Goal: Task Accomplishment & Management: Complete application form

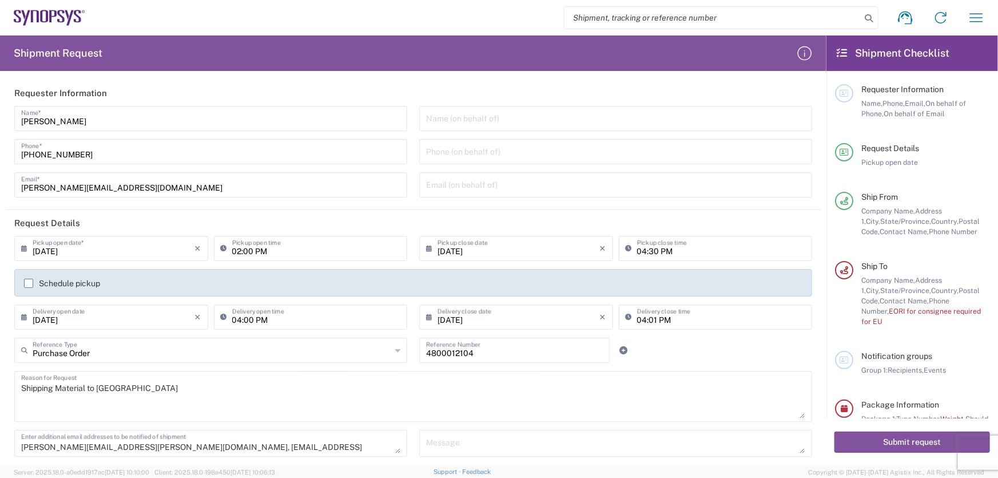
scroll to position [719, 0]
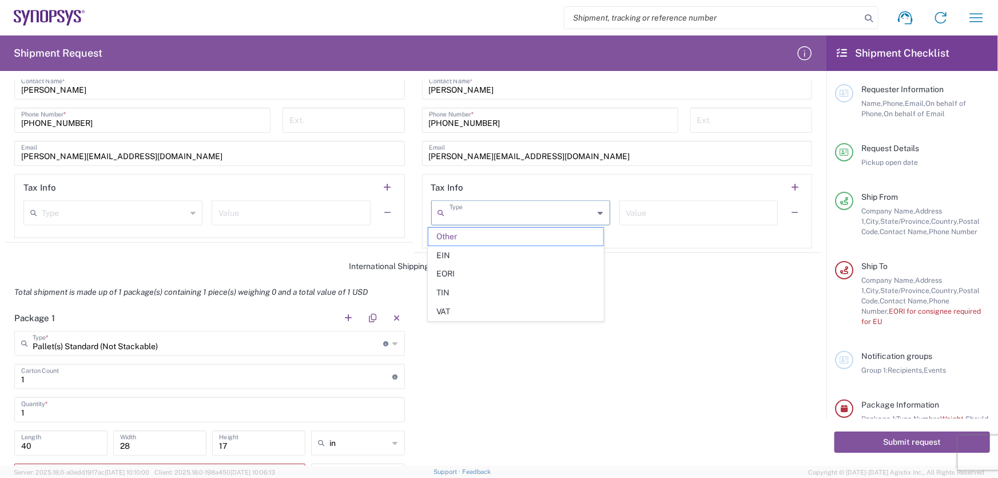
click at [577, 217] on input "text" at bounding box center [522, 212] width 145 height 20
click at [697, 313] on div "Package 1 Pallet(s) Standard (Not Stackable) Type * Material used to package go…" at bounding box center [413, 467] width 815 height 325
type input "Other"
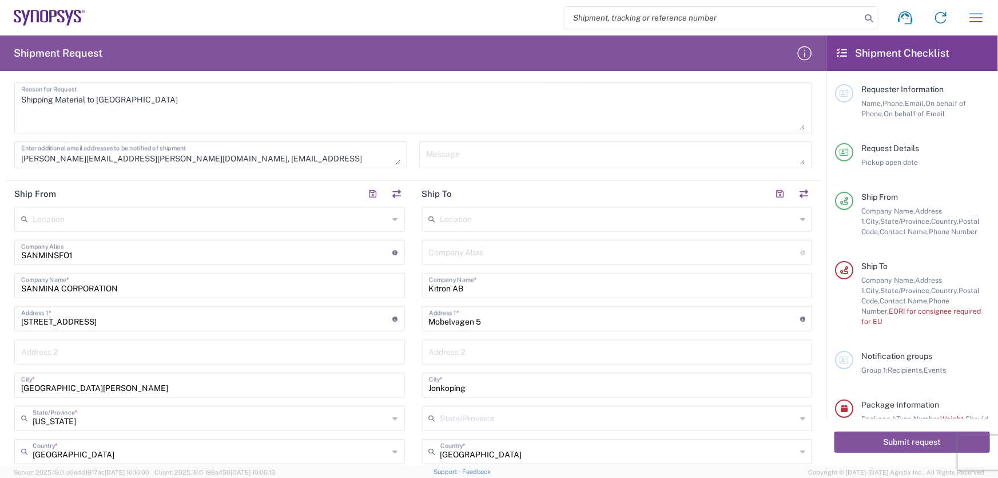
scroll to position [147, 0]
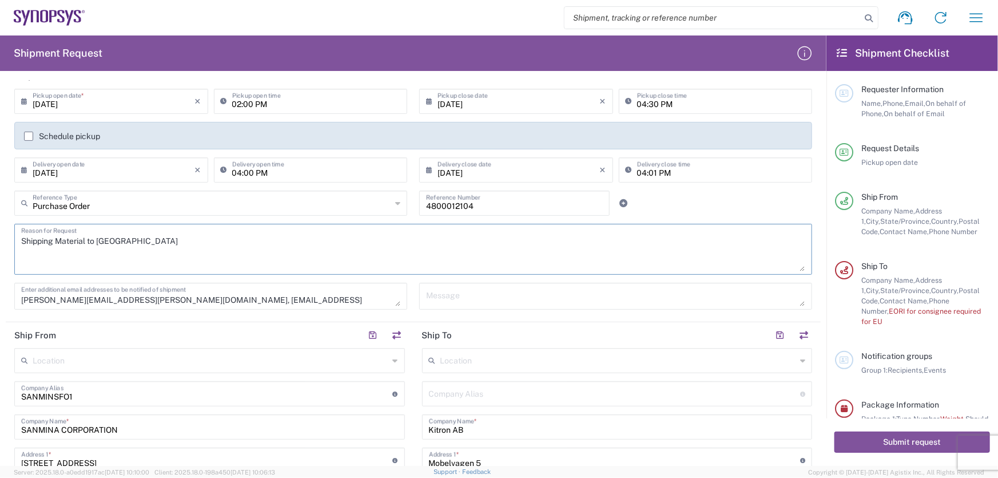
click at [598, 249] on textarea "Shipping Material to Sweden" at bounding box center [413, 249] width 784 height 44
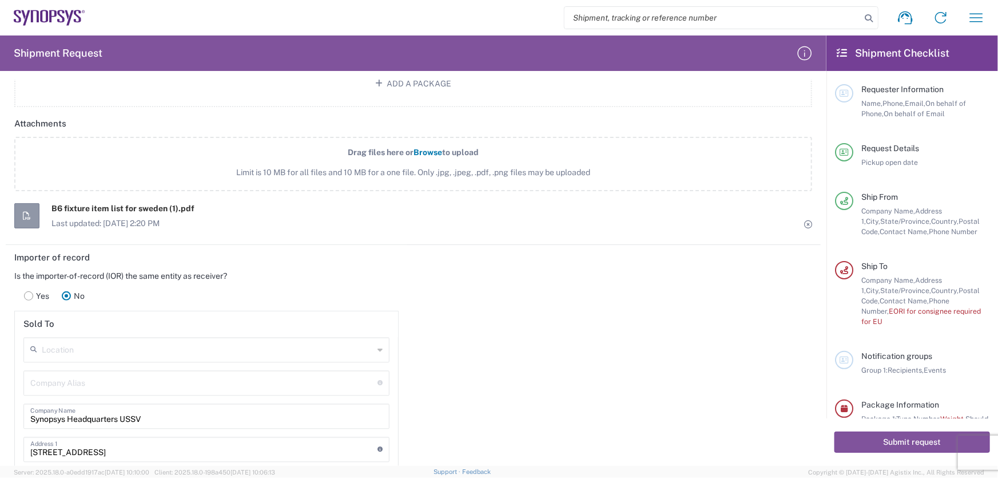
click at [33, 296] on label "Yes" at bounding box center [37, 295] width 38 height 23
click at [375, 259] on header "Importer of record" at bounding box center [207, 258] width 402 height 26
click at [188, 282] on div "Yes No" at bounding box center [206, 296] width 384 height 30
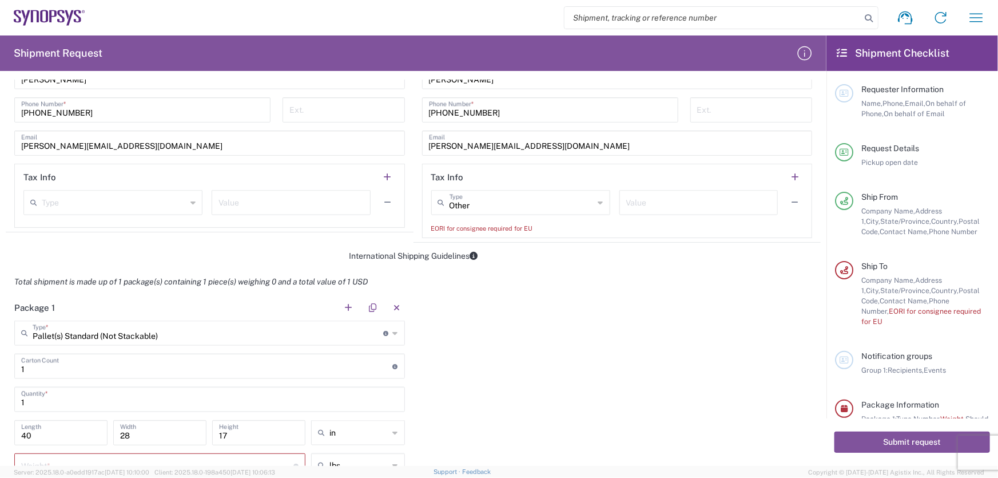
scroll to position [729, 0]
click at [546, 209] on input "text" at bounding box center [522, 202] width 145 height 20
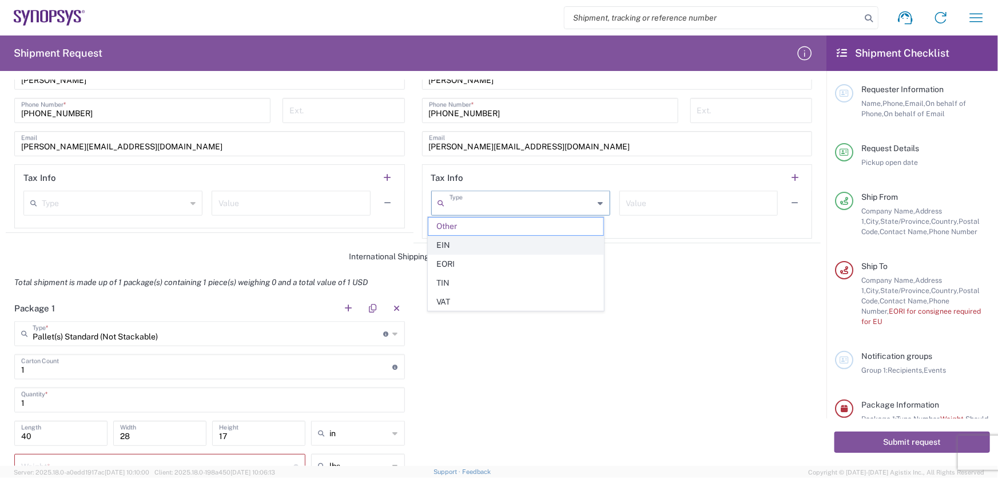
click at [486, 240] on span "EIN" at bounding box center [516, 245] width 175 height 18
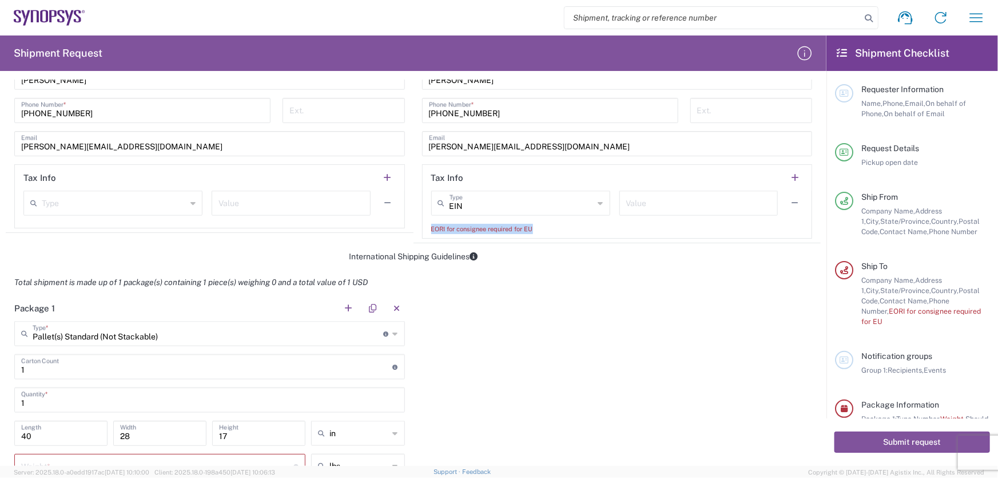
drag, startPoint x: 531, startPoint y: 227, endPoint x: 413, endPoint y: 230, distance: 118.5
click at [414, 230] on main "Location Aachen DE04 Agrate Brianza IT01 Aschheim DE02 Atlanta US60 Austin US26…" at bounding box center [618, 2] width 408 height 473
click at [499, 264] on form "Requester Information Mansi Somaiya Name * 669-204-9718 Phone * mansi.somaiya@s…" at bounding box center [413, 273] width 827 height 386
type input "EIN"
click at [569, 206] on input "EIN" at bounding box center [522, 202] width 145 height 20
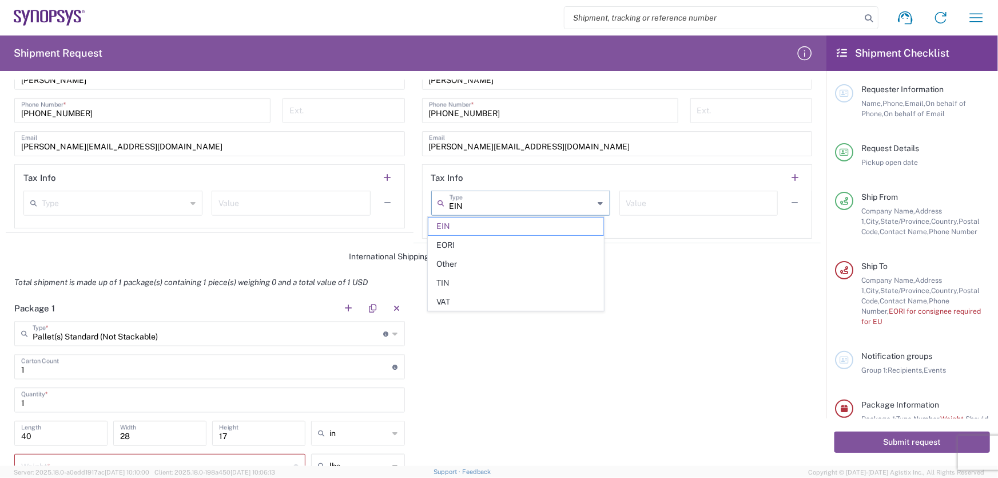
click at [521, 387] on div "Package 1 Pallet(s) Standard (Not Stackable) Type * Material used to package go…" at bounding box center [413, 457] width 815 height 325
click at [547, 211] on div "EIN Type" at bounding box center [520, 203] width 179 height 25
click at [486, 279] on span "TIN" at bounding box center [516, 283] width 175 height 18
type input "TIN"
click at [652, 197] on input "text" at bounding box center [698, 202] width 145 height 20
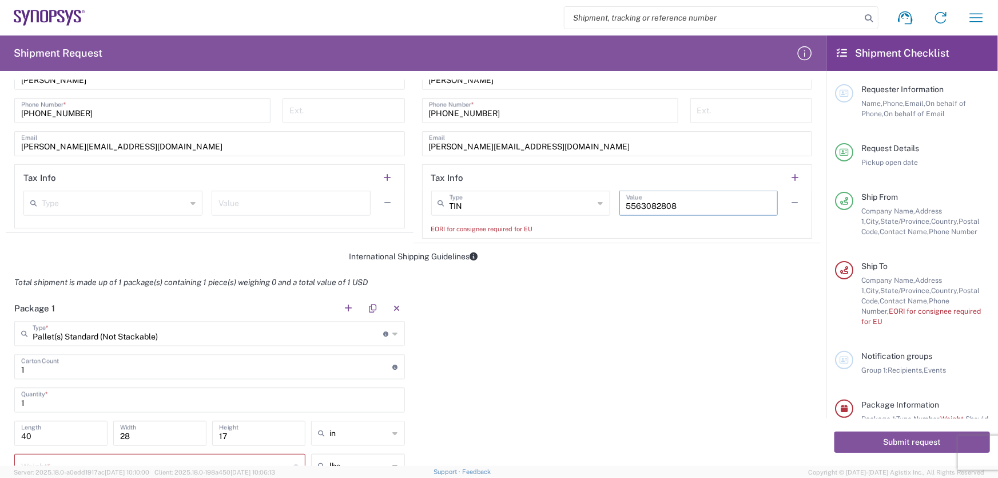
type input "5563082808"
click at [535, 309] on div "Package 1 Pallet(s) Standard (Not Stackable) Type * Material used to package go…" at bounding box center [413, 457] width 815 height 325
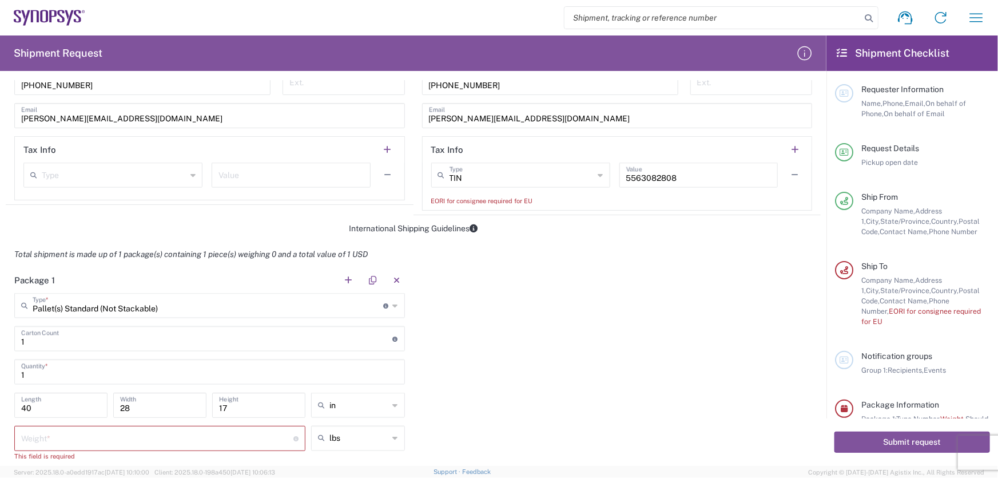
scroll to position [781, 0]
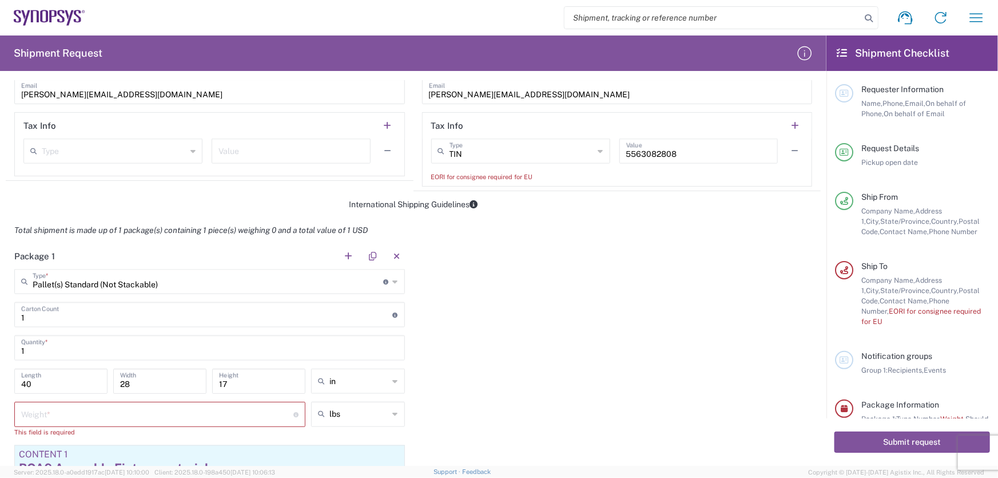
click at [220, 199] on div "International Shipping Guidelines" at bounding box center [413, 204] width 815 height 10
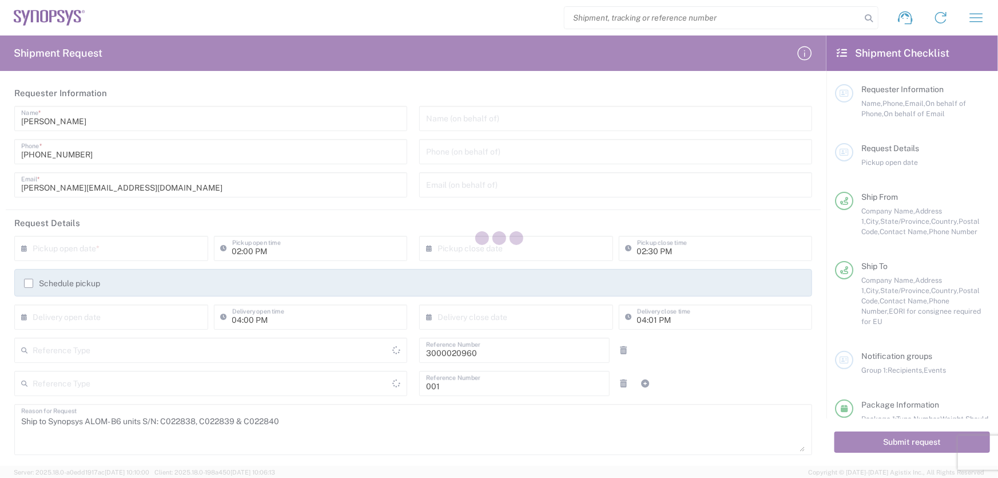
type input "[US_STATE]"
type input "Department"
type input "Pallet(s) Standard (Not Stackable)"
type input "[GEOGRAPHIC_DATA]"
type input "Purchase Order"
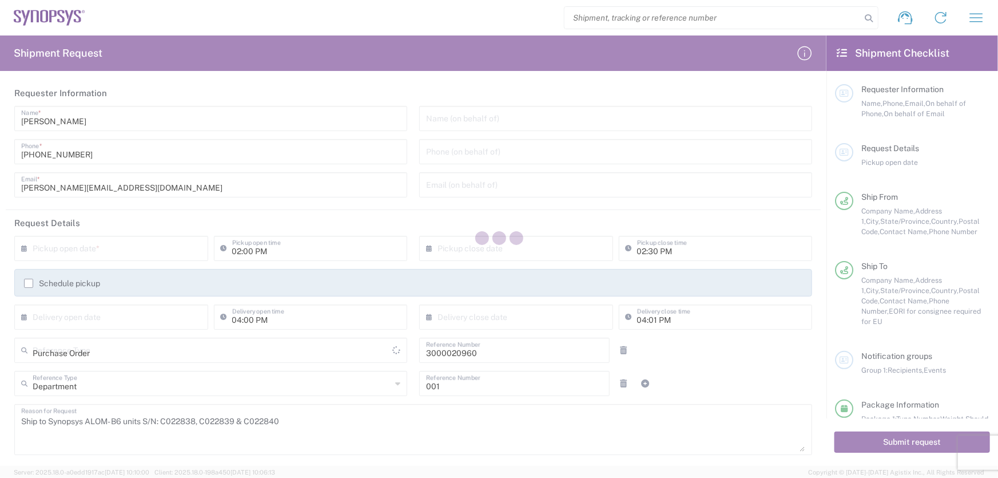
type input "[US_STATE]"
type input "Pallet(s) Standard (Not Stackable)"
type input "[GEOGRAPHIC_DATA]"
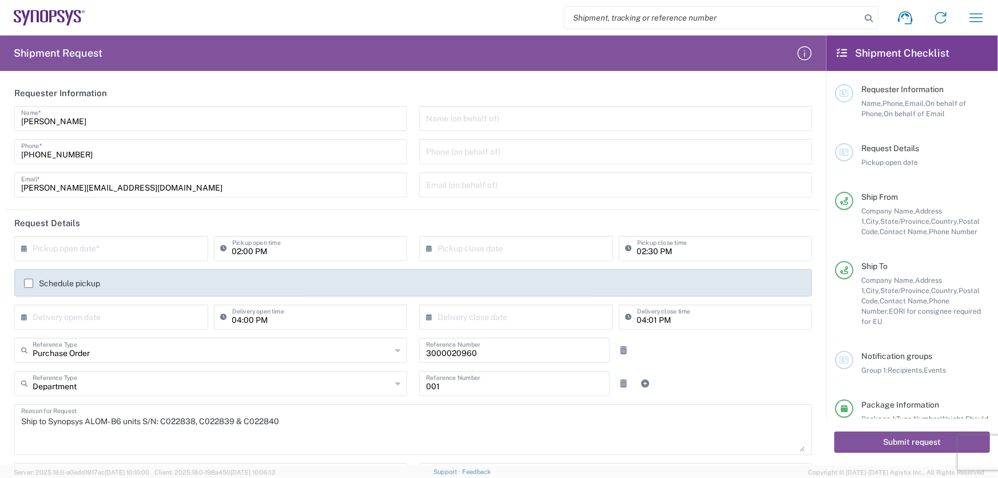
type input "Pallet(s) Standard (Not Stackable)"
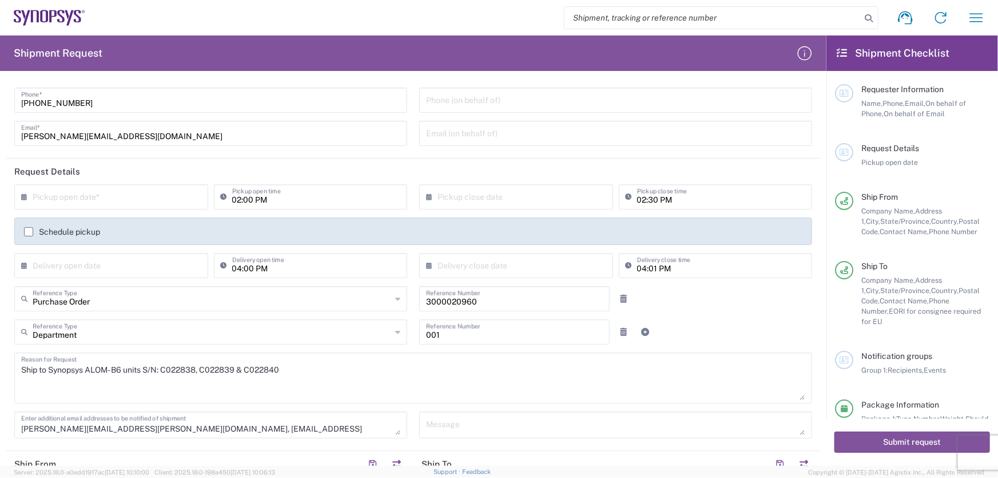
click at [121, 198] on input "text" at bounding box center [114, 196] width 162 height 20
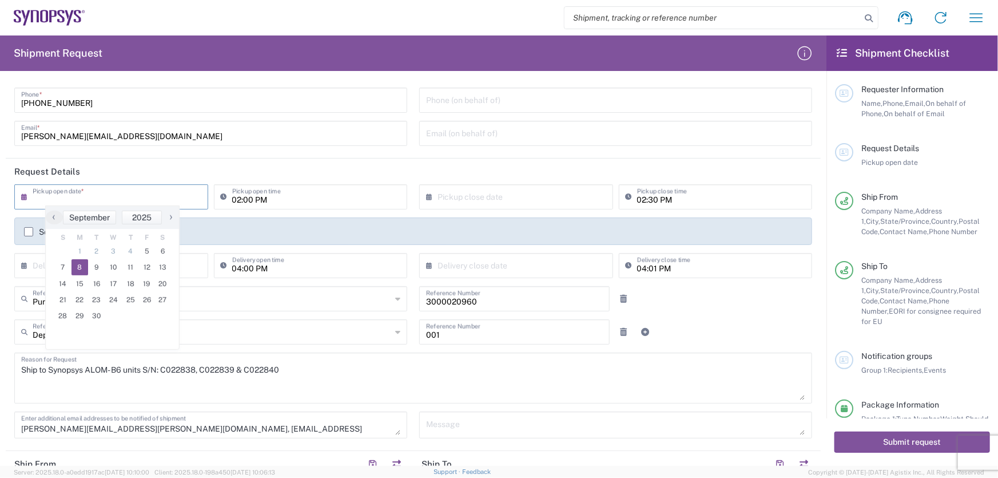
click at [82, 267] on span "8" at bounding box center [80, 267] width 17 height 16
type input "[DATE]"
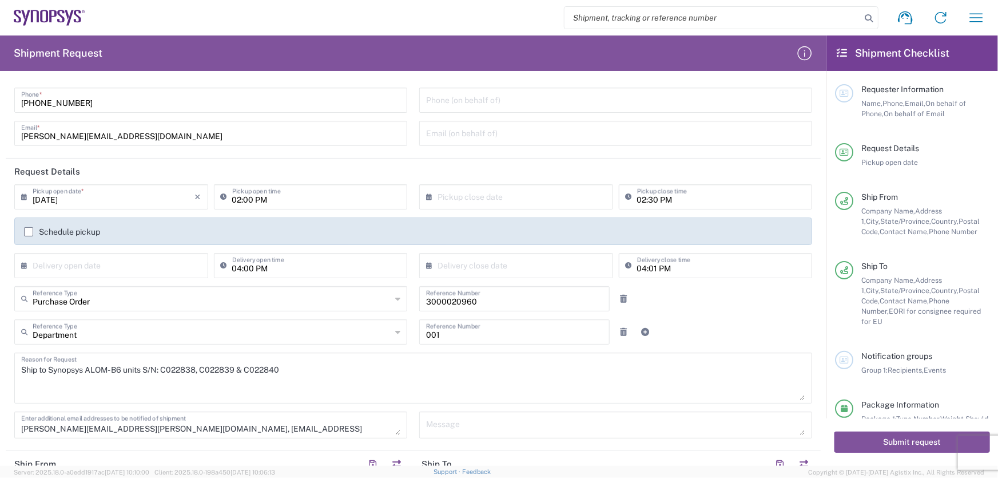
click at [247, 200] on input "02:00 PM" at bounding box center [316, 196] width 169 height 20
click at [441, 209] on div "× Pickup close date Cancel Apply" at bounding box center [516, 200] width 200 height 33
click at [444, 202] on input "text" at bounding box center [519, 196] width 162 height 20
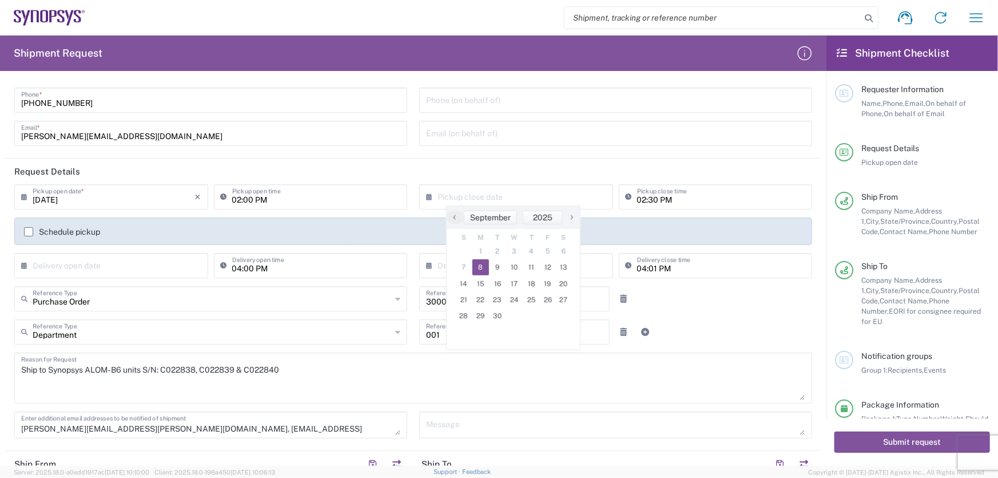
click at [481, 263] on span "8" at bounding box center [481, 267] width 17 height 16
type input "[DATE]"
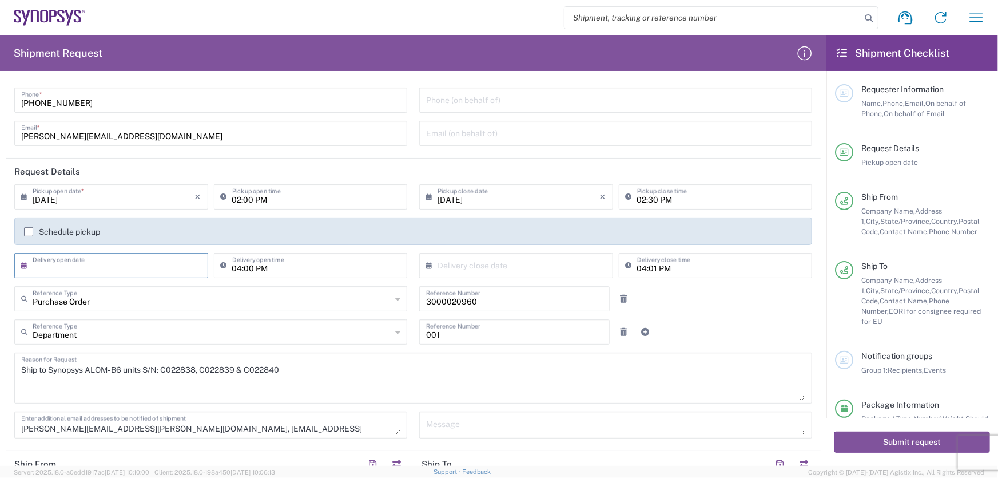
click at [62, 269] on input "text" at bounding box center [114, 265] width 162 height 20
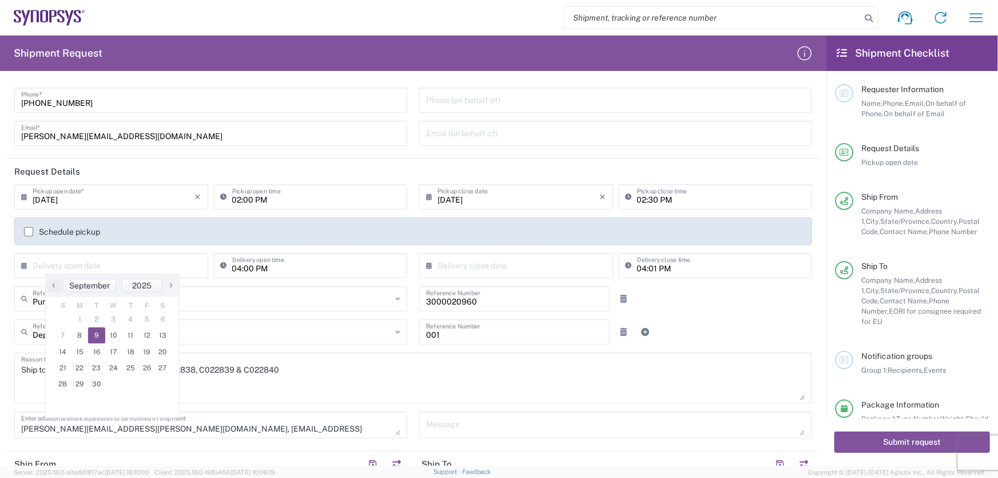
click at [94, 332] on span "9" at bounding box center [96, 335] width 17 height 16
type input "[DATE]"
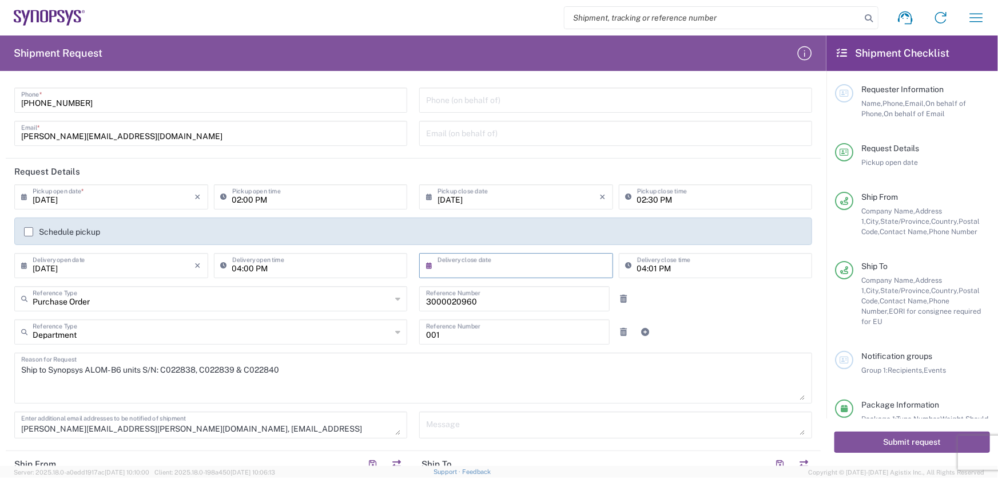
click at [444, 263] on input "text" at bounding box center [519, 265] width 162 height 20
click at [549, 340] on span "12" at bounding box center [548, 335] width 16 height 16
type input "[DATE]"
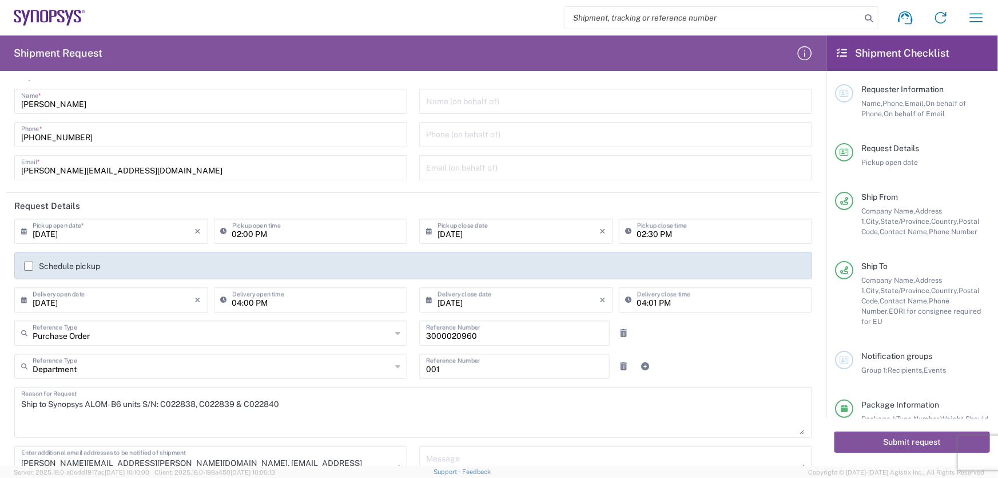
scroll to position [0, 0]
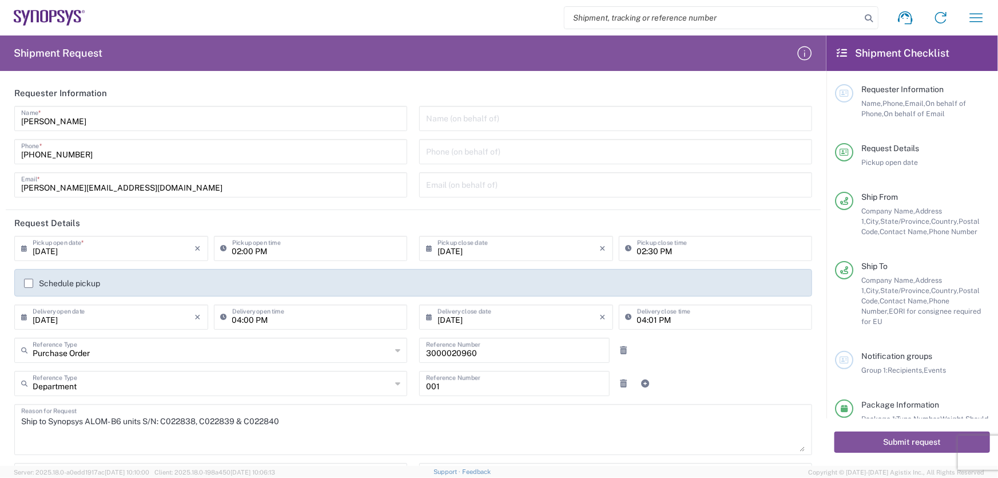
click at [481, 351] on input "3000020960" at bounding box center [514, 349] width 177 height 20
paste input "4800012104"
type input "4800012104"
click at [616, 388] on link at bounding box center [624, 383] width 16 height 16
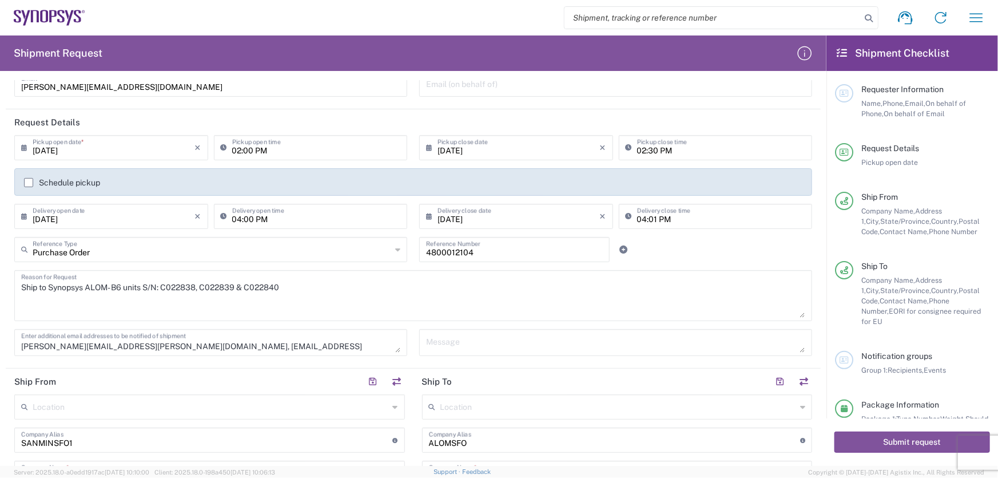
scroll to position [104, 0]
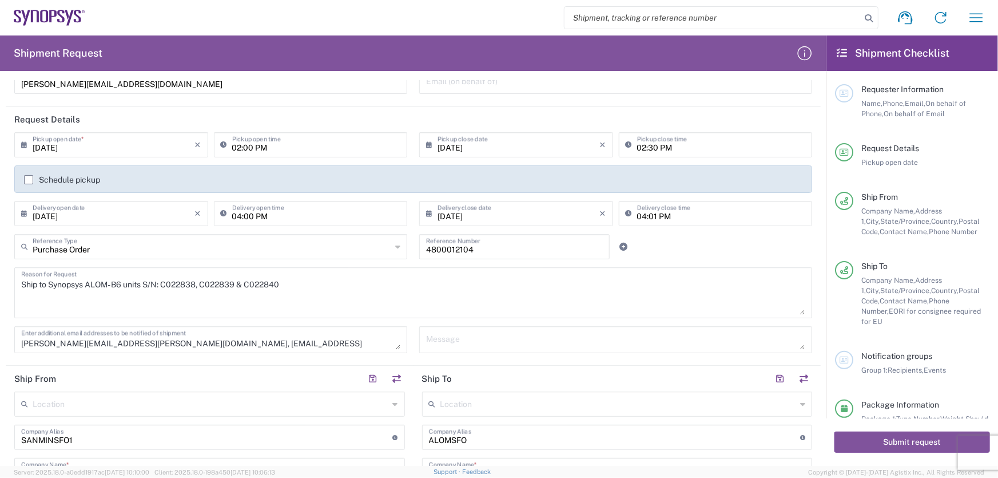
click at [257, 212] on input "04:00 PM" at bounding box center [316, 213] width 169 height 20
type input "02:00 PM"
click at [425, 287] on textarea "Ship to Synopsys ALOM- B6 units S/N: C022838, C022839 & C022840" at bounding box center [413, 293] width 784 height 44
drag, startPoint x: 290, startPoint y: 283, endPoint x: 16, endPoint y: 289, distance: 274.1
click at [16, 289] on div "Ship to Synopsys ALOM- B6 units S/N: C022838, C022839 & C022840 Reason for Requ…" at bounding box center [413, 292] width 798 height 51
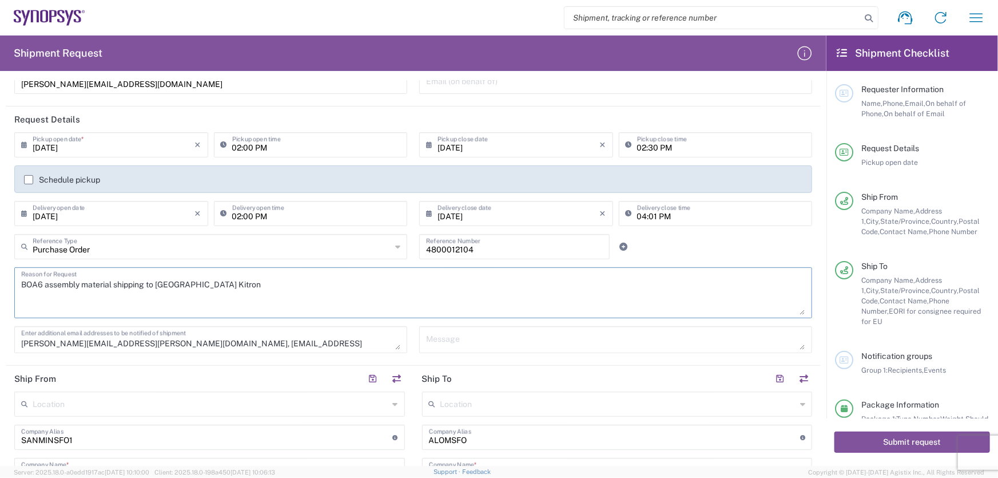
type textarea "BOA6 assembly material shipping to Sweden Kitron"
click at [811, 243] on main "09/08/2025 × Pickup open date * Cancel Apply 02:00 PM Pickup open time 09/08/20…" at bounding box center [413, 246] width 815 height 229
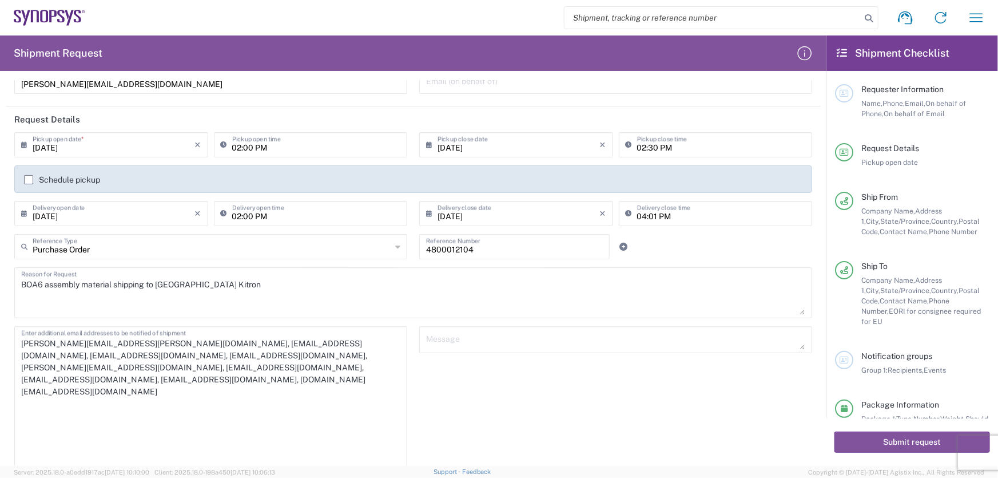
drag, startPoint x: 394, startPoint y: 346, endPoint x: 400, endPoint y: 497, distance: 150.6
click at [400, 477] on html "Shipment request Shipment tracking Employee non-product shipment request My shi…" at bounding box center [499, 239] width 998 height 478
click at [318, 366] on textarea "[PERSON_NAME][EMAIL_ADDRESS][PERSON_NAME][DOMAIN_NAME], [EMAIL_ADDRESS][DOMAIN_…" at bounding box center [210, 415] width 379 height 170
paste textarea "Zachariah.GeorgekuttyPonnal@synopsys.com"
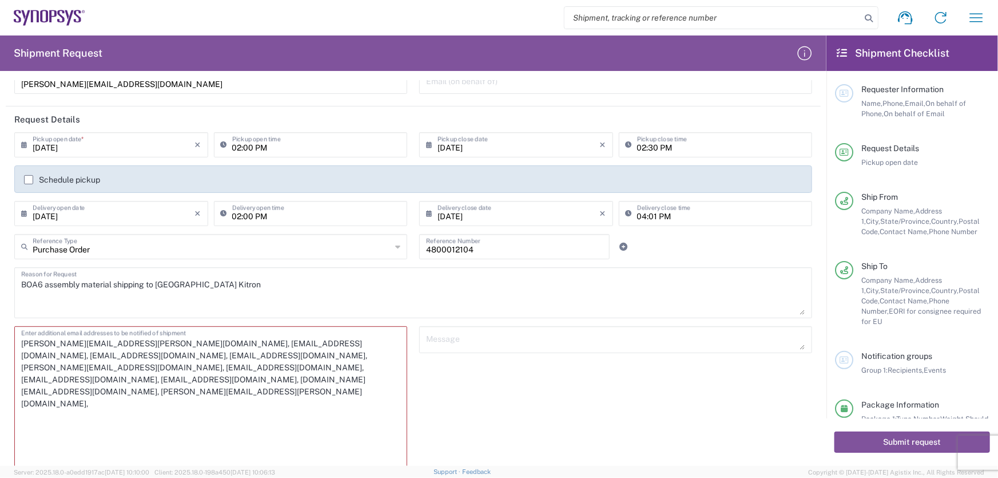
click at [217, 380] on textarea "grinnell.duncan@sanmina.com, inventory-team@synopsys.com, synopsys@airgroup.com…" at bounding box center [210, 415] width 379 height 170
paste textarea "roy.cortes@sanmina.com"
type textarea "grinnell.duncan@sanmina.com, inventory-team@synopsys.com, synopsys@airgroup.com…"
click at [548, 384] on div "Message" at bounding box center [616, 418] width 405 height 185
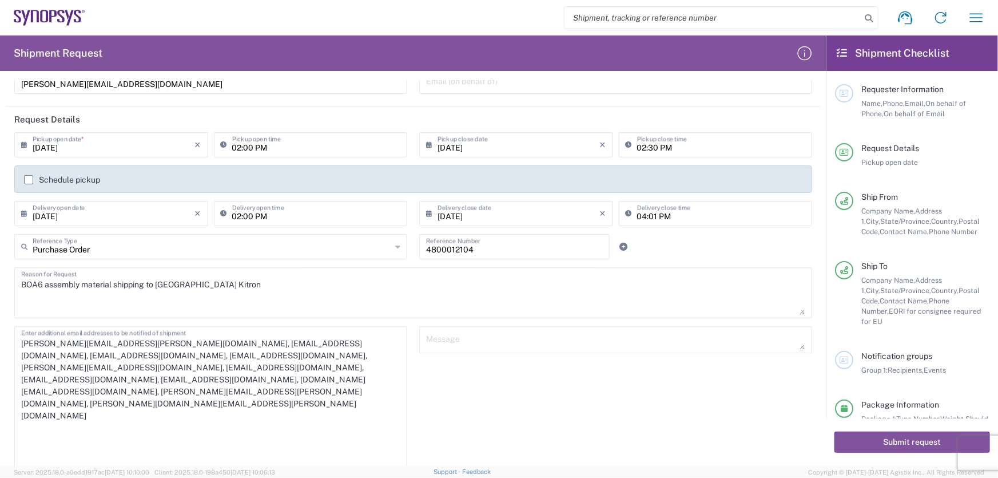
click at [473, 345] on textarea at bounding box center [615, 340] width 379 height 20
click at [204, 285] on textarea "BOA6 assembly material shipping to Sweden Kitron" at bounding box center [413, 293] width 784 height 44
click at [470, 377] on div "Message" at bounding box center [616, 418] width 405 height 185
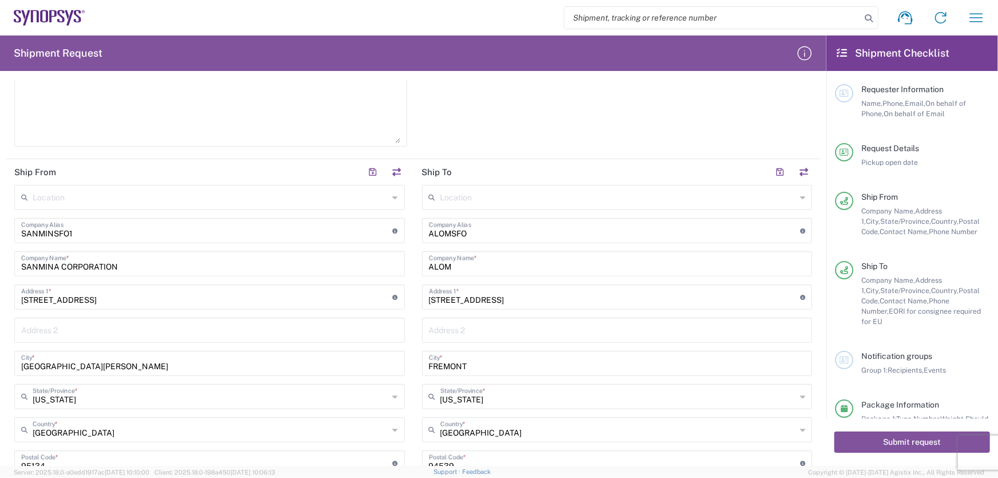
scroll to position [520, 0]
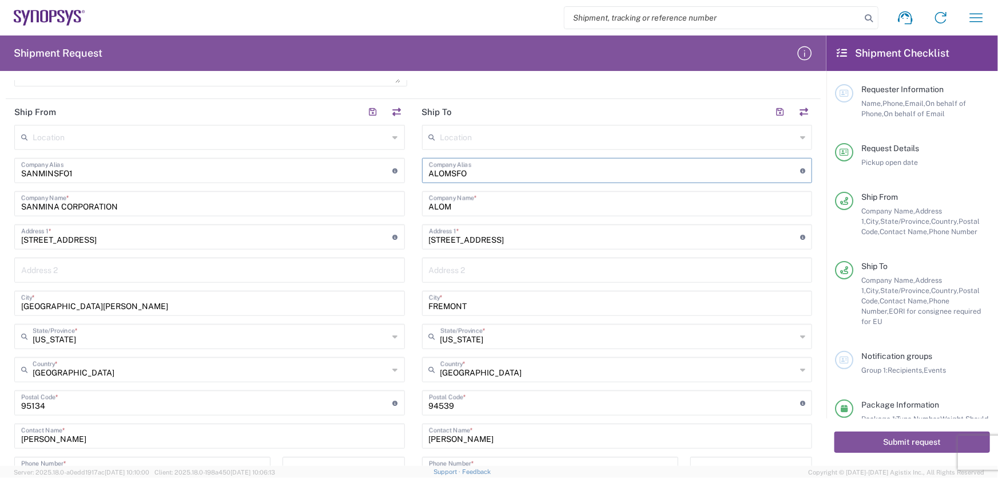
drag, startPoint x: 452, startPoint y: 168, endPoint x: 417, endPoint y: 174, distance: 35.4
click at [417, 174] on main "Location Aachen DE04 Agrate Brianza IT01 Aschheim DE02 Atlanta US60 Austin US26…" at bounding box center [618, 356] width 408 height 462
click at [450, 203] on input "ALOM" at bounding box center [617, 203] width 377 height 20
drag, startPoint x: 453, startPoint y: 204, endPoint x: 420, endPoint y: 206, distance: 33.2
click at [422, 206] on div "ALOM Company Name *" at bounding box center [617, 203] width 391 height 25
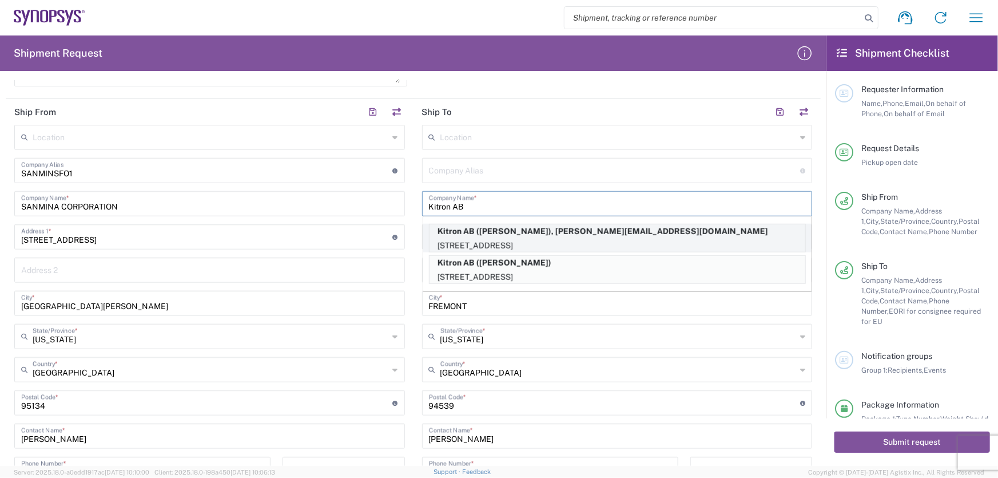
type input "Kitron AB"
click at [475, 235] on p "Kitron AB (Marcus Warhag), marcus.warhag@kitron.com" at bounding box center [618, 231] width 376 height 14
type input "Mobelvagen 5"
type input "Jonkoping"
type input "[GEOGRAPHIC_DATA]"
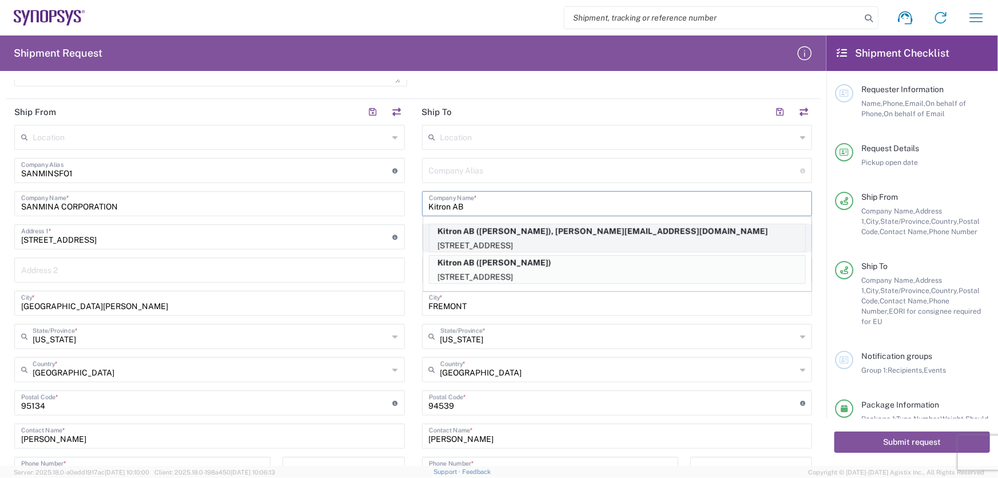
type input "55652"
type input "Marcus Warhag"
type input "+46 36-290 21 66"
type input "marcus.warhag@kitron.com"
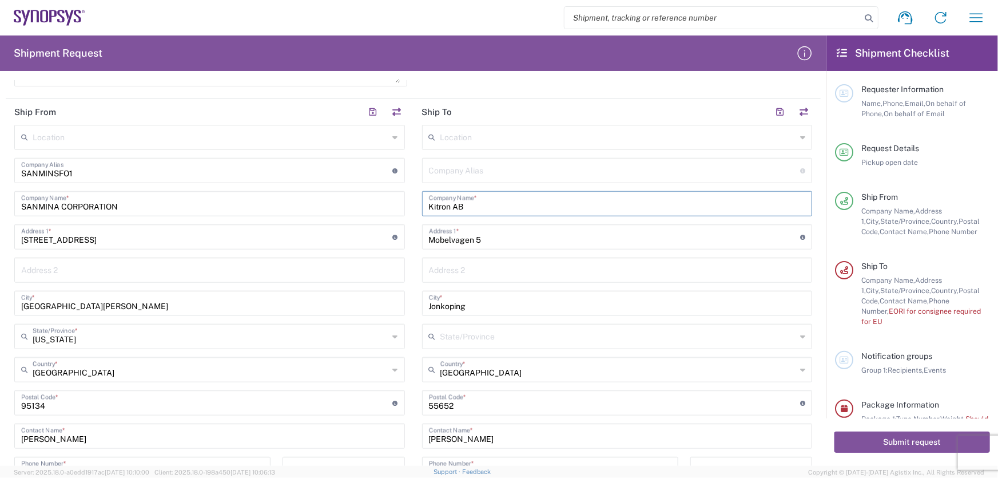
type input "[US_STATE]"
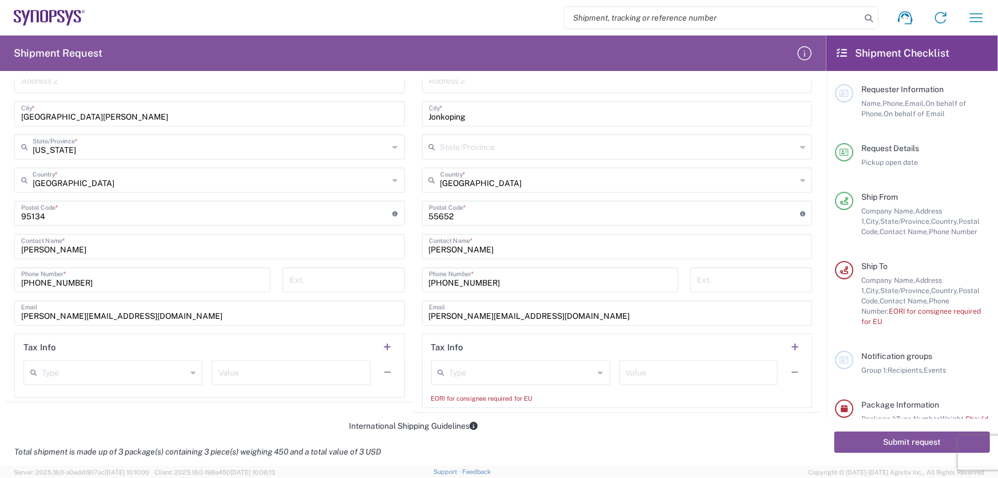
scroll to position [728, 0]
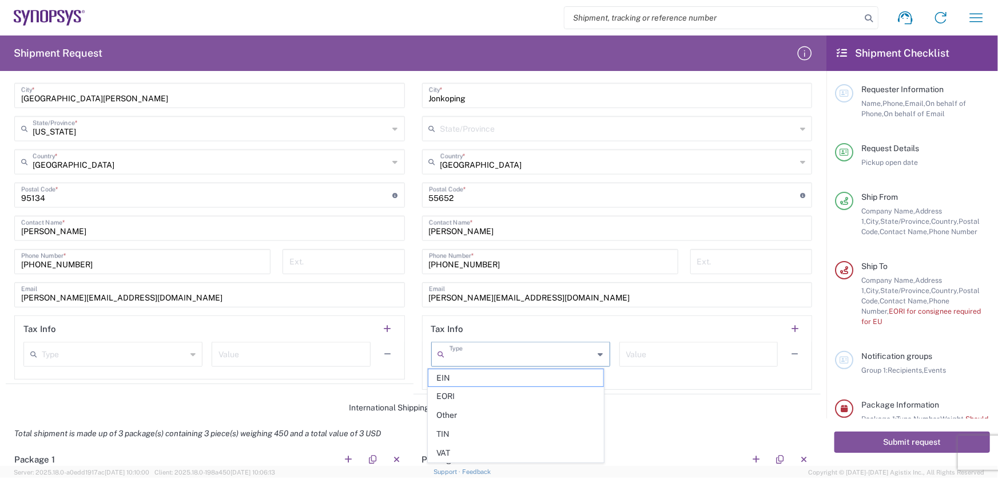
click at [553, 355] on input "text" at bounding box center [522, 353] width 145 height 20
click at [458, 432] on span "TIN" at bounding box center [516, 434] width 175 height 18
type input "TIN"
click at [635, 344] on input "text" at bounding box center [698, 353] width 145 height 20
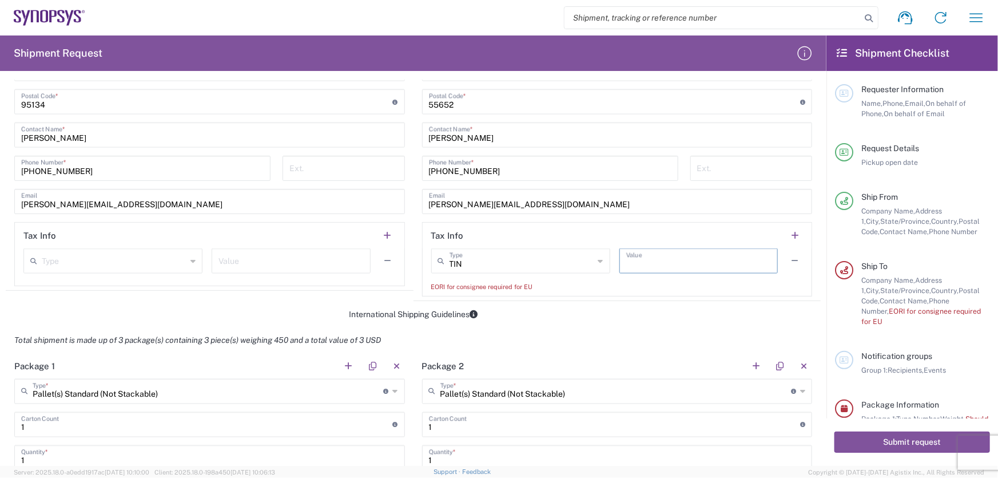
scroll to position [832, 0]
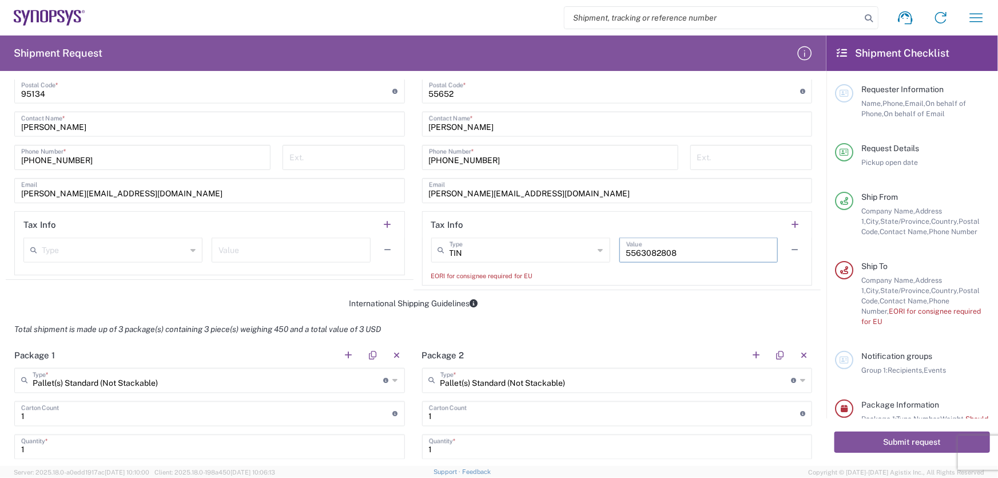
type input "5563082808"
click at [675, 312] on form "Requester Information Mansi Somaiya Name * 669-204-9718 Phone * mansi.somaiya@s…" at bounding box center [413, 273] width 827 height 386
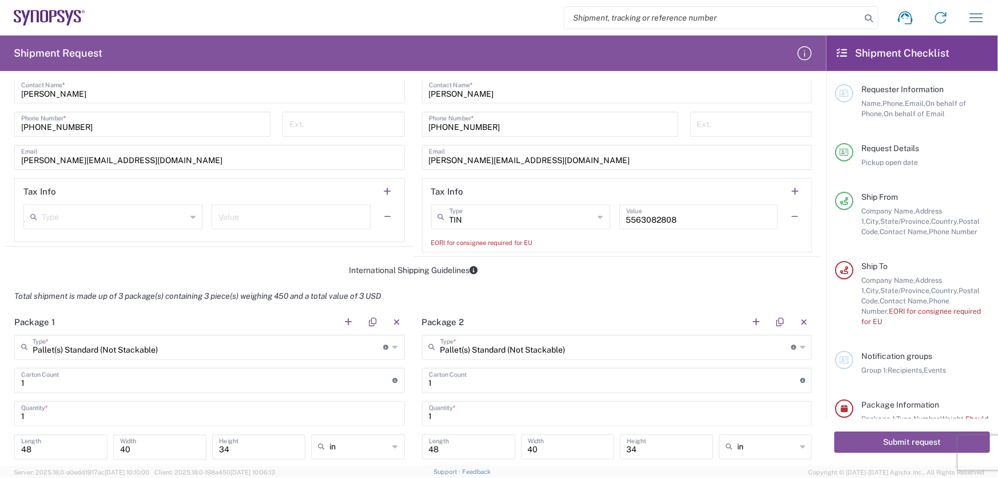
scroll to position [884, 0]
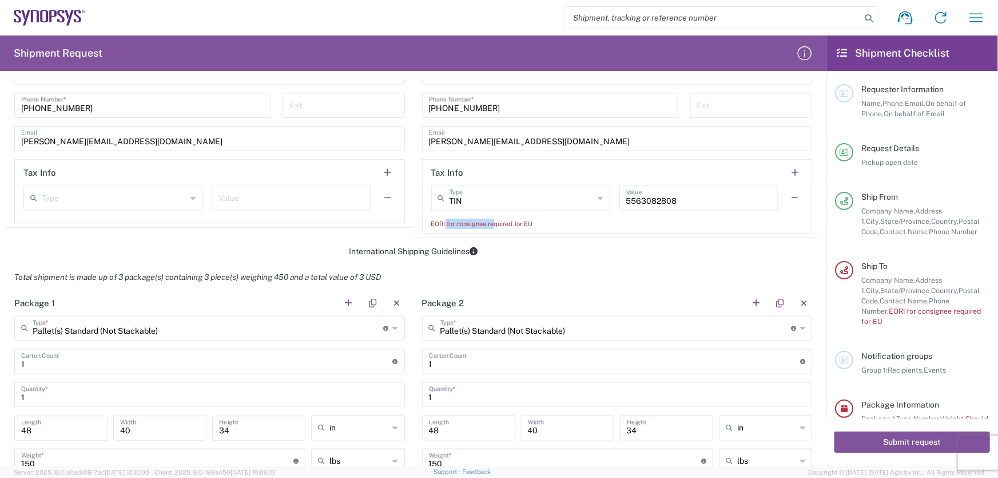
drag, startPoint x: 441, startPoint y: 217, endPoint x: 492, endPoint y: 225, distance: 51.6
click at [492, 225] on div "EORI for consignee required for EU" at bounding box center [617, 224] width 372 height 10
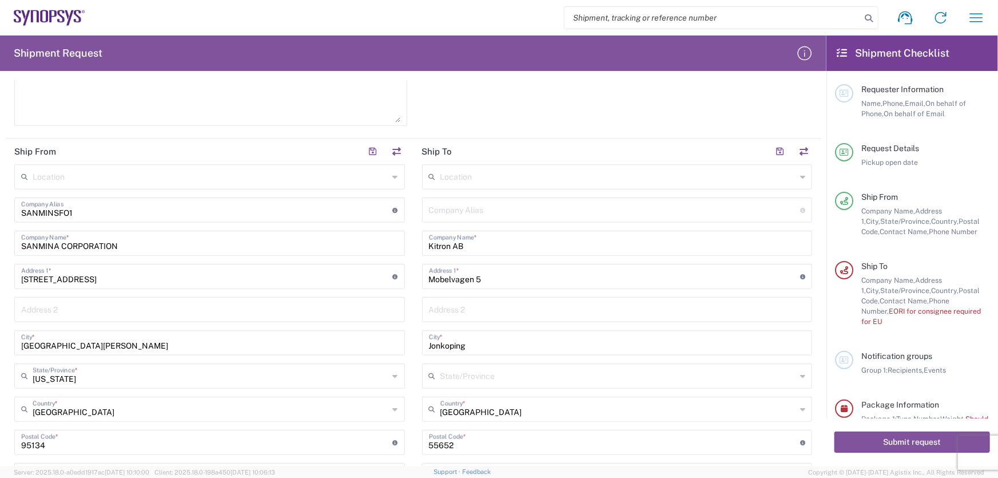
scroll to position [520, 0]
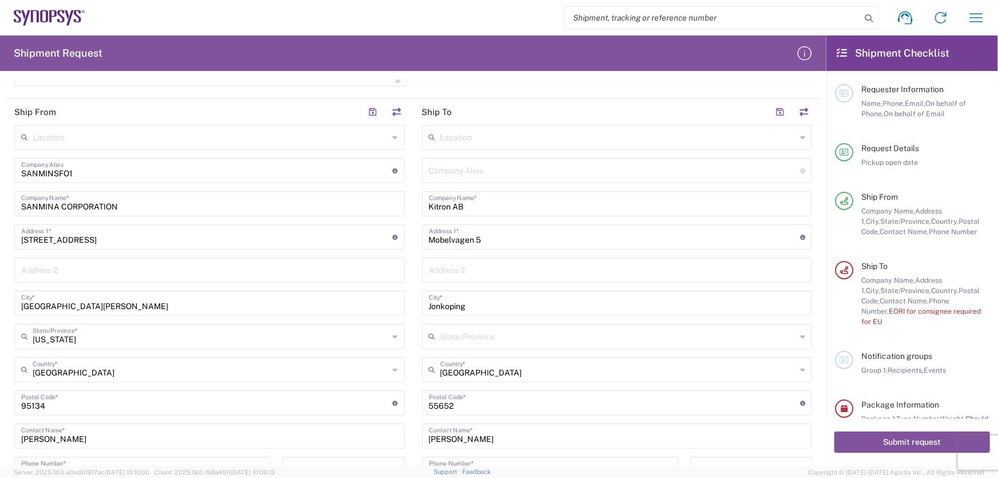
click at [523, 144] on input "text" at bounding box center [619, 136] width 356 height 20
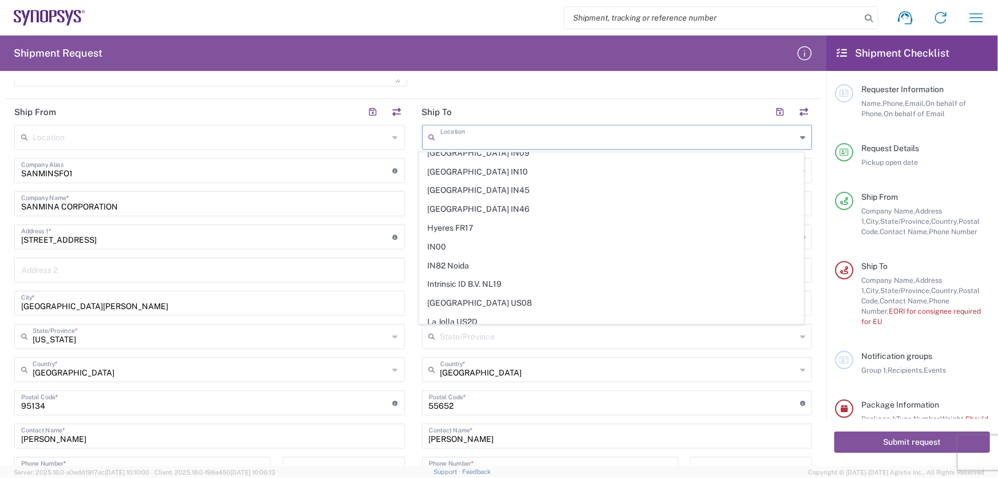
scroll to position [1612, 0]
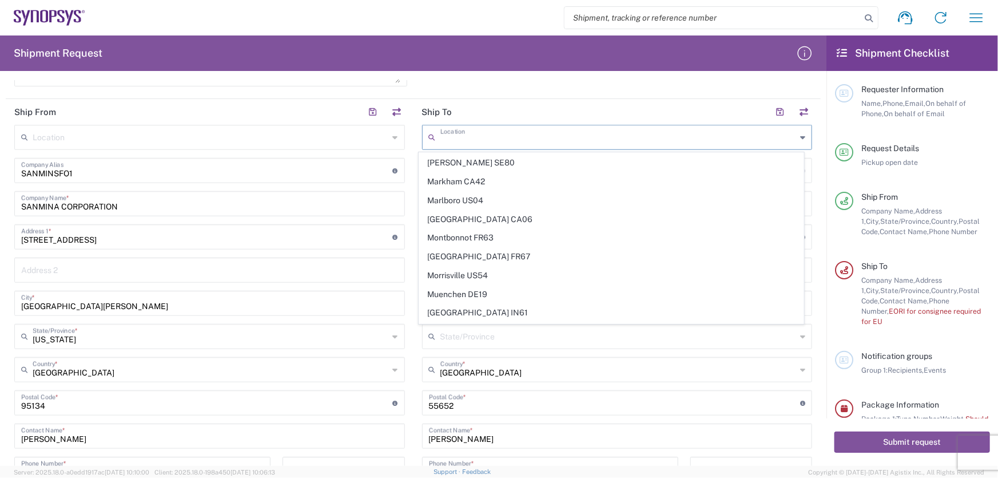
click at [547, 106] on header "Ship To" at bounding box center [618, 112] width 408 height 26
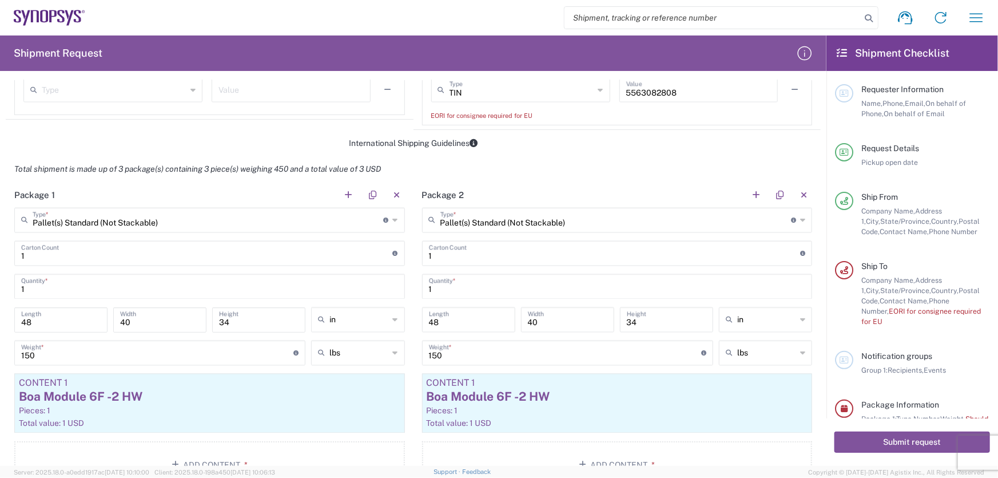
scroll to position [988, 0]
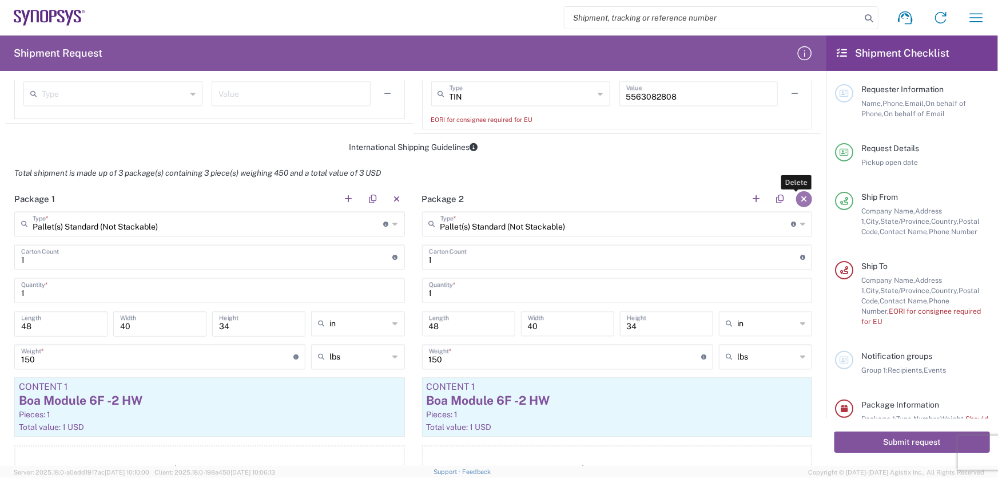
click at [801, 196] on button "button" at bounding box center [804, 199] width 16 height 16
click at [796, 193] on button "button" at bounding box center [804, 199] width 16 height 16
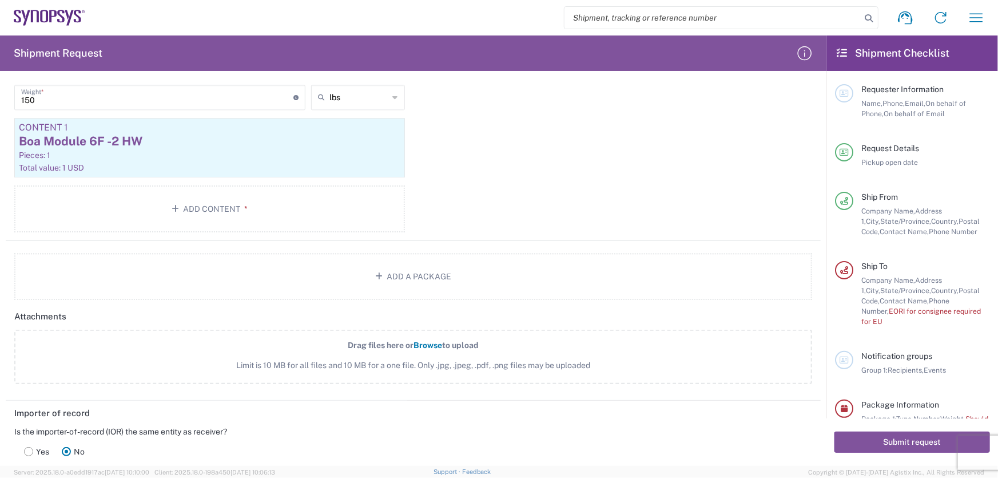
scroll to position [1092, 0]
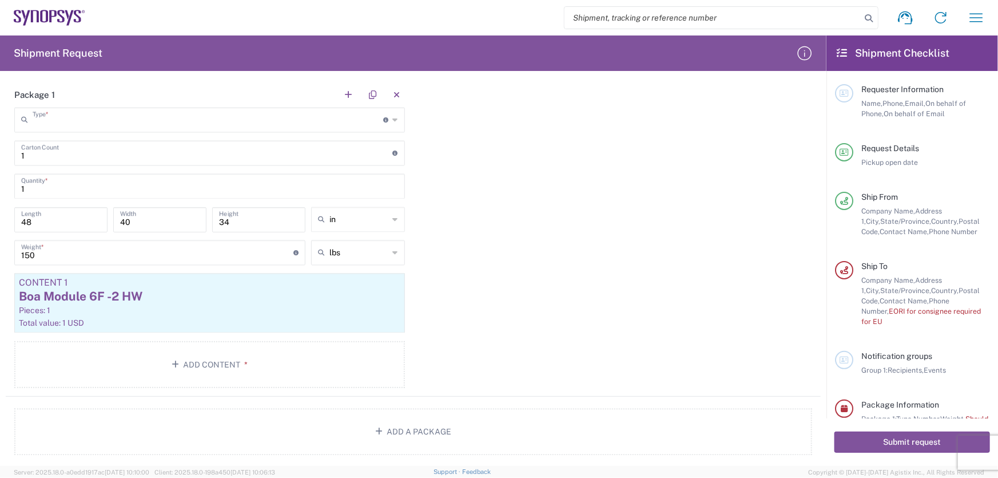
click at [125, 121] on input "text" at bounding box center [208, 119] width 351 height 20
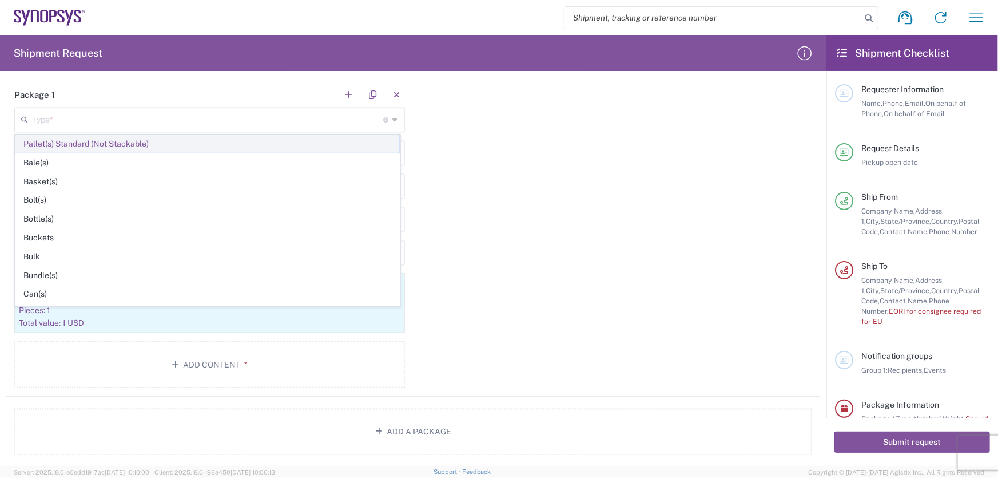
click at [109, 144] on span "Pallet(s) Standard (Not Stackable)" at bounding box center [207, 144] width 384 height 18
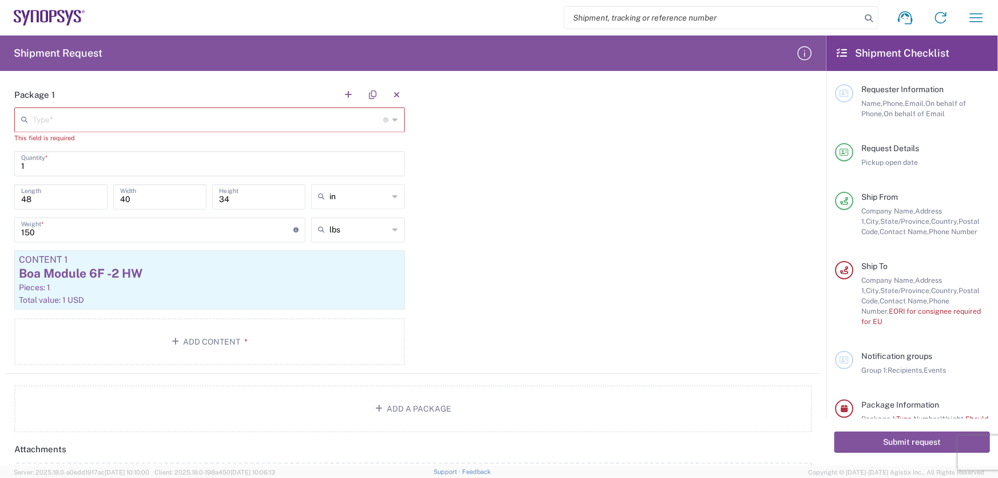
click at [65, 162] on input "1" at bounding box center [209, 163] width 377 height 20
click at [51, 202] on input "48" at bounding box center [61, 196] width 80 height 20
type input "40"
type input "28"
type input "17"
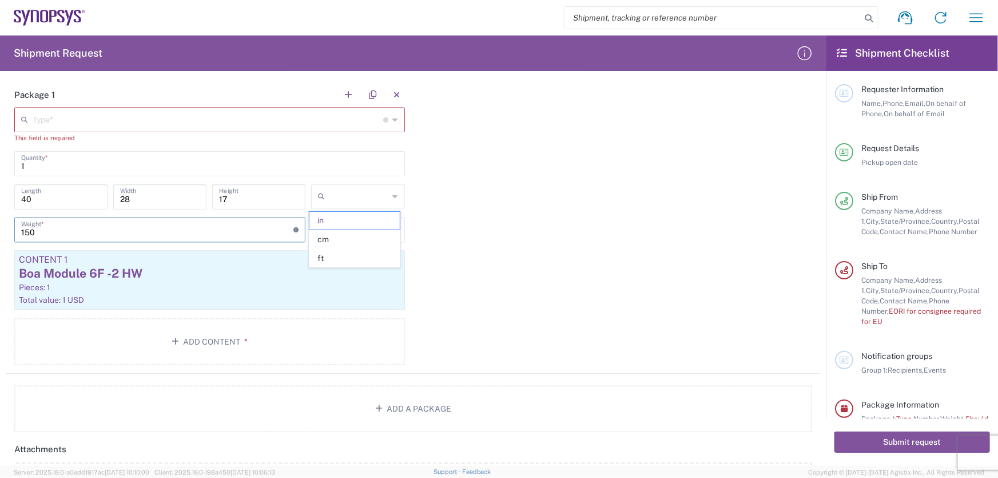
click at [63, 225] on input "150" at bounding box center [157, 229] width 272 height 20
type input "in"
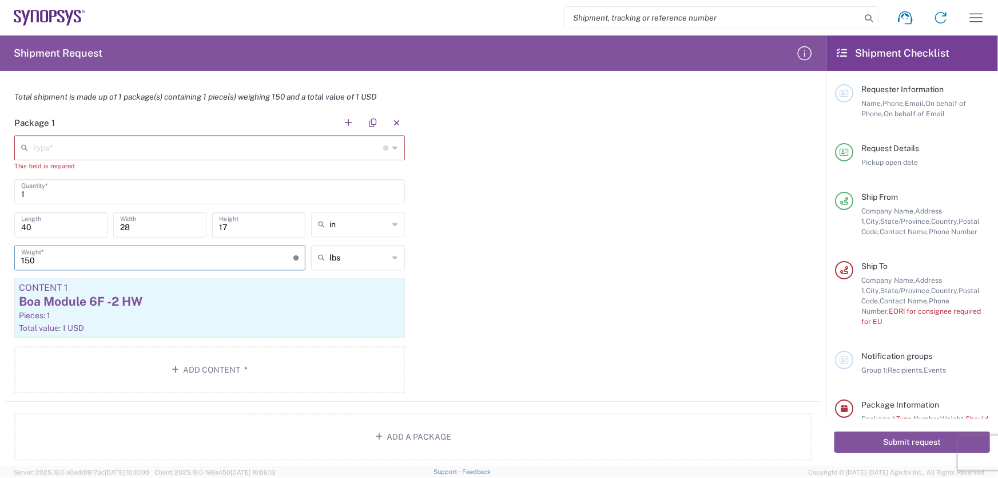
scroll to position [1040, 0]
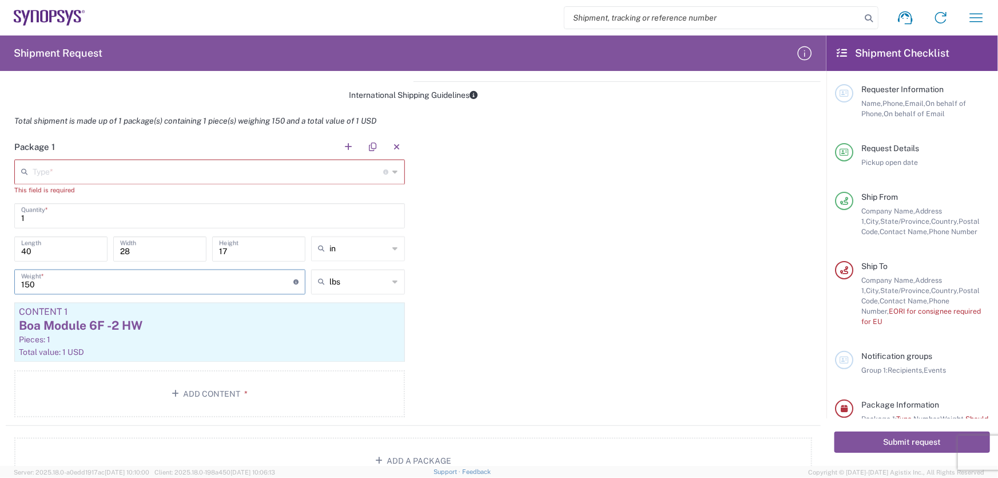
click at [89, 168] on input "text" at bounding box center [208, 171] width 351 height 20
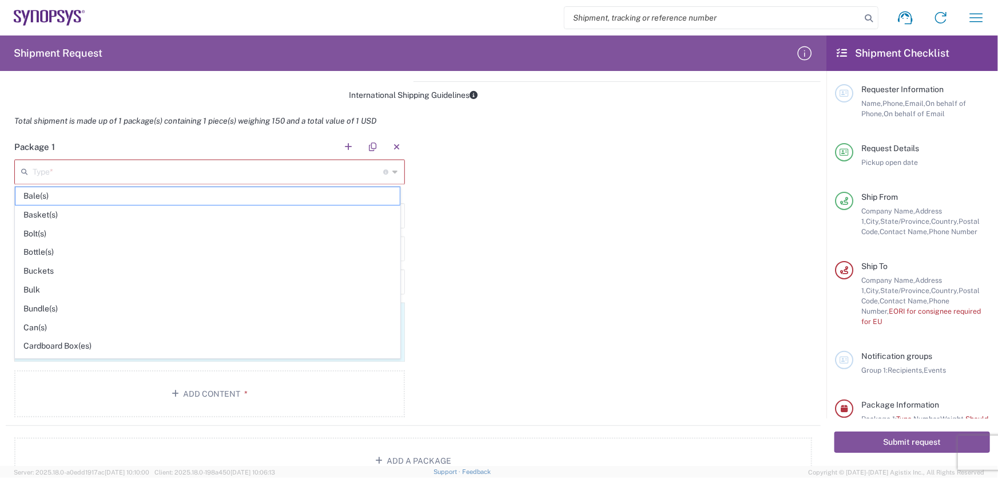
click at [511, 184] on div "Package 1 Type * Material used to package goods Bale(s) Basket(s) Bolt(s) Bottl…" at bounding box center [413, 280] width 815 height 292
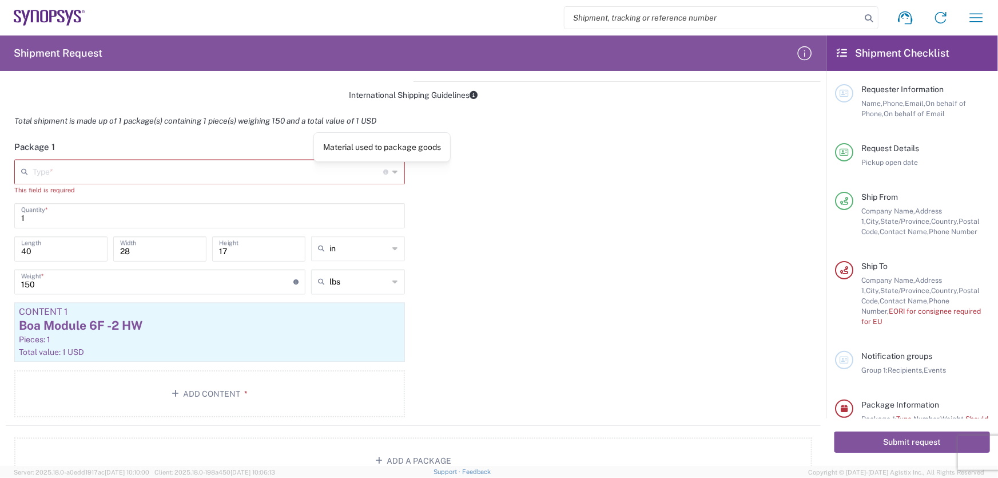
click at [393, 169] on icon at bounding box center [395, 172] width 5 height 18
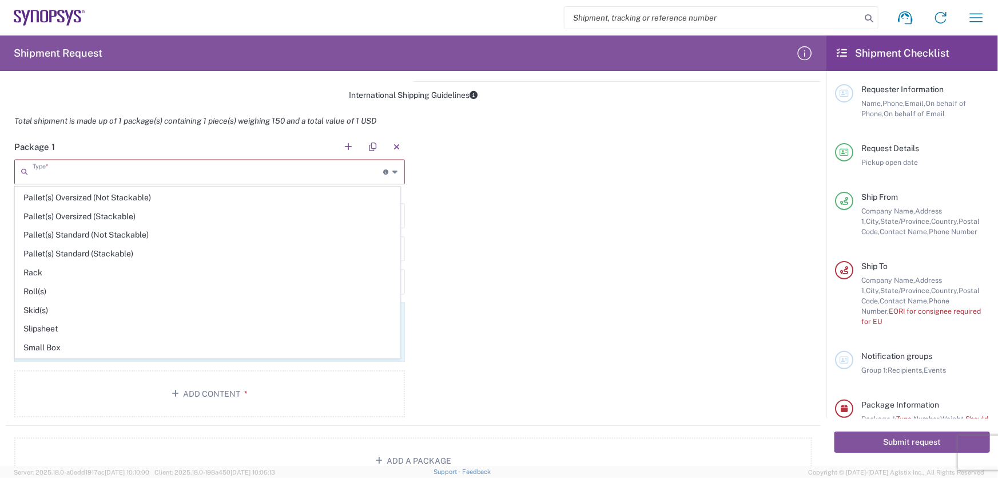
scroll to position [468, 0]
click at [137, 233] on span "Pallet(s) Standard (Not Stackable)" at bounding box center [207, 234] width 384 height 18
type input "Pallet(s) Standard (Not Stackable)"
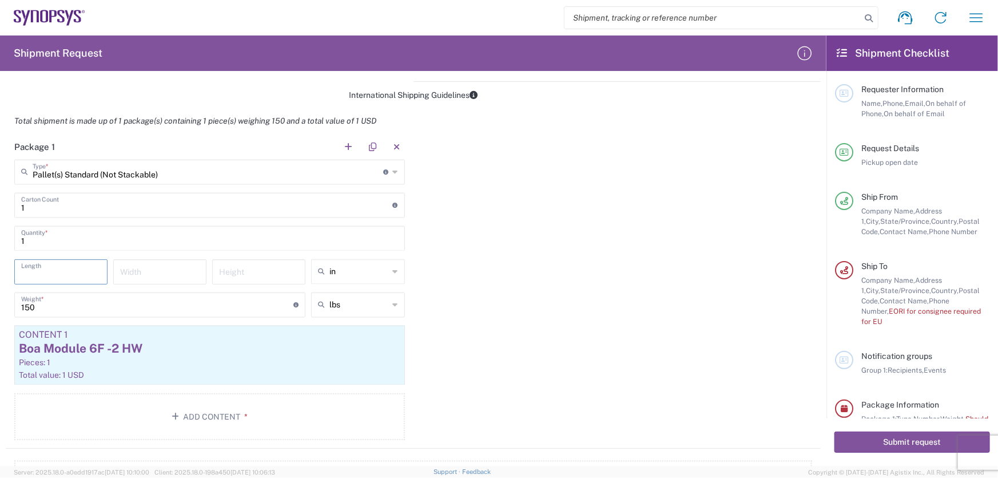
click at [57, 269] on input "number" at bounding box center [61, 271] width 80 height 20
type input "40"
type input "28"
type input "17"
click at [42, 306] on input "150" at bounding box center [157, 304] width 272 height 20
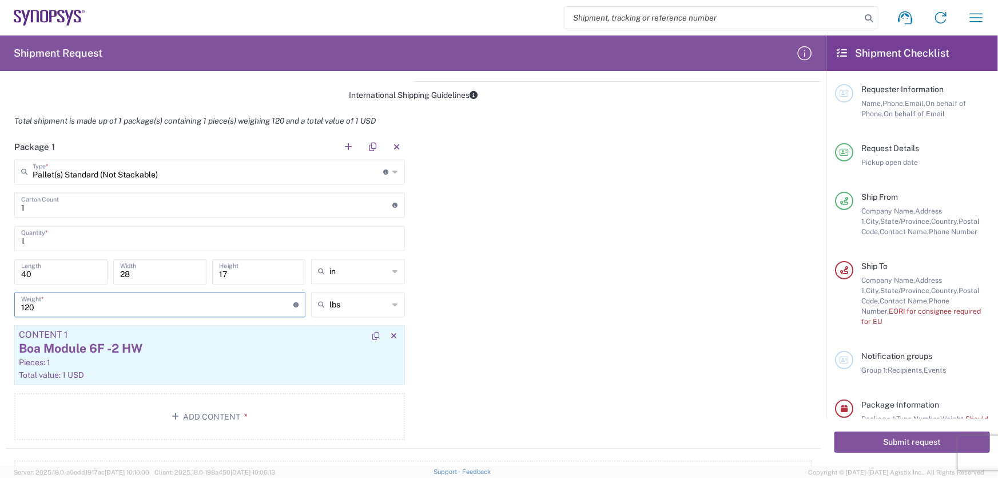
type input "120"
click at [146, 359] on div "Pieces: 1" at bounding box center [210, 363] width 382 height 10
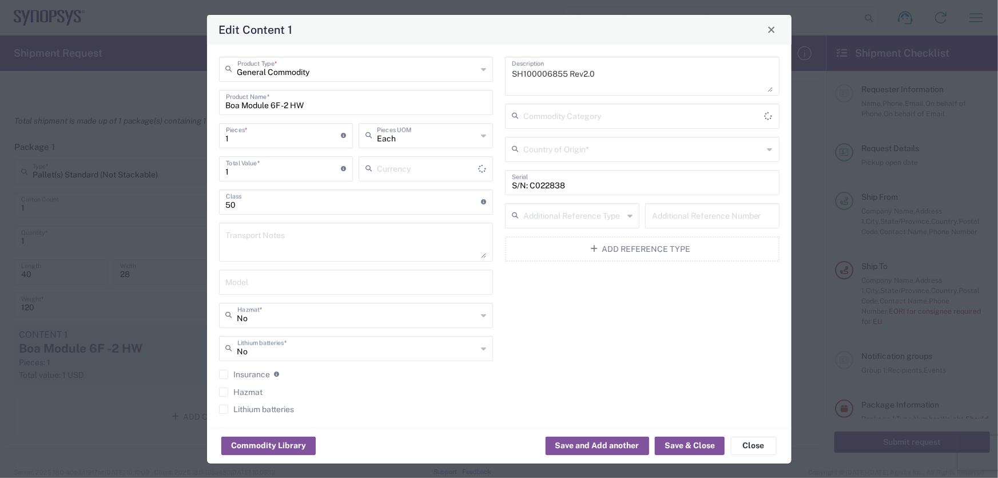
type input "US Dollar"
drag, startPoint x: 326, startPoint y: 106, endPoint x: 205, endPoint y: 112, distance: 121.5
click at [205, 112] on div "Edit Content 1 General Commodity Product Type * Boa Module 6F -2 HW Product Nam…" at bounding box center [499, 239] width 998 height 478
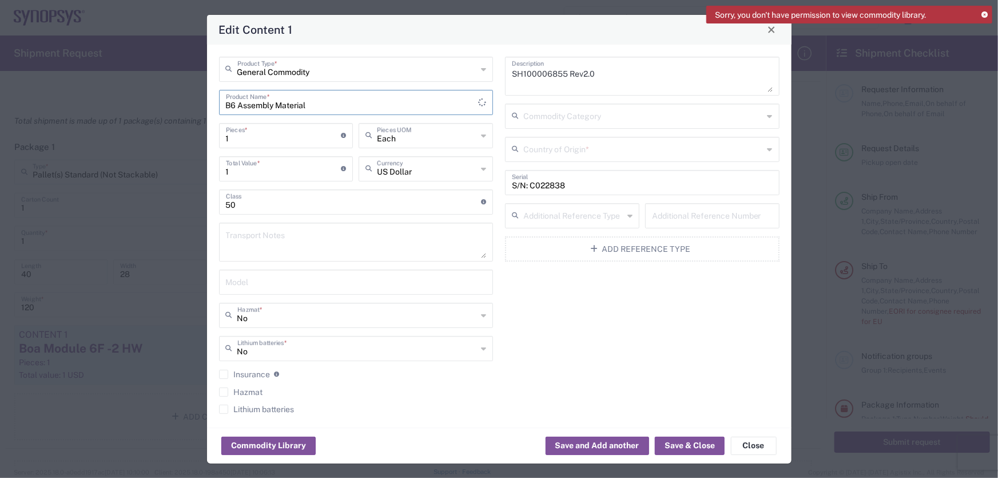
click at [326, 109] on input "B6 Assembly Material" at bounding box center [352, 102] width 253 height 20
type input "B"
type input "BOA6 Assembly Fixture material"
click at [607, 76] on textarea "SH100006855 Rev2.0" at bounding box center [642, 76] width 261 height 32
drag, startPoint x: 596, startPoint y: 74, endPoint x: 503, endPoint y: 72, distance: 93.3
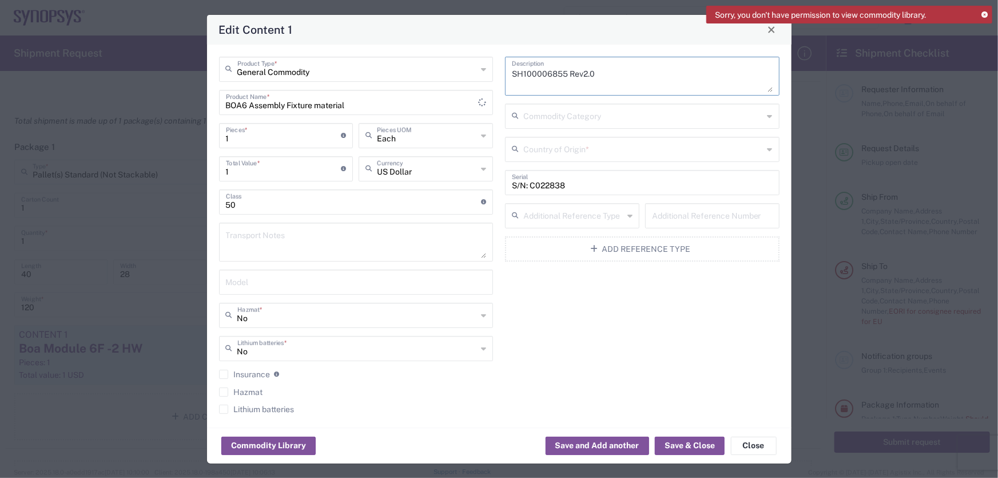
click at [505, 72] on div "SH100006855 Rev2.0 Description" at bounding box center [642, 76] width 275 height 39
type textarea "Shipping B6 Assembly fixture to Sweden"
drag, startPoint x: 570, startPoint y: 187, endPoint x: 502, endPoint y: 189, distance: 68.7
click at [505, 189] on div "S/N: C022838 Serial" at bounding box center [642, 182] width 275 height 25
click at [537, 289] on div "Shipping B6 Assembly fixture to Sweden Description Commodity Category Country o…" at bounding box center [642, 239] width 287 height 365
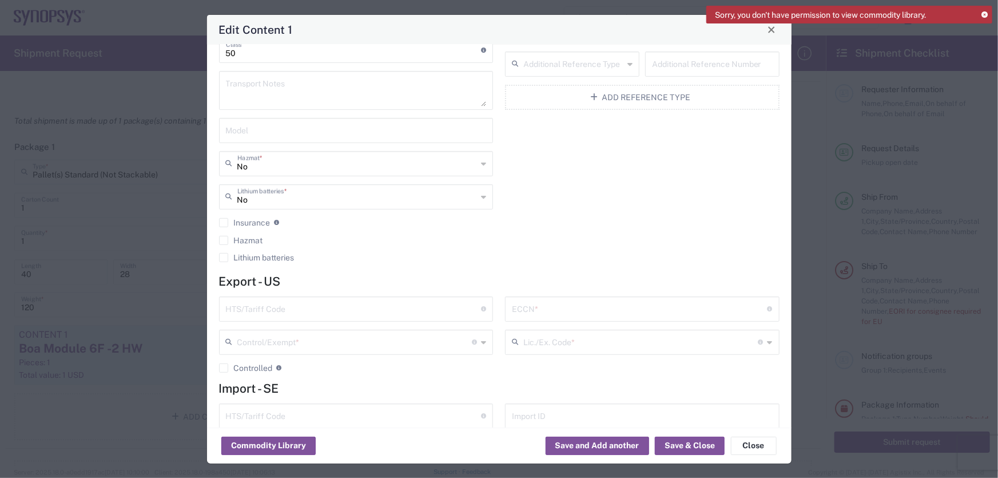
scroll to position [189, 0]
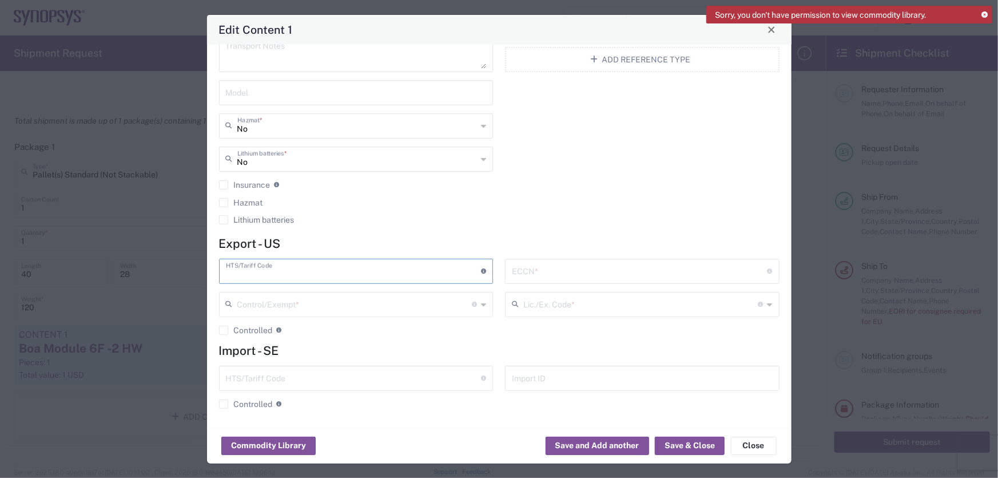
click at [322, 271] on input "text" at bounding box center [354, 270] width 256 height 20
click at [517, 264] on input "text" at bounding box center [640, 270] width 256 height 20
type input "EAR99"
click at [329, 274] on input "text" at bounding box center [354, 270] width 256 height 20
click at [352, 292] on div "Control/Exempt * The specific reason that eliminates, or necessitates, the requ…" at bounding box center [356, 304] width 275 height 25
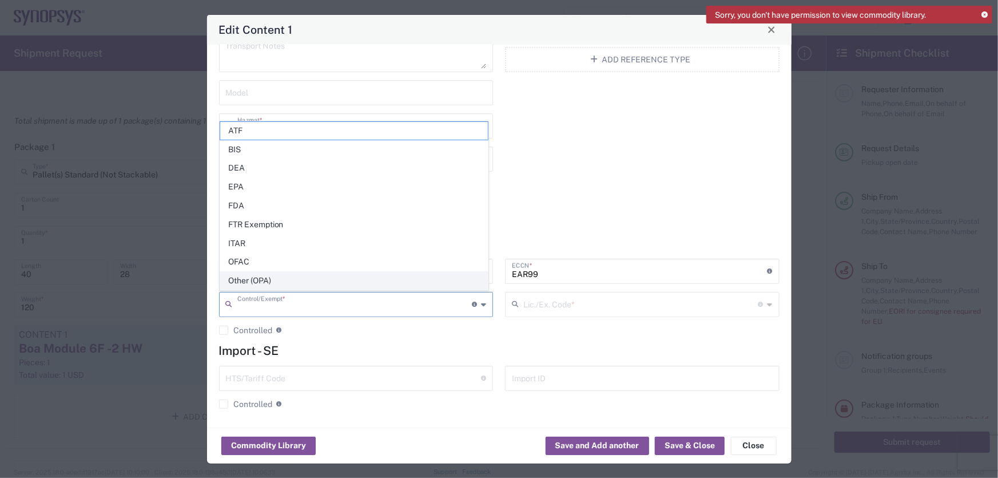
click at [266, 284] on span "Other (OPA)" at bounding box center [354, 281] width 268 height 18
type input "Other (OPA)"
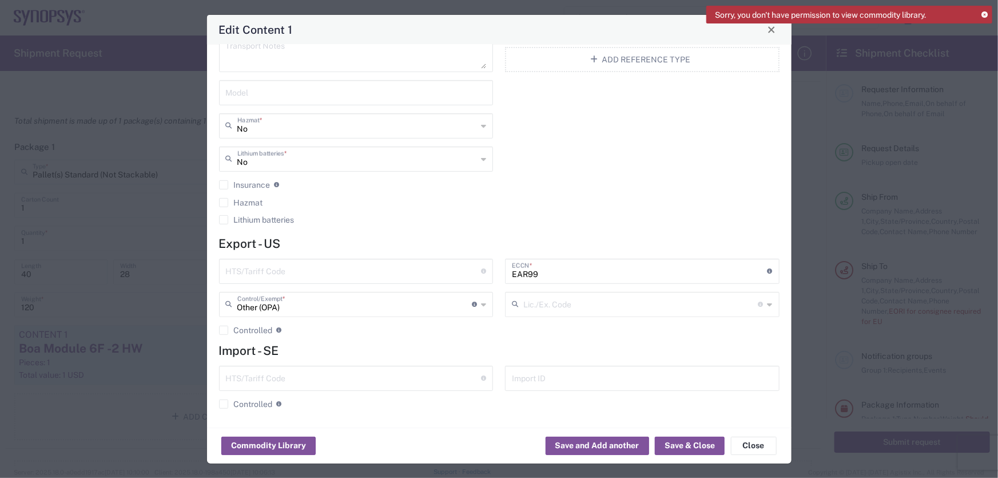
click at [550, 328] on div "EAR99 ECCN * Export Control Classification Number which consists of a set of di…" at bounding box center [642, 301] width 287 height 85
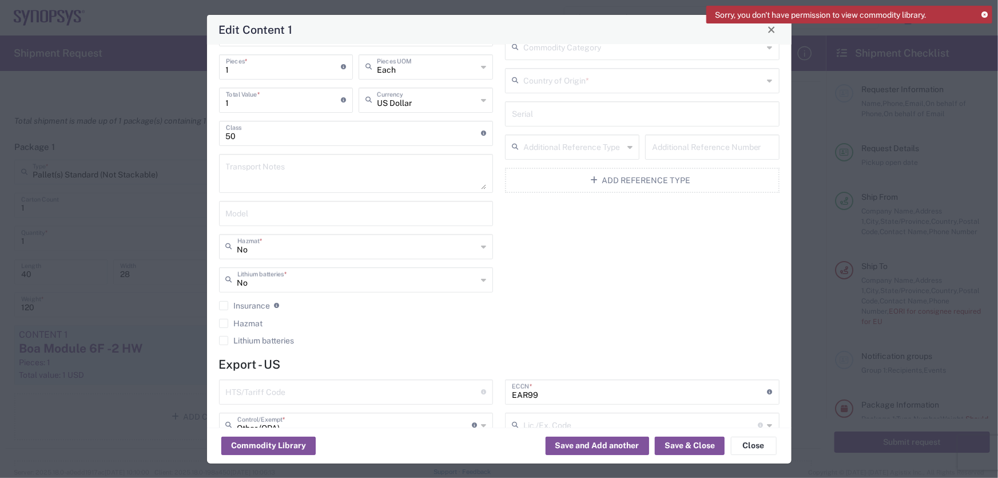
scroll to position [0, 0]
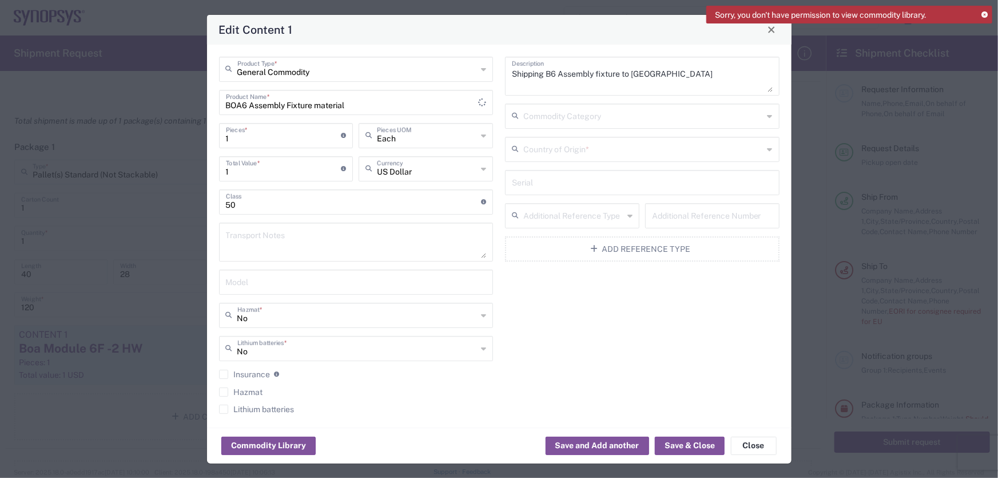
click at [471, 94] on input "BOA6 Assembly Fixture material" at bounding box center [352, 102] width 253 height 20
click at [478, 100] on icon at bounding box center [482, 102] width 8 height 18
click at [757, 446] on button "Close" at bounding box center [754, 446] width 46 height 18
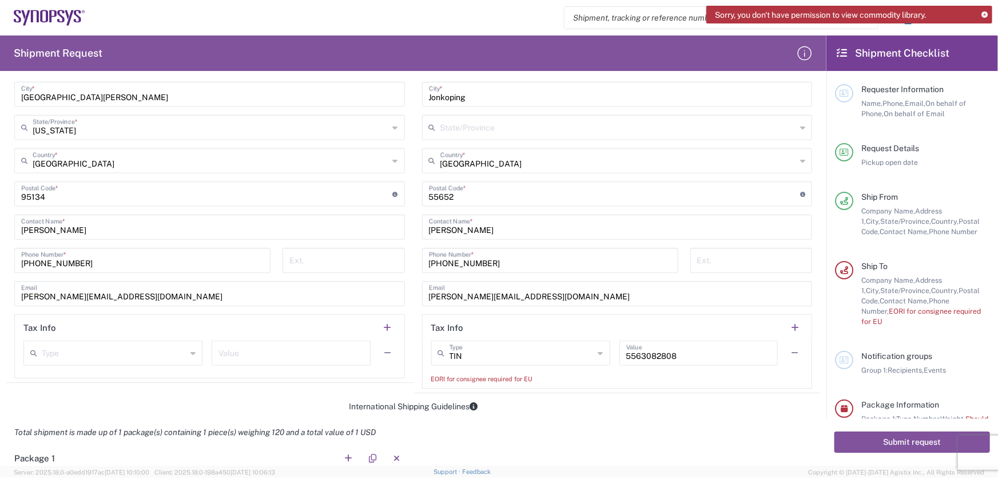
scroll to position [780, 0]
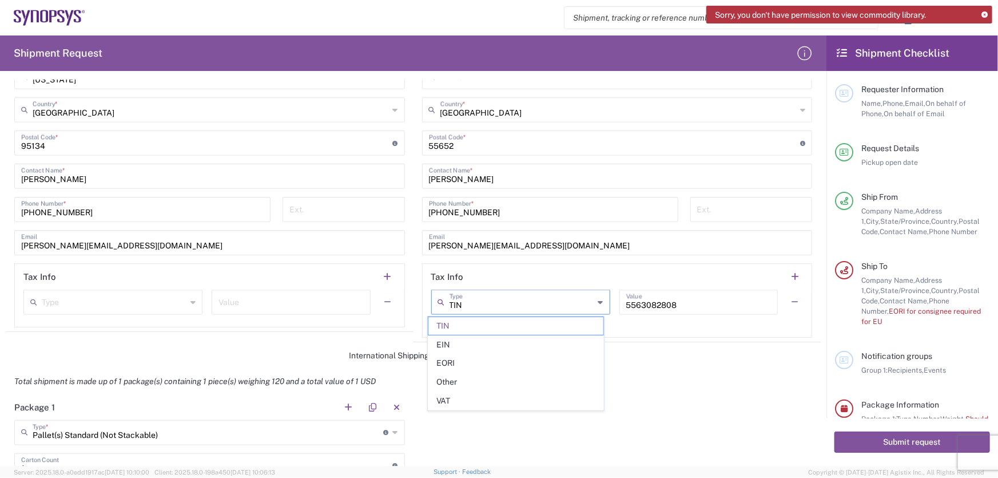
click at [533, 298] on input "TIN" at bounding box center [522, 301] width 145 height 20
click at [493, 355] on span "EORI" at bounding box center [516, 363] width 175 height 18
type input "EORI"
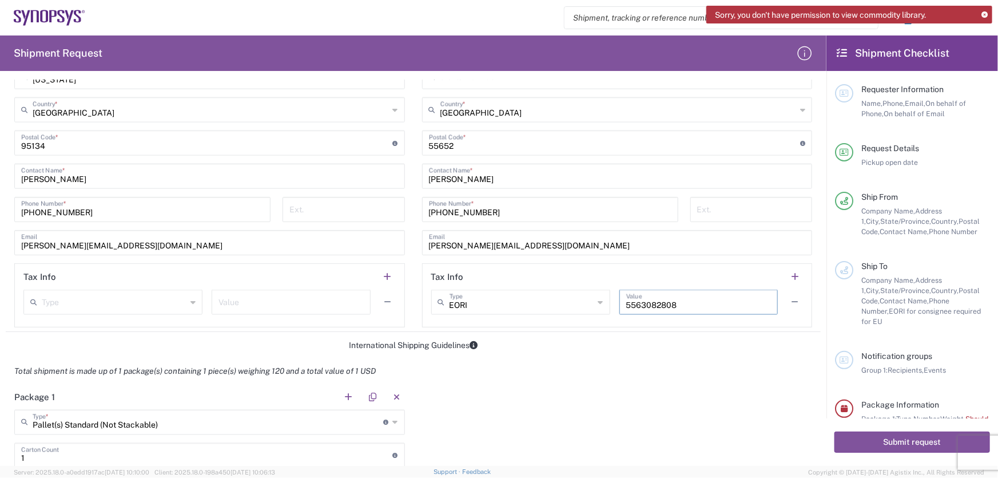
click at [700, 308] on input "5563082808" at bounding box center [698, 301] width 145 height 20
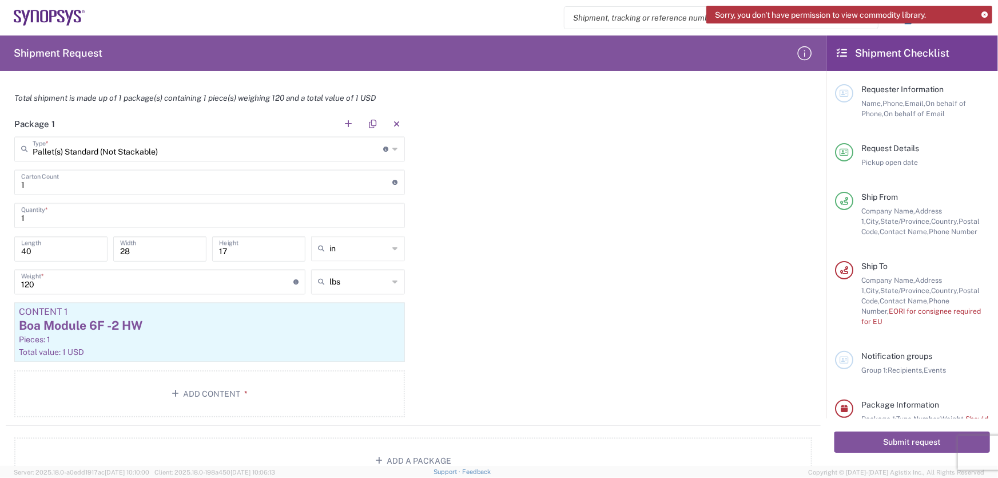
scroll to position [1144, 0]
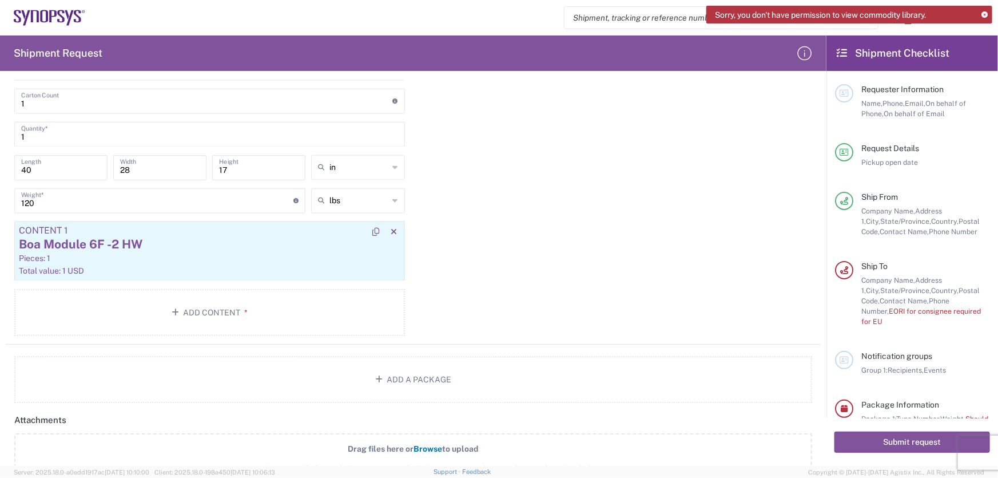
click at [139, 255] on div "Pieces: 1" at bounding box center [210, 258] width 382 height 10
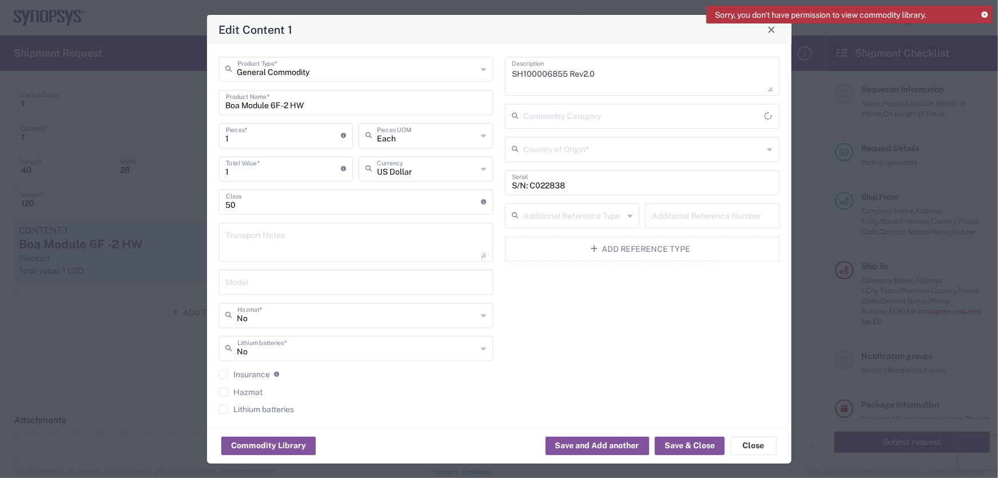
click at [340, 94] on input "Boa Module 6F -2 HW" at bounding box center [356, 102] width 261 height 20
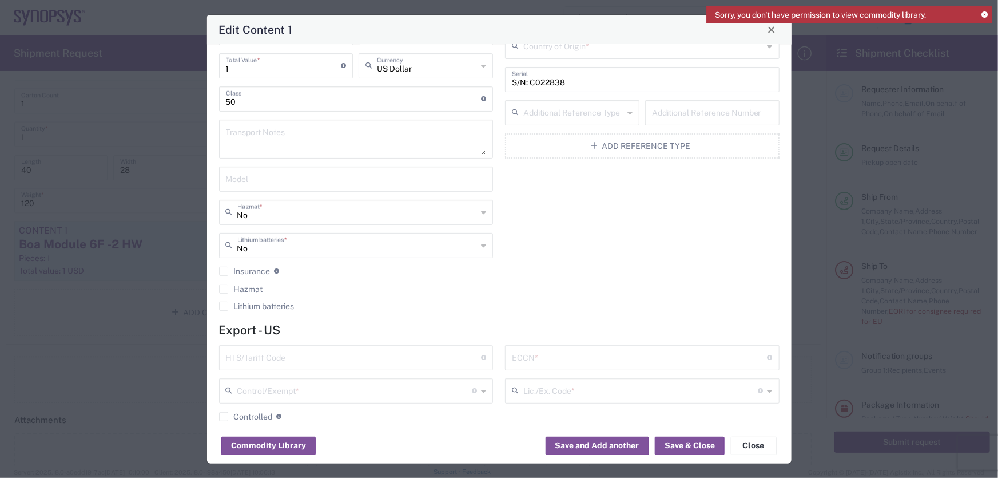
scroll to position [0, 0]
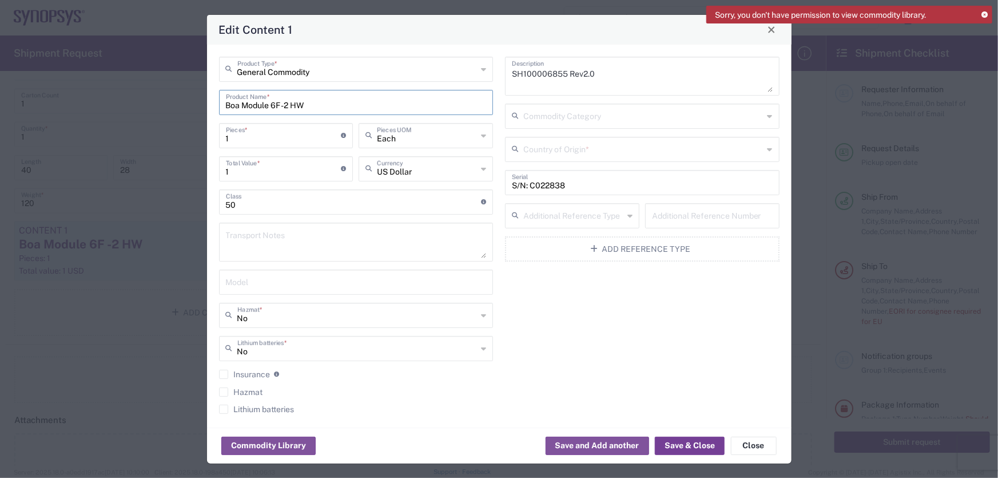
click at [684, 449] on button "Save & Close" at bounding box center [690, 446] width 70 height 18
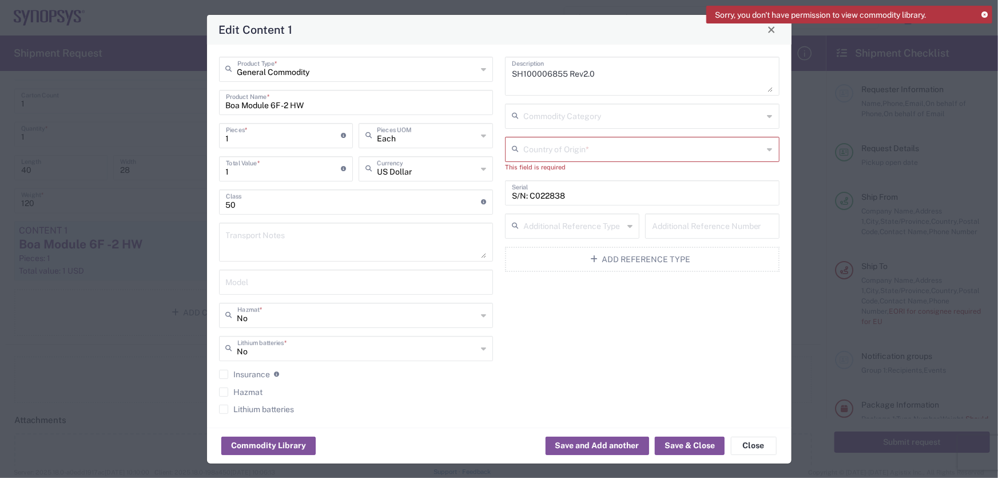
click at [598, 74] on textarea "SH100006855 Rev2.0" at bounding box center [642, 76] width 261 height 32
drag, startPoint x: 598, startPoint y: 74, endPoint x: 503, endPoint y: 83, distance: 95.4
click at [505, 83] on div "SH100006855 Rev2.0 Description" at bounding box center [642, 76] width 275 height 39
click at [296, 104] on input "Boa Module 6F -2 HW" at bounding box center [356, 102] width 261 height 20
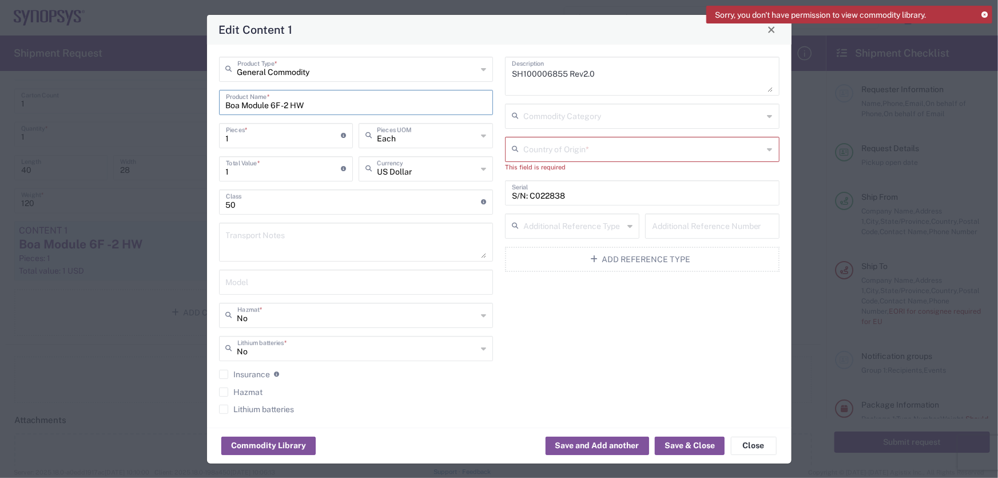
click at [296, 104] on input "Boa Module 6F -2 HW" at bounding box center [356, 102] width 261 height 20
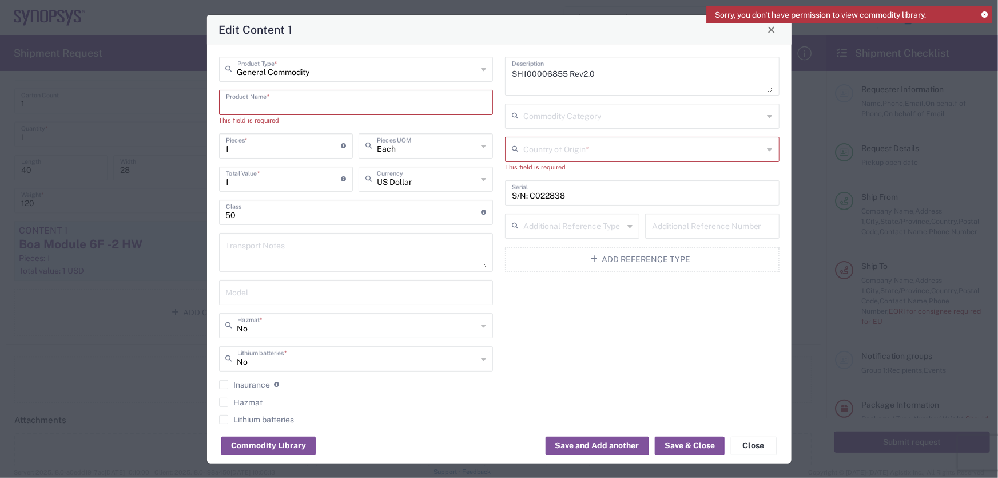
paste input "BOA6 Assembly Fixture material"
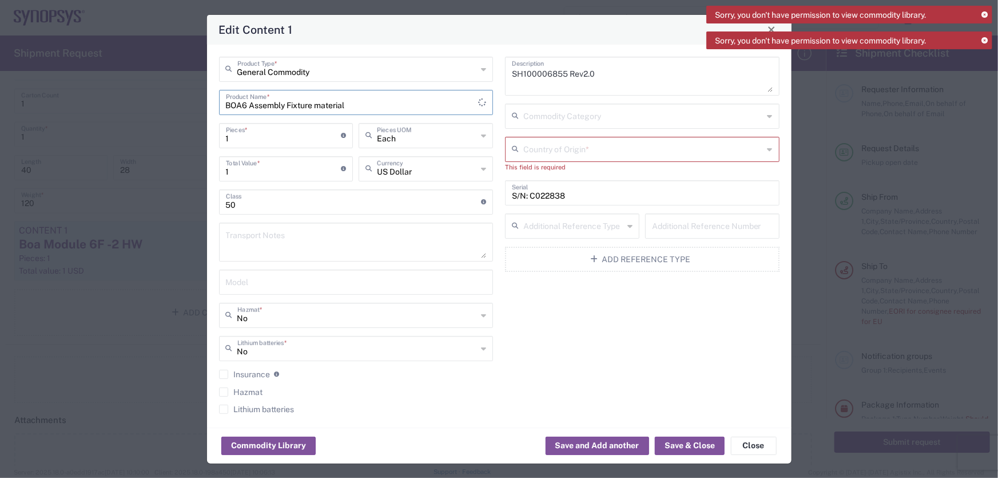
type input "BOA6 Assembly Fixture material"
click at [555, 114] on input "text" at bounding box center [643, 115] width 240 height 20
click at [581, 82] on textarea "SH100006855 Rev2.0" at bounding box center [642, 76] width 261 height 32
drag, startPoint x: 610, startPoint y: 68, endPoint x: 503, endPoint y: 87, distance: 109.3
click at [505, 87] on div "SH100006855 Rev2.0 Description" at bounding box center [642, 76] width 275 height 39
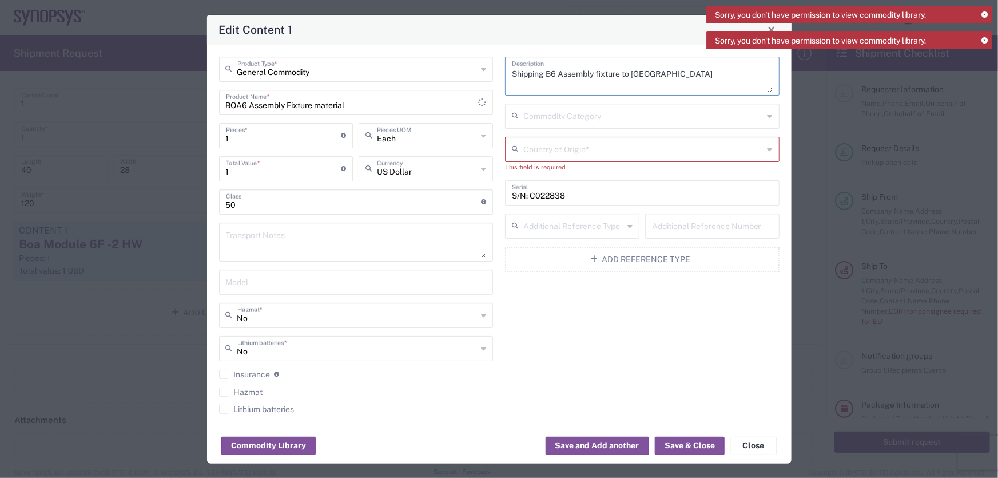
type textarea "Shipping B6 Assembly fixture to Sweden"
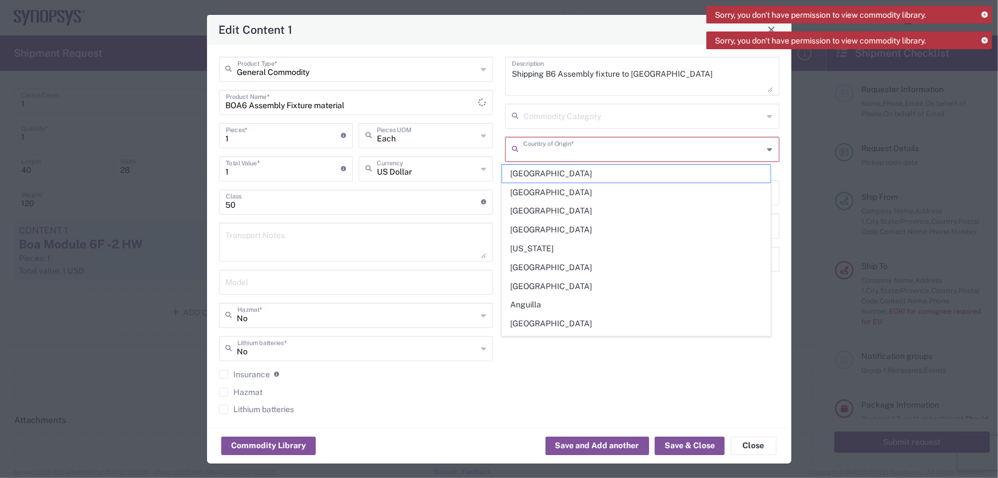
click at [578, 149] on input "text" at bounding box center [643, 148] width 240 height 20
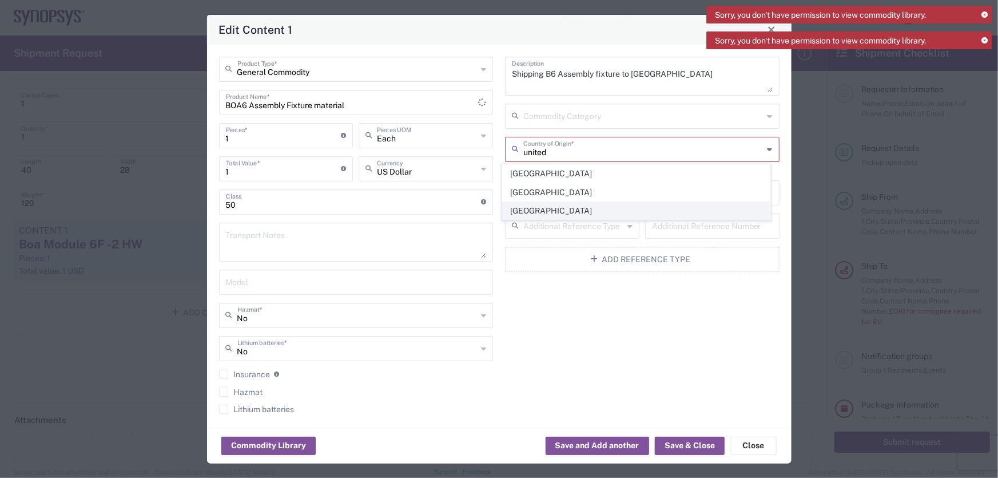
click at [549, 206] on span "[GEOGRAPHIC_DATA]" at bounding box center [636, 211] width 268 height 18
type input "[GEOGRAPHIC_DATA]"
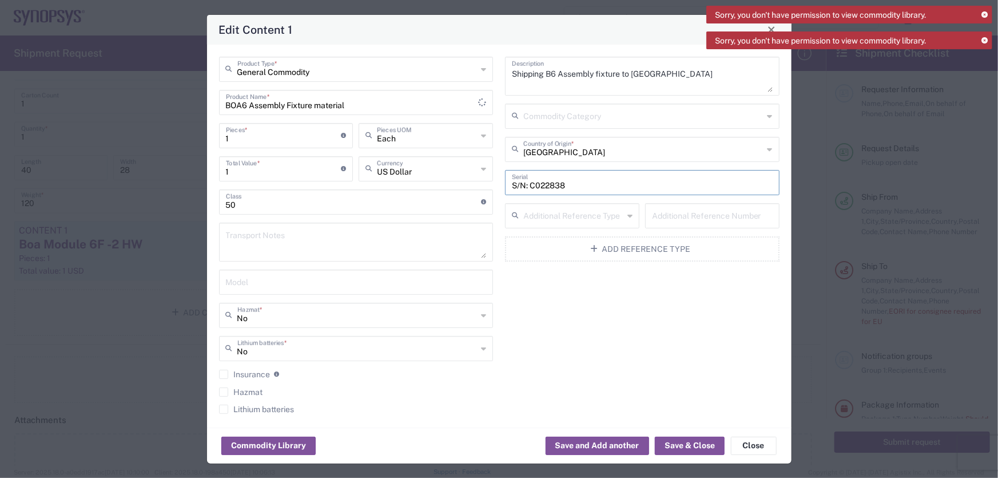
drag, startPoint x: 635, startPoint y: 178, endPoint x: 491, endPoint y: 195, distance: 144.6
click at [493, 194] on div "General Commodity Product Type * BOA6 Assembly Fixture material Product Name * …" at bounding box center [499, 239] width 573 height 365
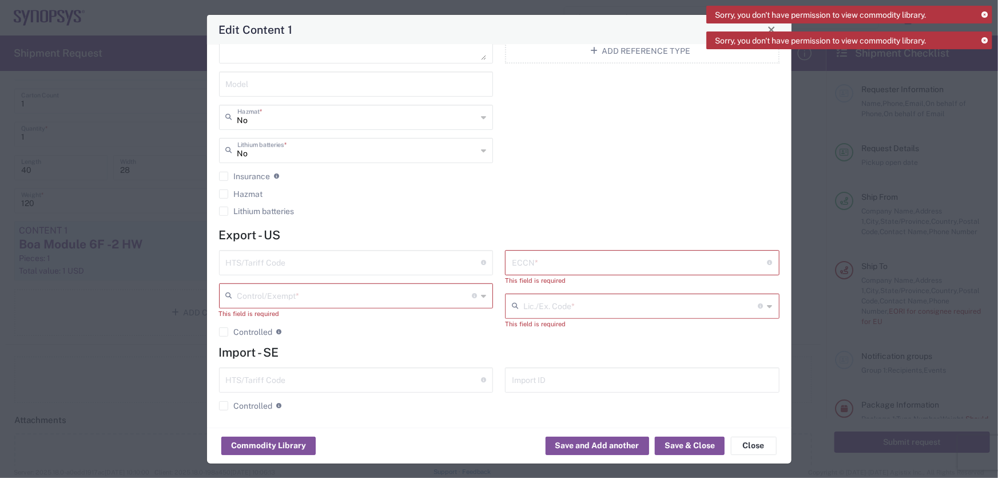
scroll to position [200, 0]
click at [526, 258] on input "text" at bounding box center [640, 259] width 256 height 20
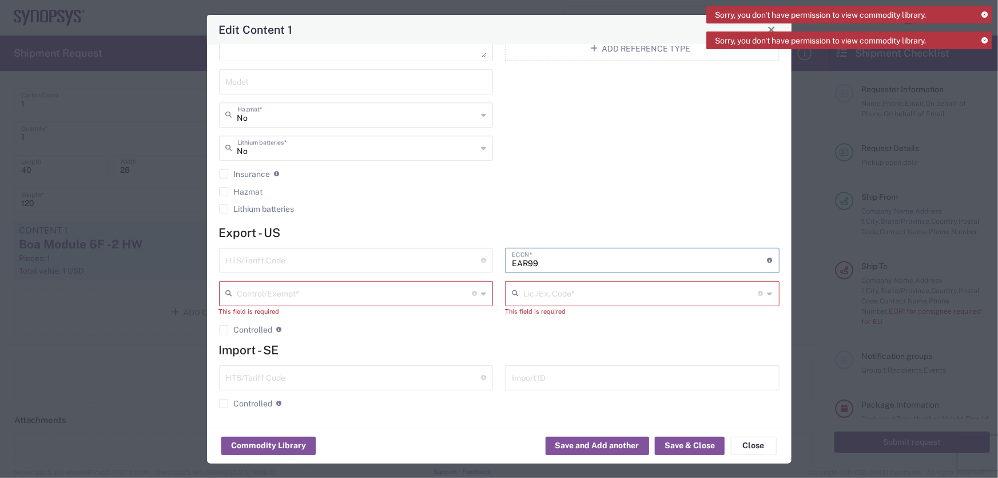
type input "EAR99"
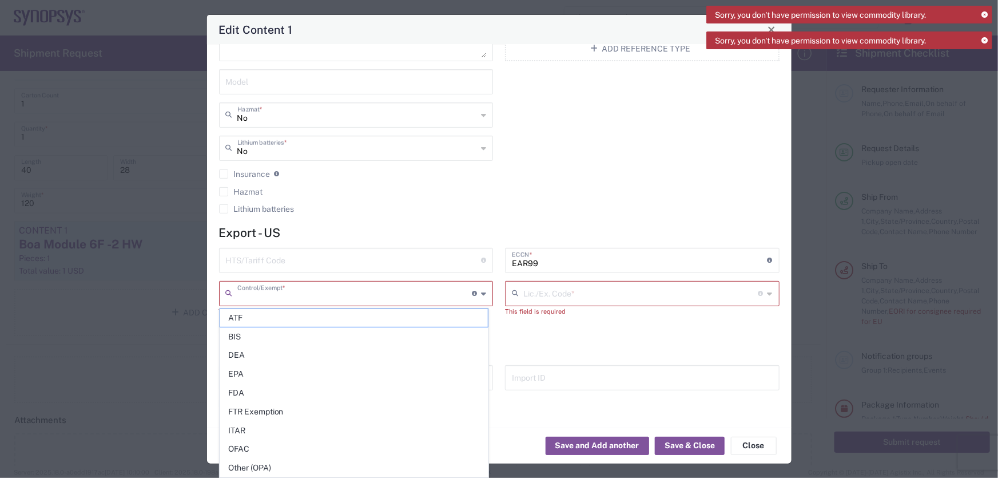
click at [340, 293] on input "text" at bounding box center [354, 293] width 235 height 20
click at [288, 459] on span "Other (OPA)" at bounding box center [354, 468] width 268 height 18
type input "Other (OPA)"
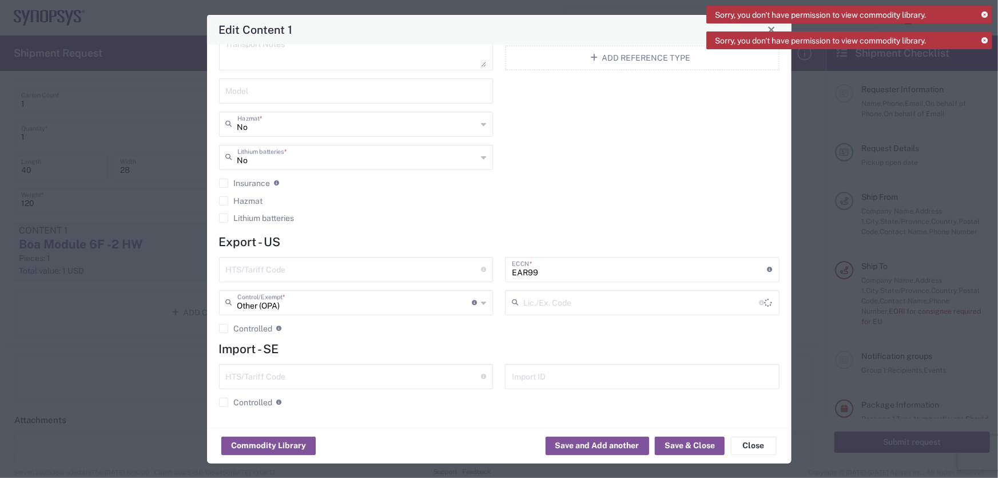
scroll to position [190, 0]
click at [618, 297] on input "text" at bounding box center [640, 303] width 235 height 20
click at [447, 338] on div "HTS/Tariff Code 10-digit U.S. import and export statistical classification syst…" at bounding box center [356, 300] width 287 height 85
click at [678, 445] on button "Save & Close" at bounding box center [690, 446] width 70 height 18
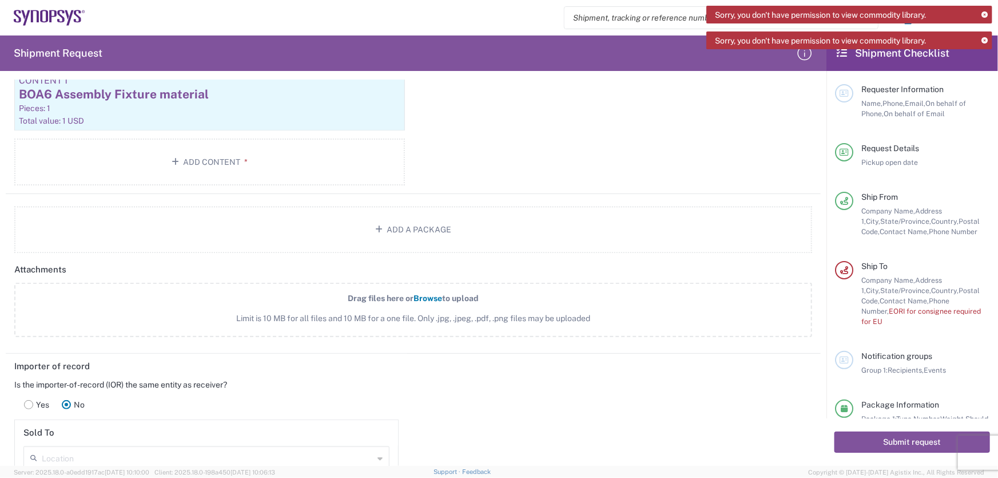
scroll to position [1300, 0]
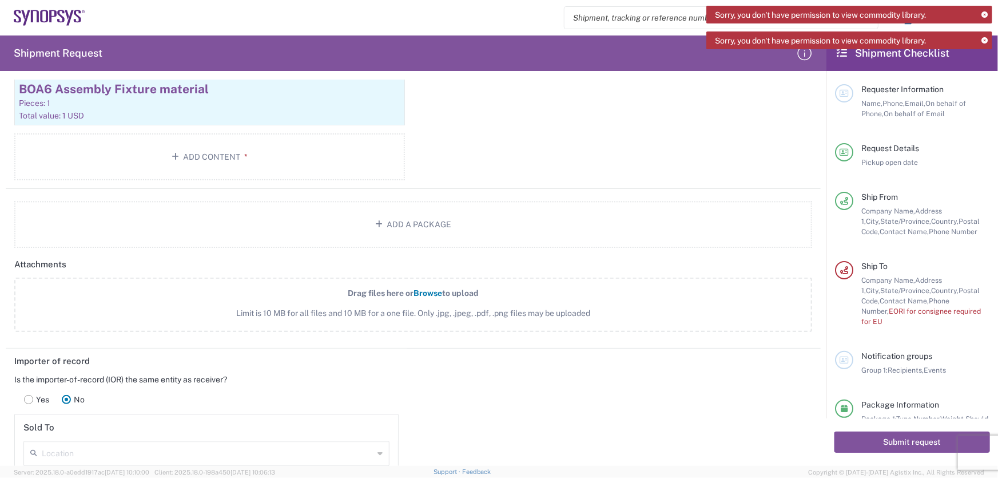
click at [425, 291] on span "Browse" at bounding box center [428, 292] width 29 height 9
click at [0, 0] on input "Drag files here or Browse to upload Limit is 10 MB for all files and 10 MB for …" at bounding box center [0, 0] width 0 height 0
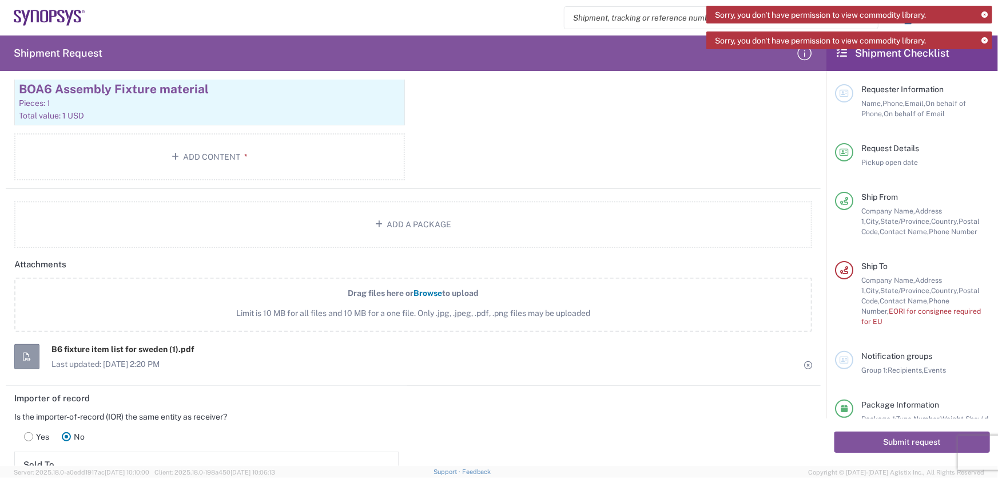
click at [26, 435] on rect at bounding box center [29, 436] width 9 height 9
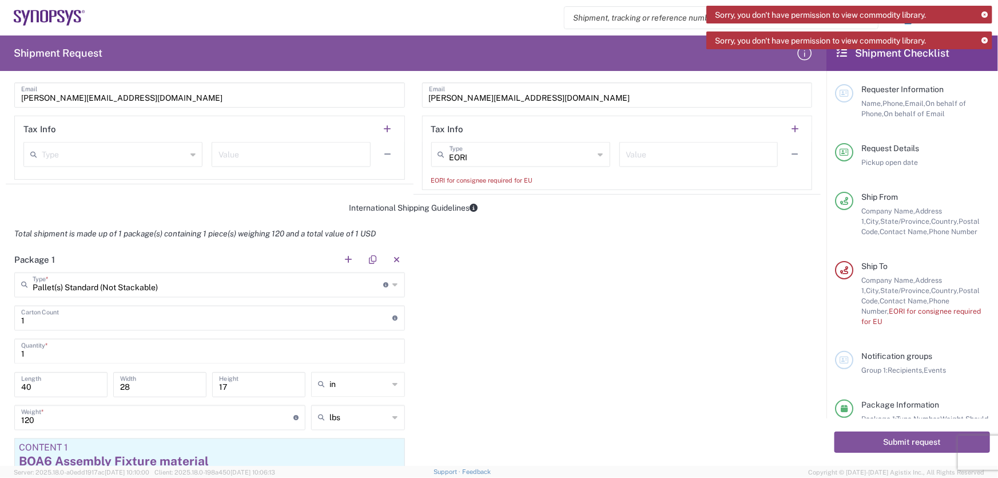
scroll to position [947, 0]
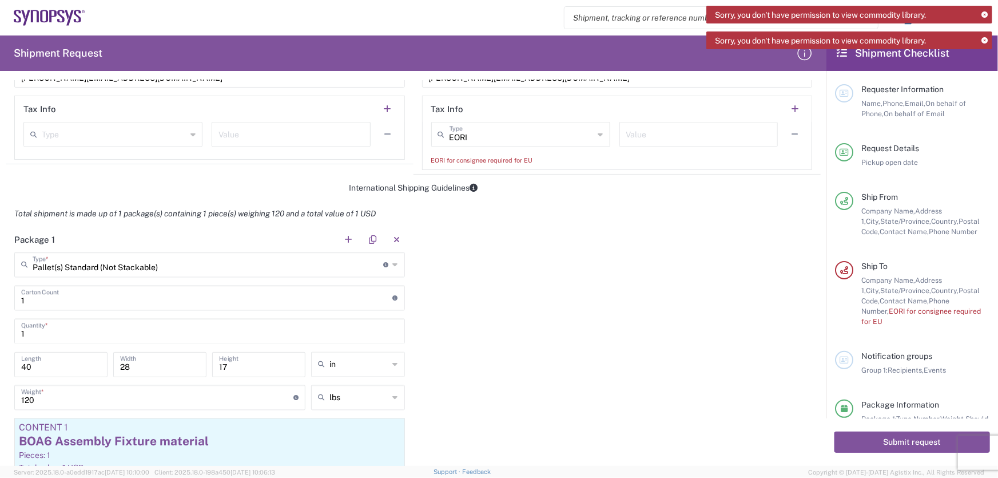
click at [641, 132] on input "text" at bounding box center [698, 134] width 145 height 20
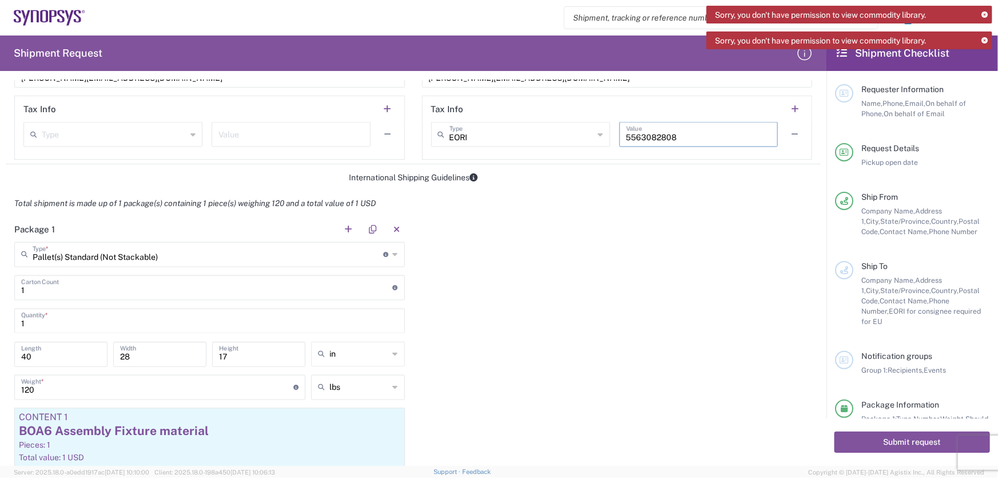
type input "5563082808"
click at [676, 254] on div "Package 1 Pallet(s) Standard (Not Stackable) Type * Material used to package go…" at bounding box center [413, 373] width 815 height 315
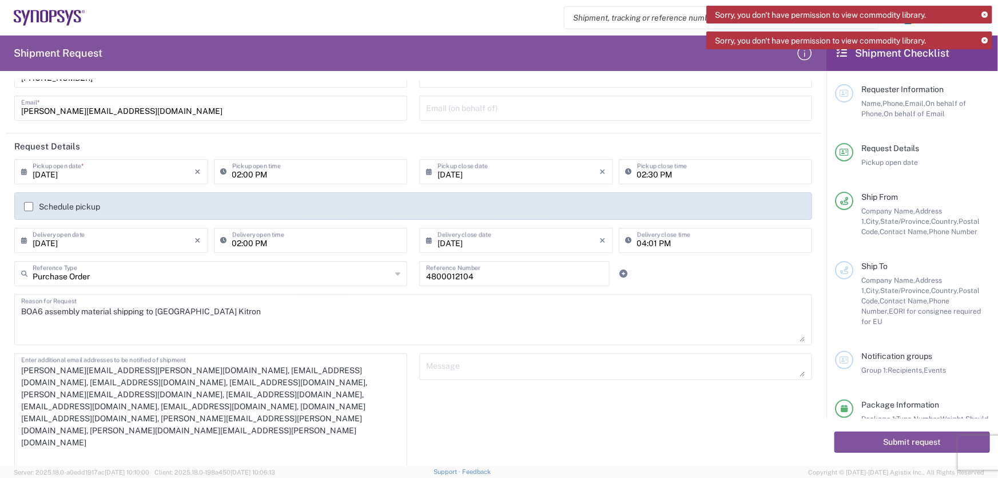
scroll to position [0, 0]
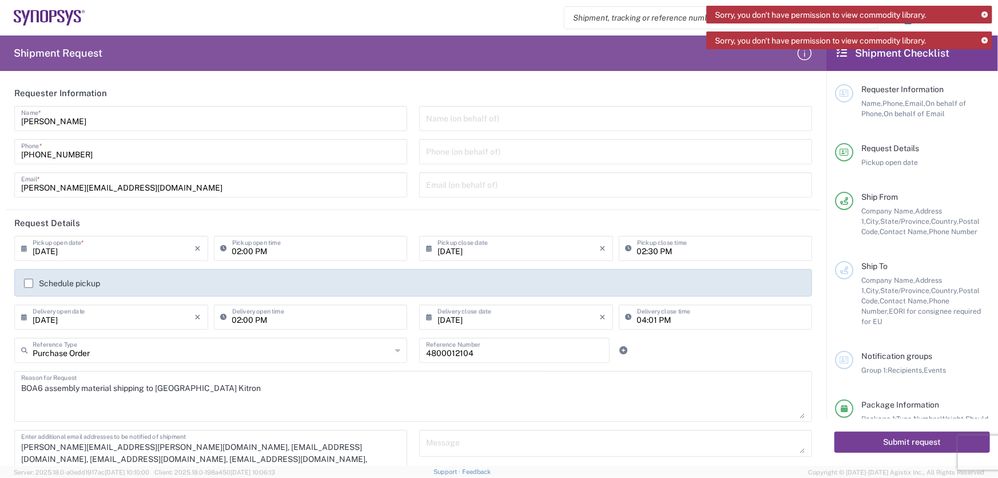
click at [880, 438] on button "Submit request" at bounding box center [913, 441] width 156 height 21
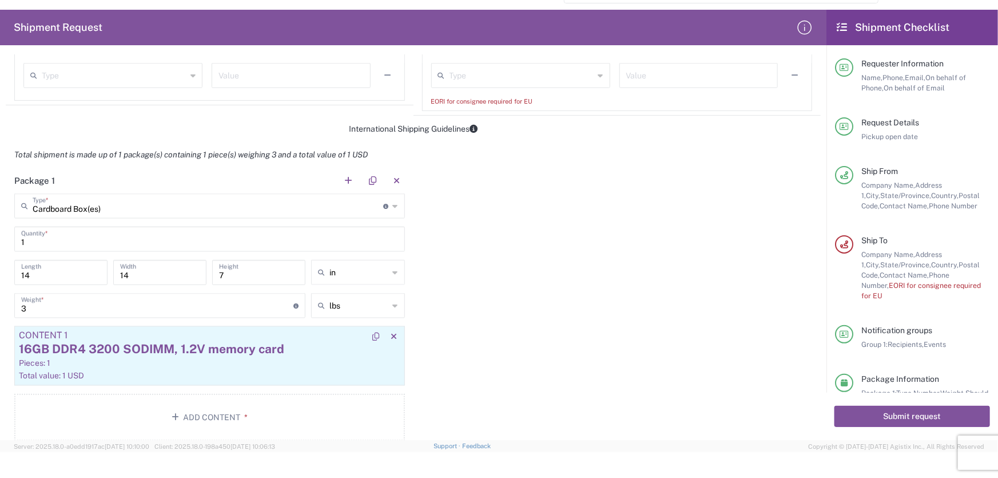
scroll to position [832, 0]
type input "Cardboard Box(es)"
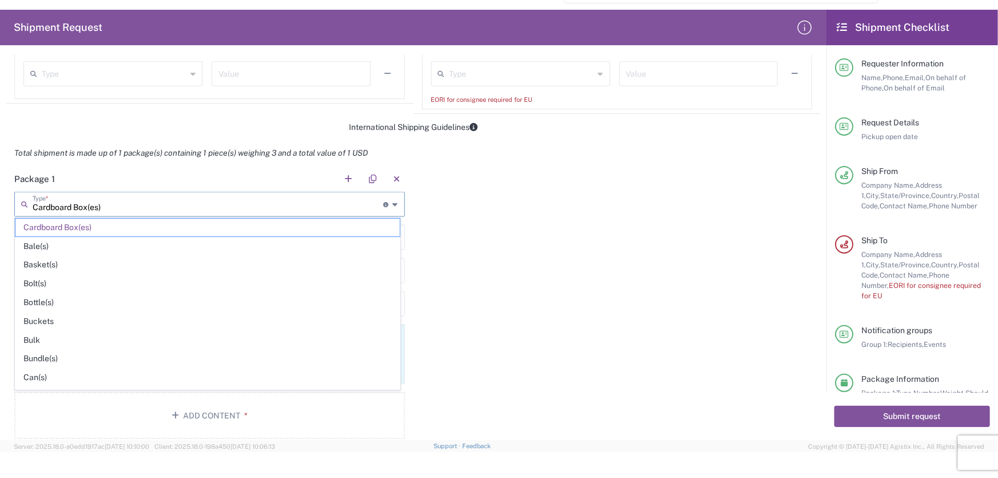
click at [134, 197] on input "Cardboard Box(es)" at bounding box center [208, 203] width 351 height 20
click at [640, 257] on div "Package 1 Cardboard Box(es) Type * Material used to package goods Cardboard Box…" at bounding box center [413, 306] width 815 height 281
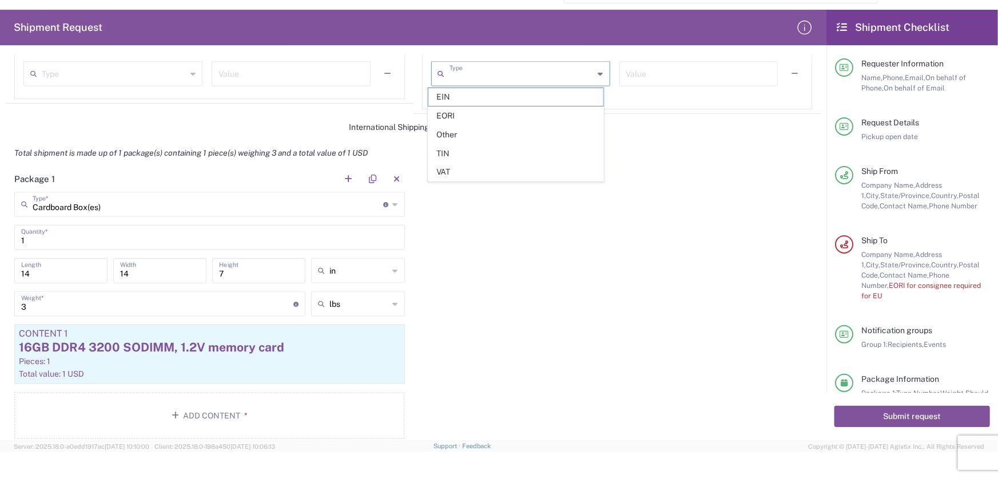
click at [538, 79] on input "text" at bounding box center [522, 73] width 145 height 20
click at [457, 118] on span "EORI" at bounding box center [516, 116] width 175 height 18
type input "EORI"
click at [652, 77] on input "text" at bounding box center [698, 73] width 145 height 20
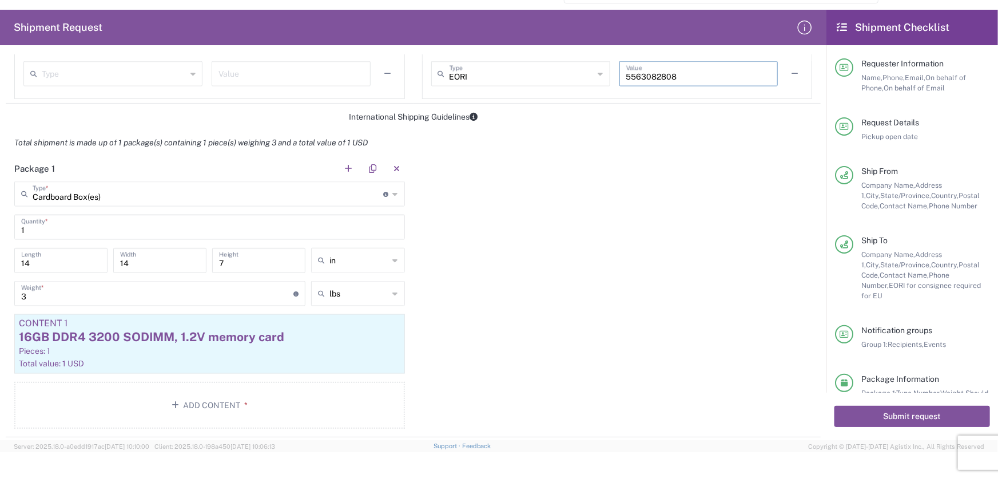
type input "5563082808"
click at [522, 161] on div "Package 1 Cardboard Box(es) Type * Material used to package goods Cardboard Box…" at bounding box center [413, 296] width 815 height 281
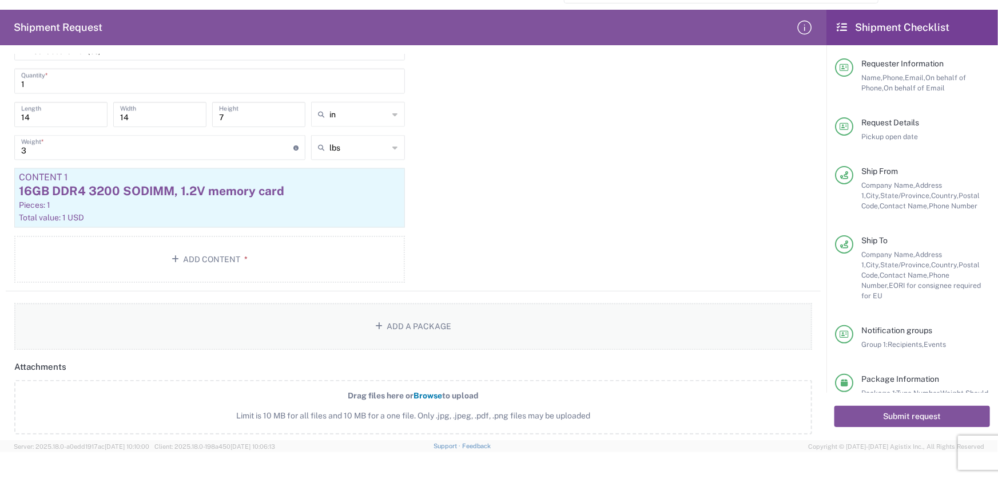
scroll to position [989, 0]
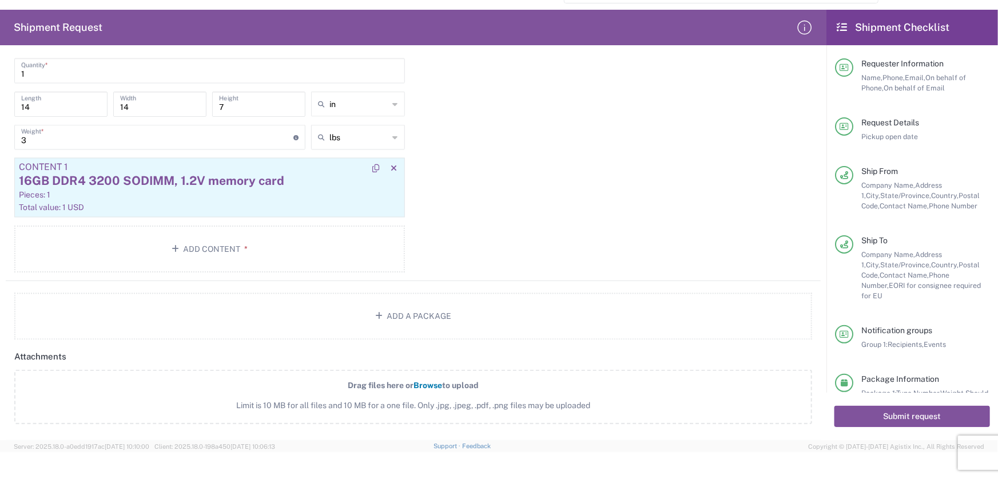
click at [238, 196] on div "Pieces: 1" at bounding box center [210, 195] width 382 height 10
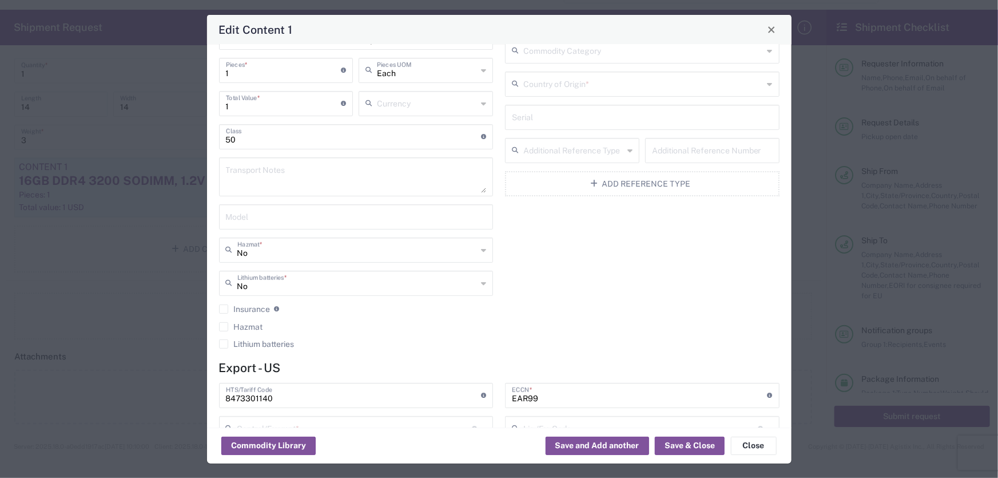
scroll to position [189, 0]
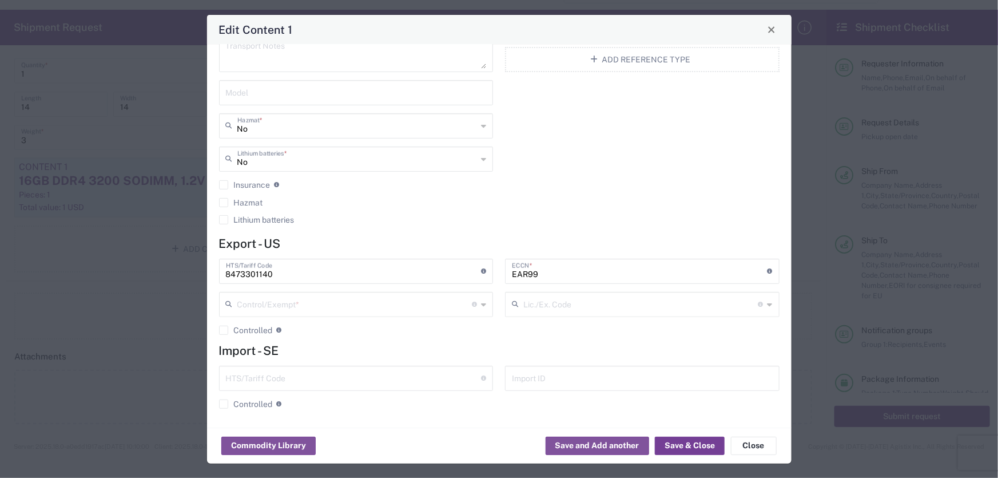
click at [684, 441] on button "Save & Close" at bounding box center [690, 446] width 70 height 18
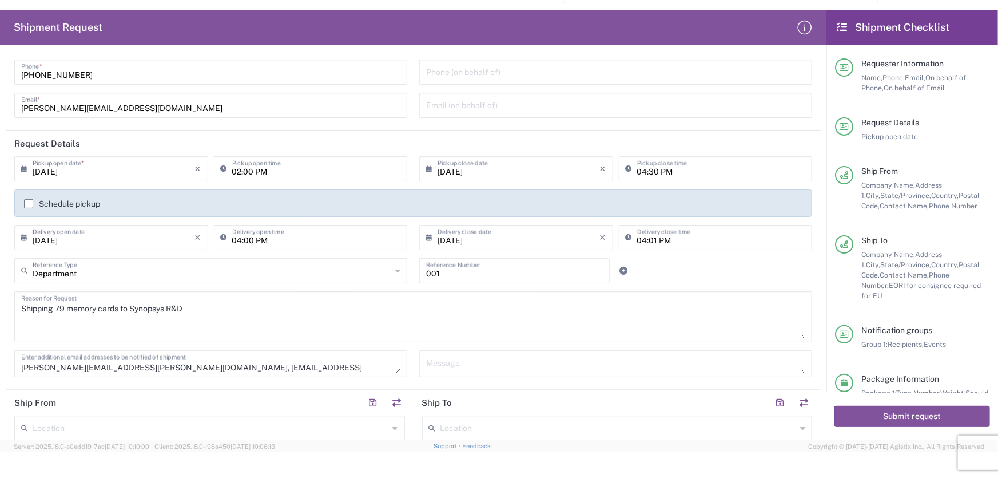
scroll to position [0, 0]
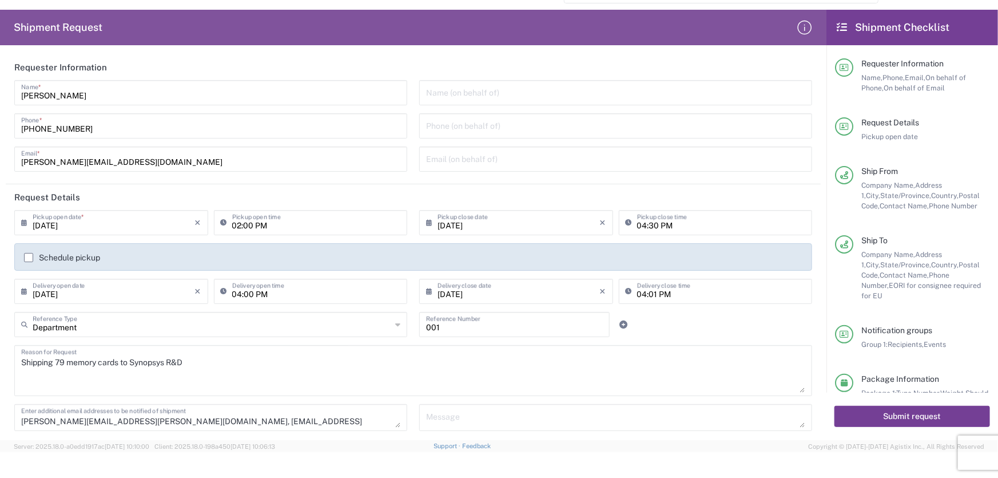
click at [892, 418] on button "Submit request" at bounding box center [913, 416] width 156 height 21
click at [887, 418] on button "Submit request" at bounding box center [913, 416] width 156 height 21
click at [898, 418] on button "Submit request" at bounding box center [913, 416] width 156 height 21
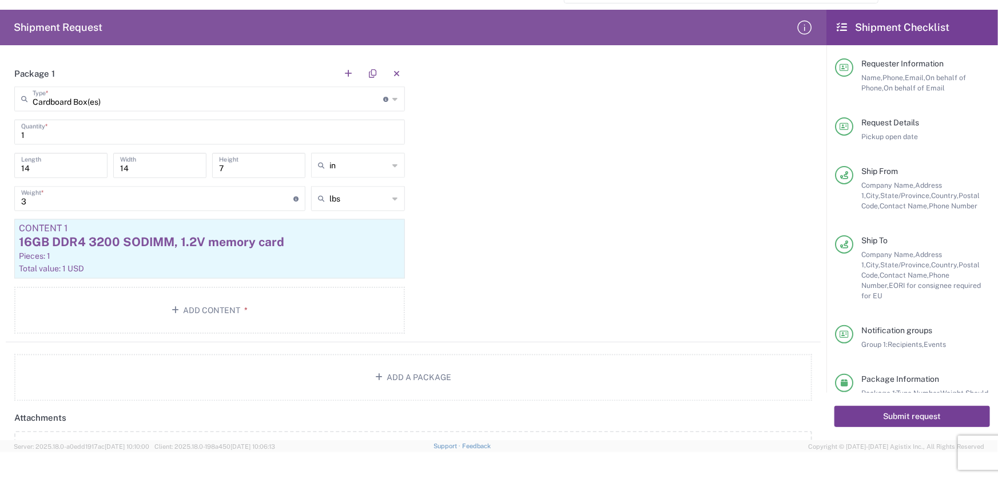
scroll to position [1092, 0]
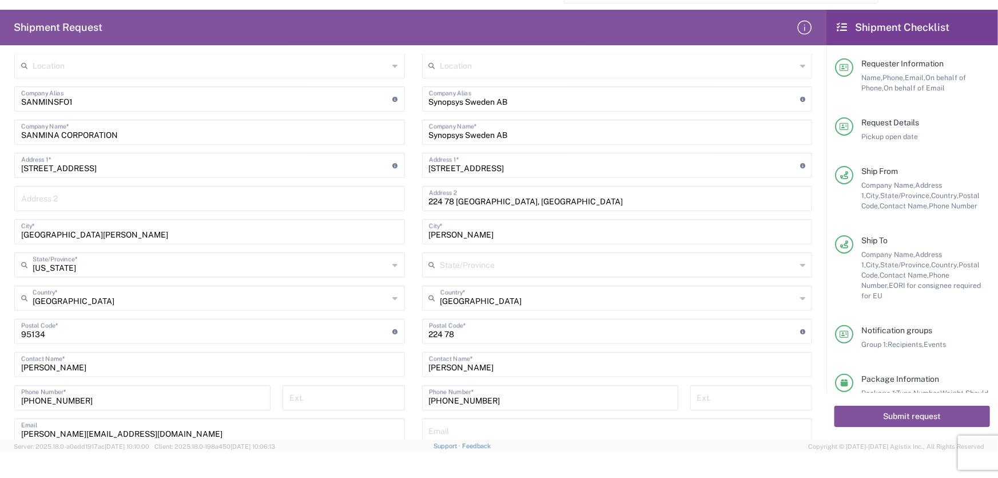
scroll to position [0, 0]
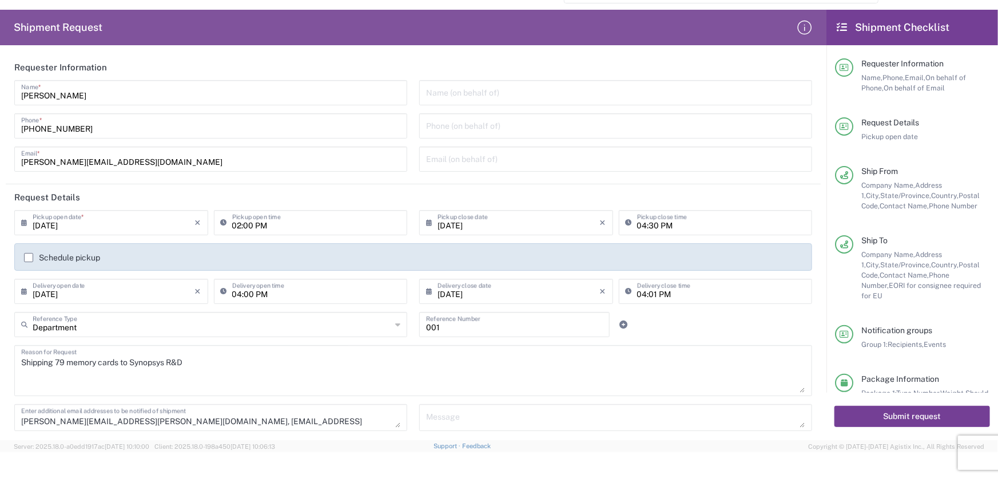
click at [951, 412] on button "Submit request" at bounding box center [913, 416] width 156 height 21
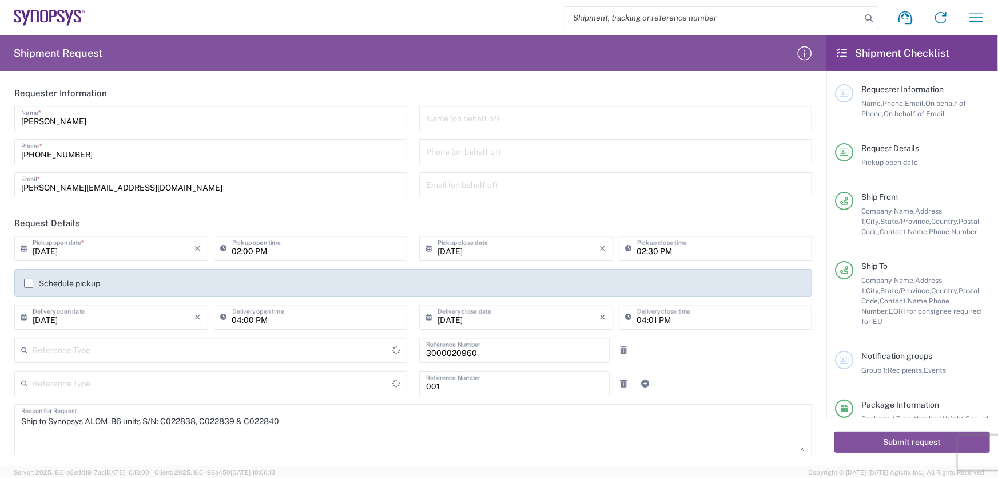
type input "Pallet(s) Standard (Not Stackable)"
type input "Purchase Order"
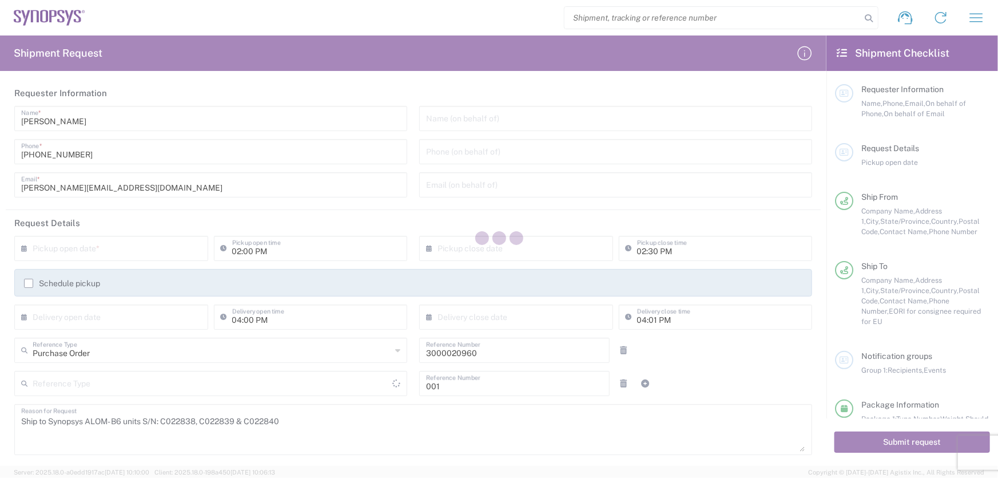
type input "[GEOGRAPHIC_DATA]"
type input "[US_STATE]"
type input "Pallet(s) Standard (Not Stackable)"
type input "Department"
type input "[GEOGRAPHIC_DATA]"
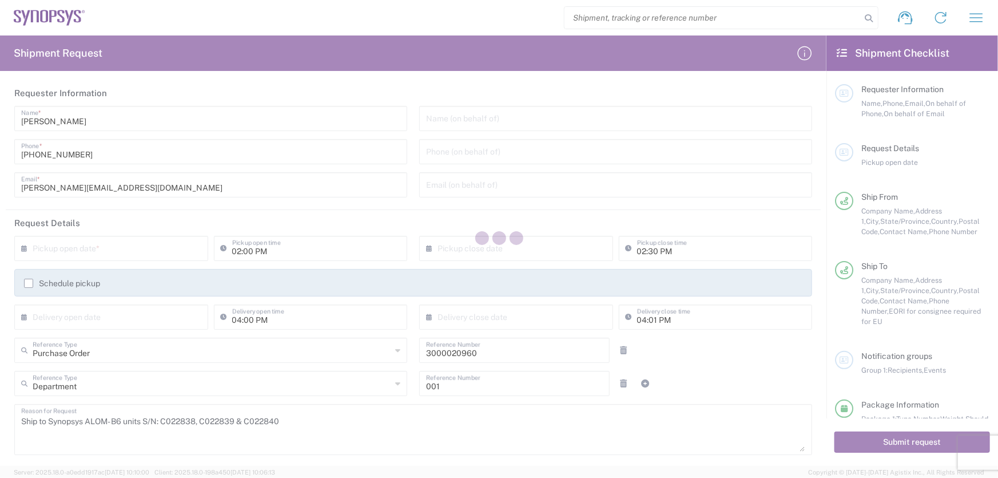
type input "[US_STATE]"
type input "Pallet(s) Standard (Not Stackable)"
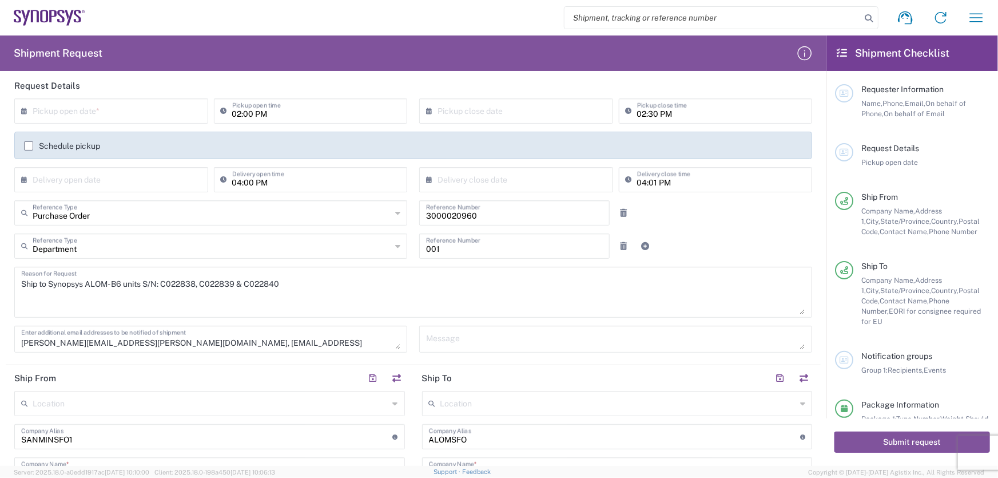
scroll to position [51, 0]
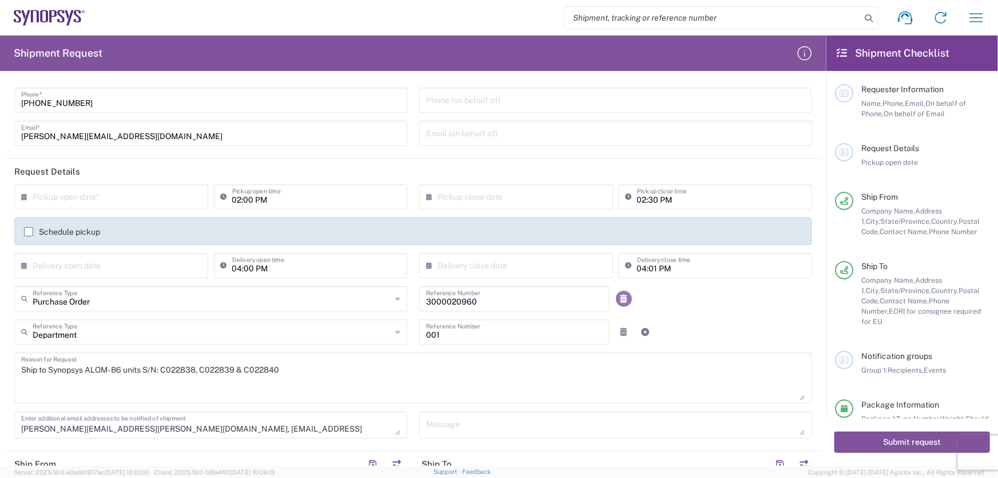
click at [621, 301] on icon at bounding box center [624, 299] width 7 height 8
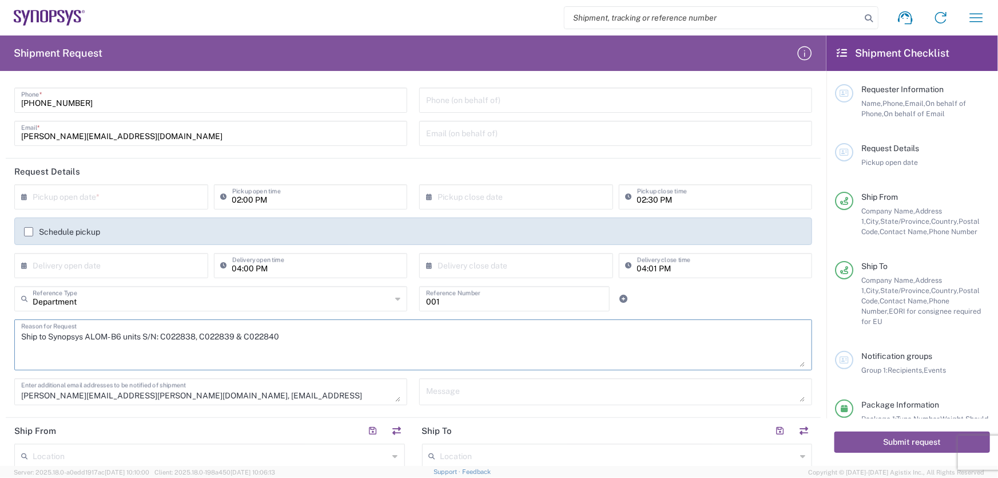
drag, startPoint x: 303, startPoint y: 345, endPoint x: -42, endPoint y: 339, distance: 345.6
click at [0, 339] on html "Shipment request Shipment tracking Employee non-product shipment request My shi…" at bounding box center [499, 239] width 998 height 478
type textarea "Shipping 79pcs of SH100005704 to Synopsys R&D"
click at [810, 304] on div "Department Reference Type Department Customer Ref Invoice Number Purchase Order…" at bounding box center [414, 302] width 810 height 33
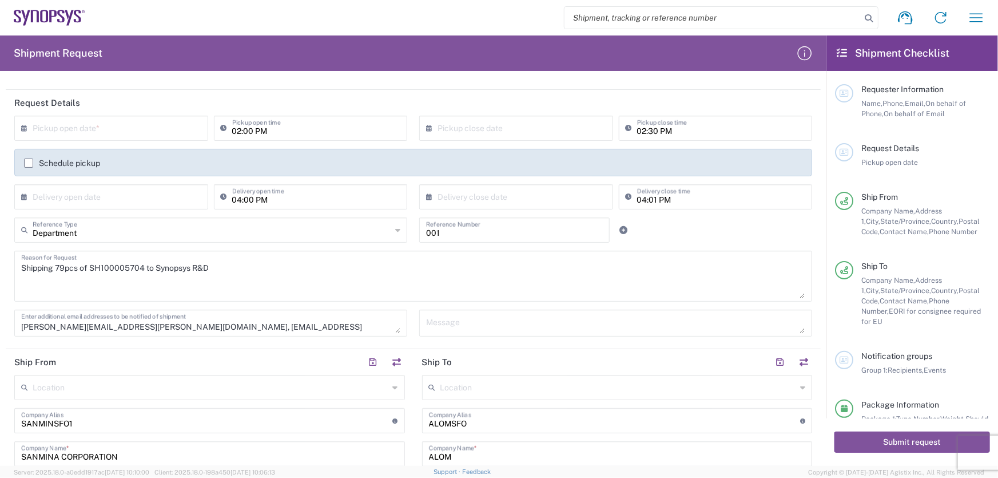
scroll to position [260, 0]
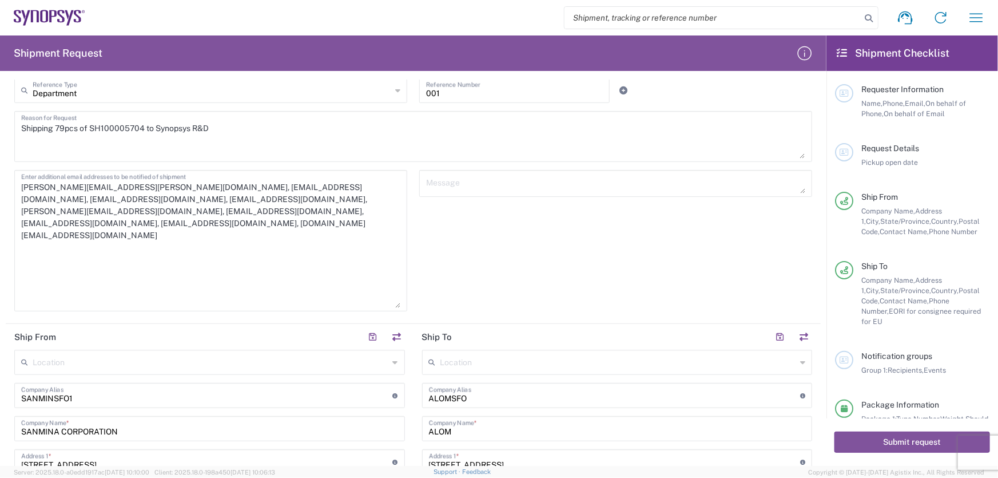
drag, startPoint x: 394, startPoint y: 189, endPoint x: 383, endPoint y: 304, distance: 115.5
click at [383, 304] on textarea "[PERSON_NAME][EMAIL_ADDRESS][PERSON_NAME][DOMAIN_NAME], [EMAIL_ADDRESS][DOMAIN_…" at bounding box center [210, 240] width 379 height 134
click at [323, 213] on textarea "[PERSON_NAME][EMAIL_ADDRESS][PERSON_NAME][DOMAIN_NAME], [EMAIL_ADDRESS][DOMAIN_…" at bounding box center [210, 240] width 379 height 134
paste textarea "[EMAIL_ADDRESS][DOMAIN_NAME]"
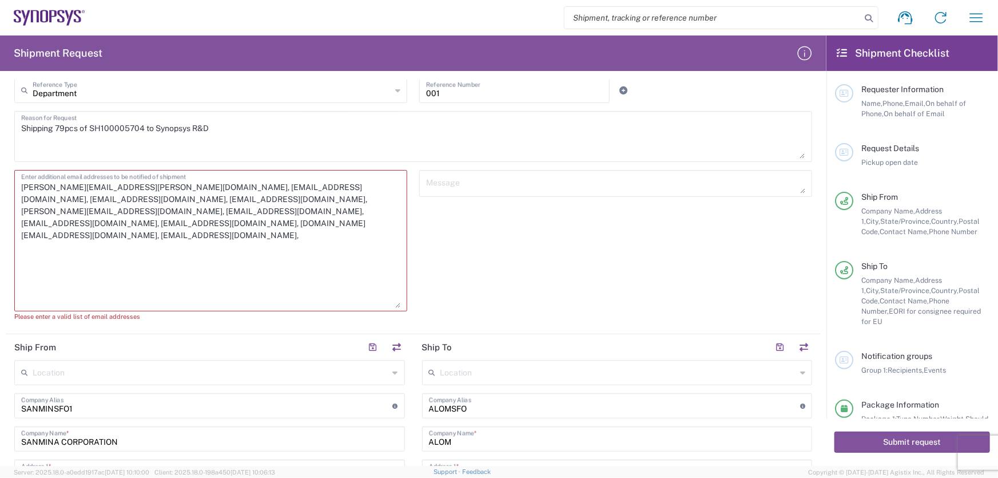
click at [161, 229] on textarea "[PERSON_NAME][EMAIL_ADDRESS][PERSON_NAME][DOMAIN_NAME], [EMAIL_ADDRESS][DOMAIN_…" at bounding box center [210, 240] width 379 height 134
paste textarea "[PERSON_NAME][EMAIL_ADDRESS][DOMAIN_NAME]"
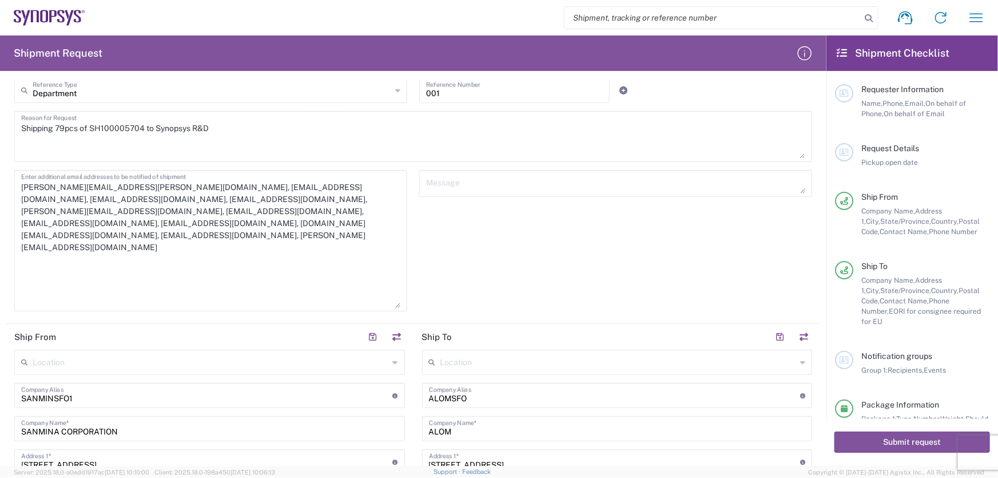
click at [255, 223] on textarea "[PERSON_NAME][EMAIL_ADDRESS][PERSON_NAME][DOMAIN_NAME], [EMAIL_ADDRESS][DOMAIN_…" at bounding box center [210, 240] width 379 height 134
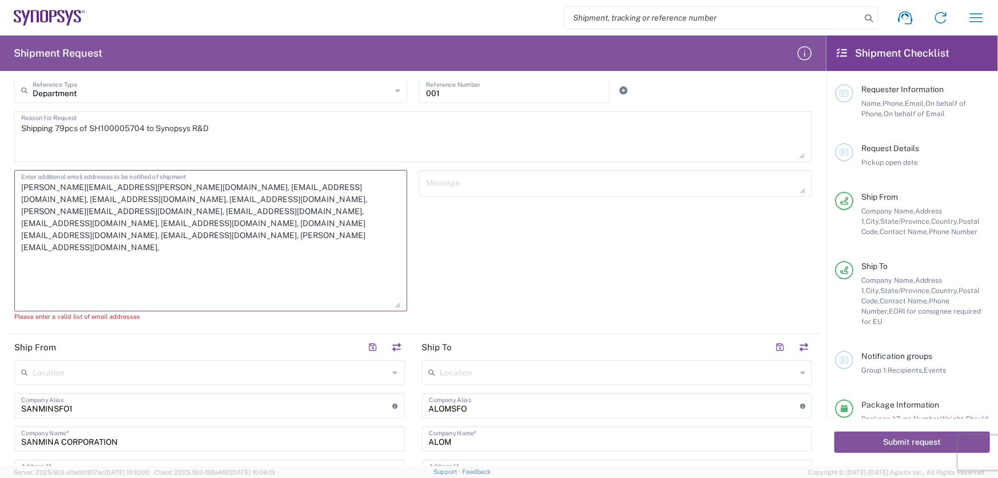
paste textarea "[PERSON_NAME][EMAIL_ADDRESS][DOMAIN_NAME]"
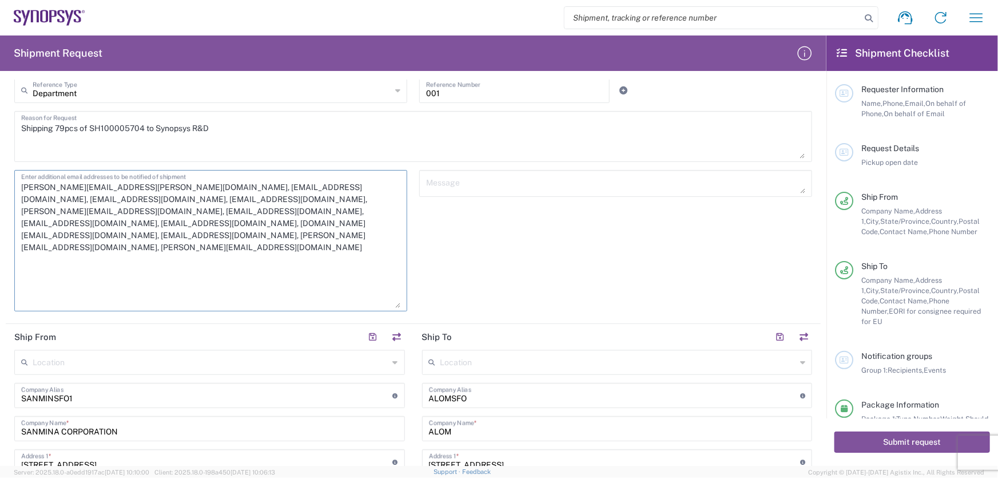
type textarea "[PERSON_NAME][EMAIL_ADDRESS][PERSON_NAME][DOMAIN_NAME], [EMAIL_ADDRESS][DOMAIN_…"
click at [434, 281] on div "Message" at bounding box center [616, 244] width 405 height 149
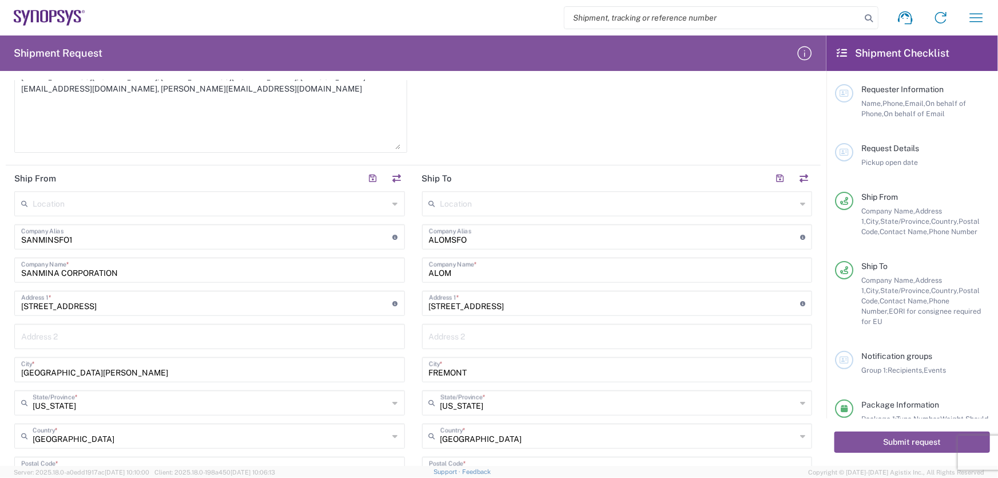
scroll to position [416, 0]
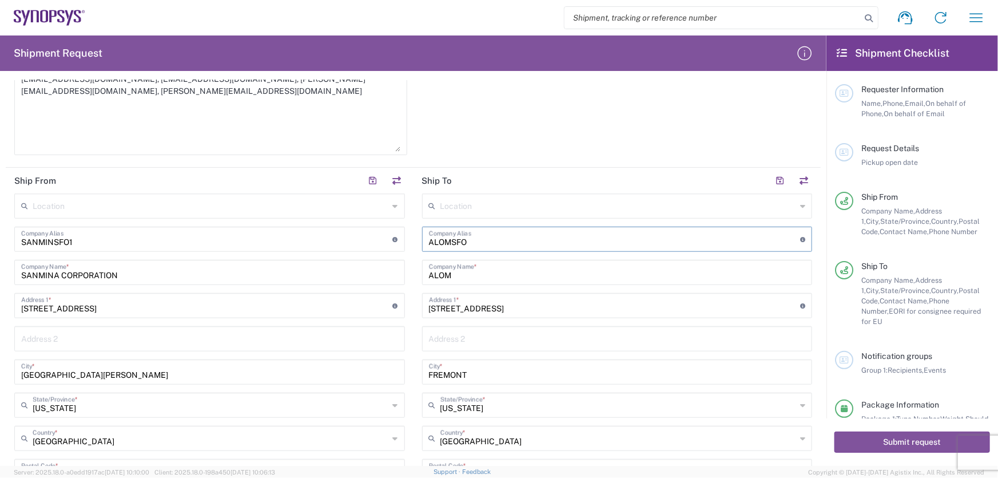
drag, startPoint x: 485, startPoint y: 245, endPoint x: 407, endPoint y: 256, distance: 78.0
click at [407, 256] on div "Ship From Location [GEOGRAPHIC_DATA] DE04 Agrate Brianza IT01 [GEOGRAPHIC_DATA]…" at bounding box center [413, 414] width 815 height 493
click at [461, 272] on input "ALOM" at bounding box center [617, 271] width 377 height 20
type input "A"
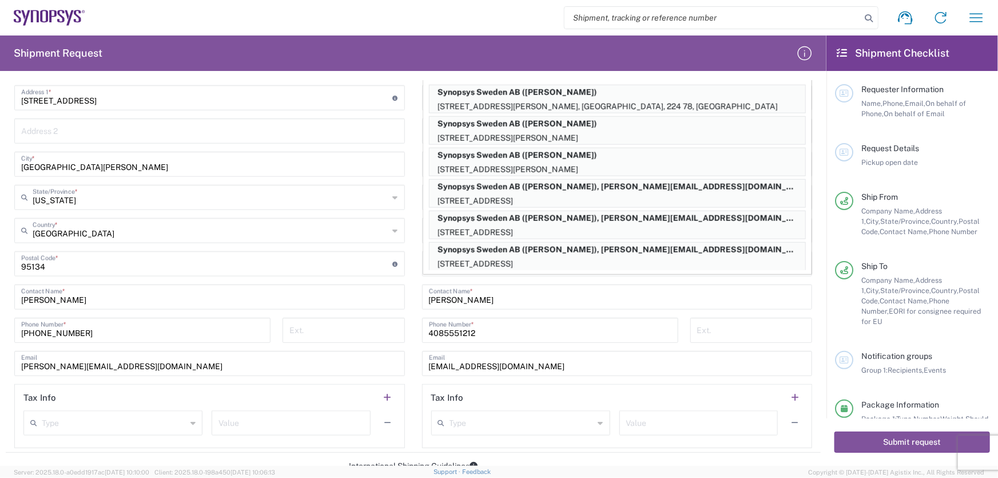
scroll to position [520, 0]
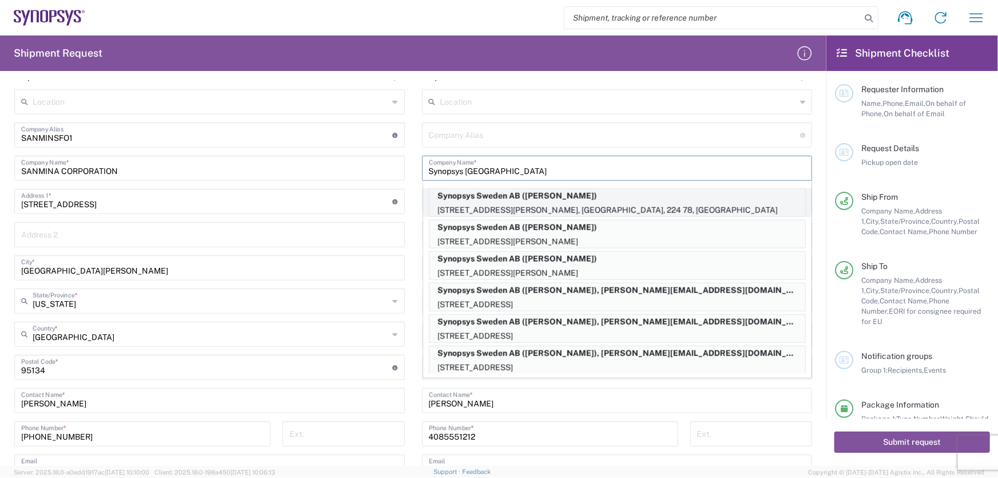
type input "Synopsys [GEOGRAPHIC_DATA]"
click at [604, 208] on p "[STREET_ADDRESS][PERSON_NAME], [GEOGRAPHIC_DATA], 224 78, [GEOGRAPHIC_DATA]" at bounding box center [618, 210] width 376 height 14
type input "Synopsys Sweden AB"
type input "[STREET_ADDRESS]"
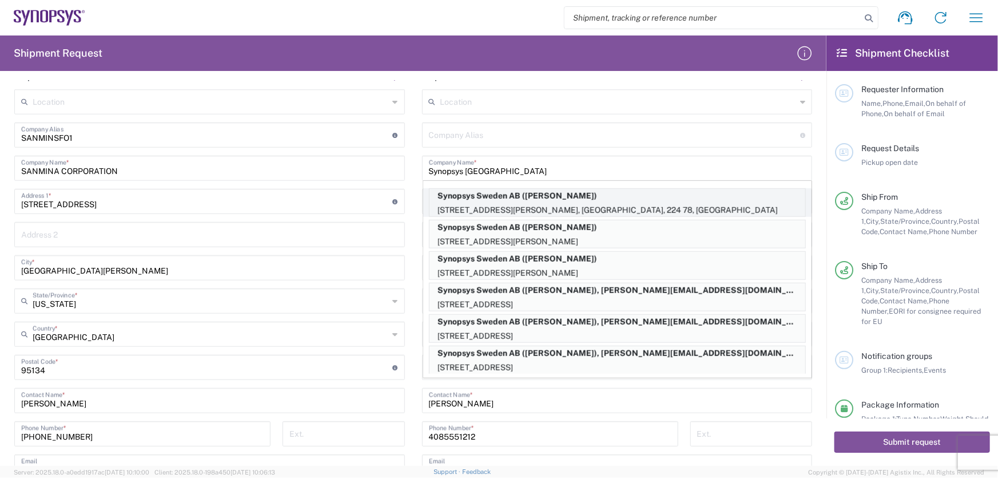
type input "224 78 [GEOGRAPHIC_DATA], [GEOGRAPHIC_DATA]"
type input "[PERSON_NAME]"
type input "[GEOGRAPHIC_DATA]"
type input "224 78"
type input "[PERSON_NAME]"
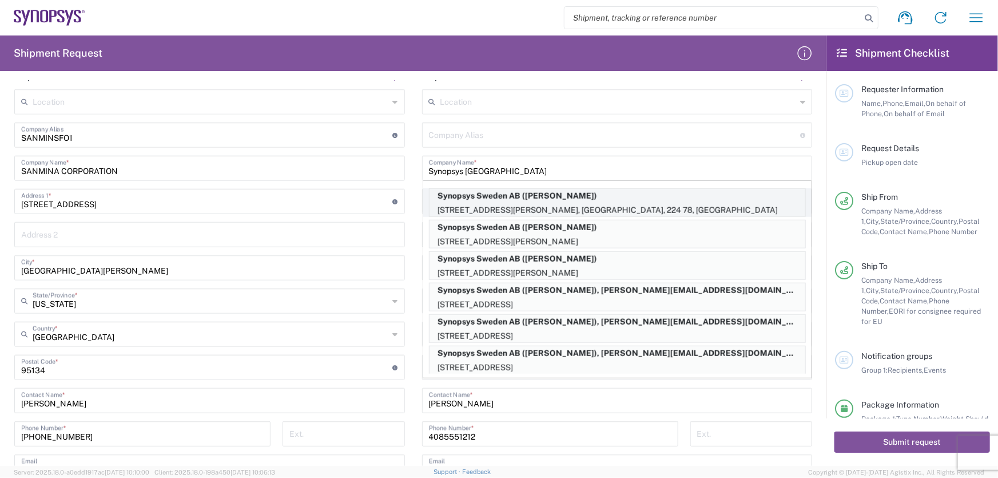
type input "[PHONE_NUMBER]"
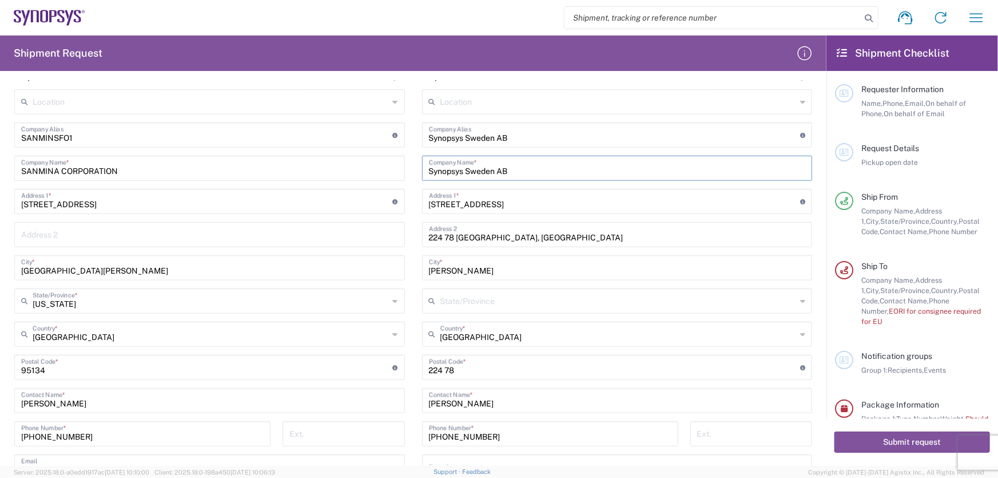
type input "[US_STATE]"
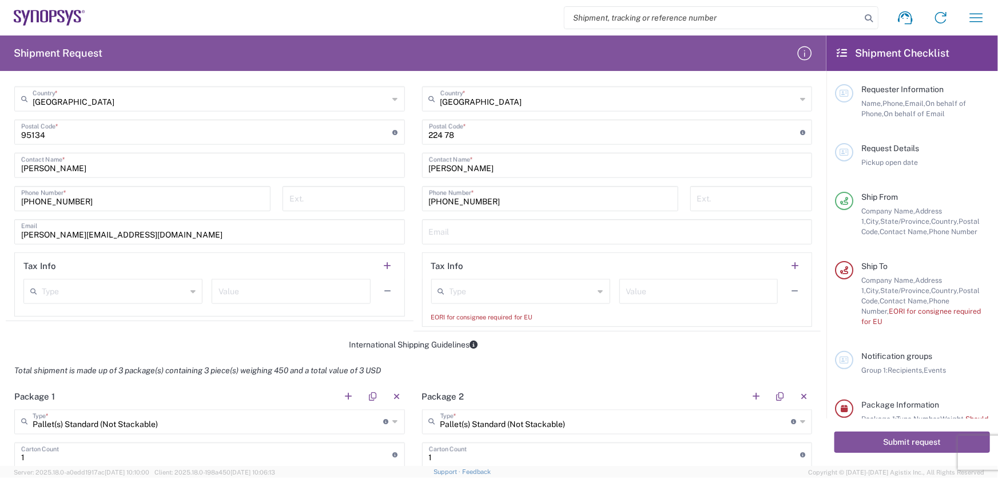
scroll to position [780, 0]
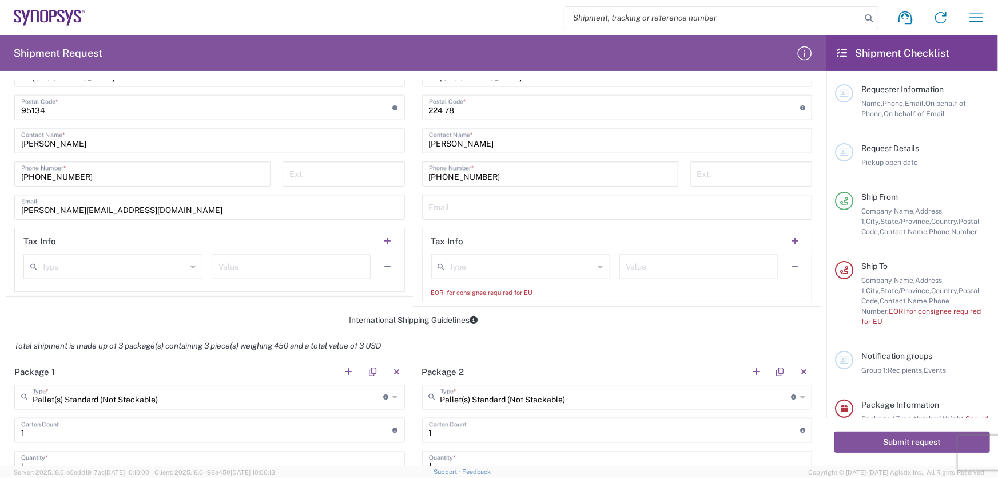
click at [568, 269] on input "text" at bounding box center [522, 266] width 145 height 20
click at [492, 311] on span "EORI" at bounding box center [516, 309] width 175 height 18
type input "EORI"
click at [634, 260] on input "text" at bounding box center [698, 266] width 145 height 20
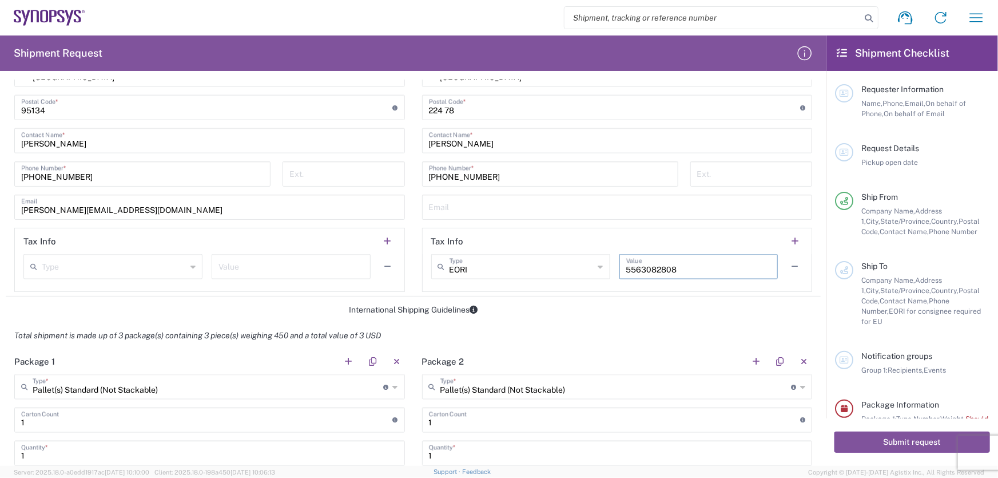
type input "5563082808"
click at [584, 304] on div "International Shipping Guidelines" at bounding box center [413, 309] width 815 height 10
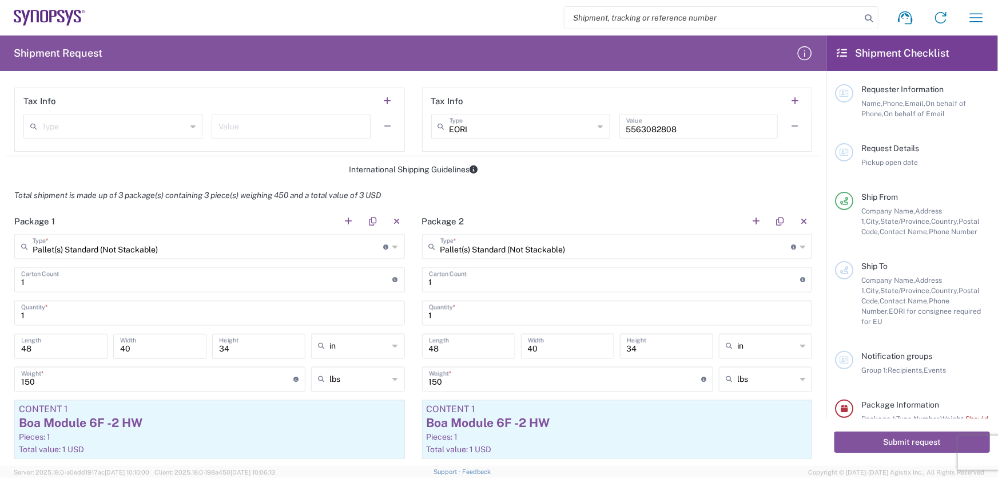
scroll to position [936, 0]
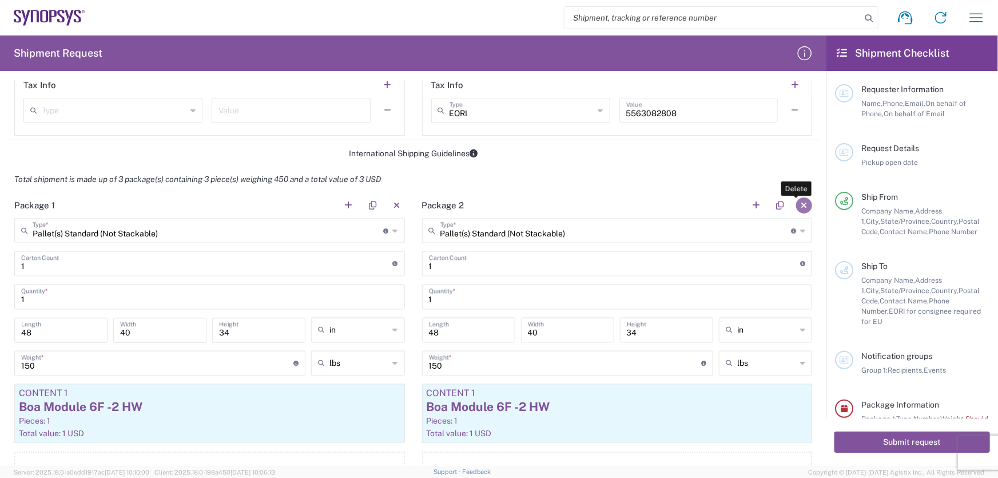
click at [796, 203] on button "button" at bounding box center [804, 205] width 16 height 16
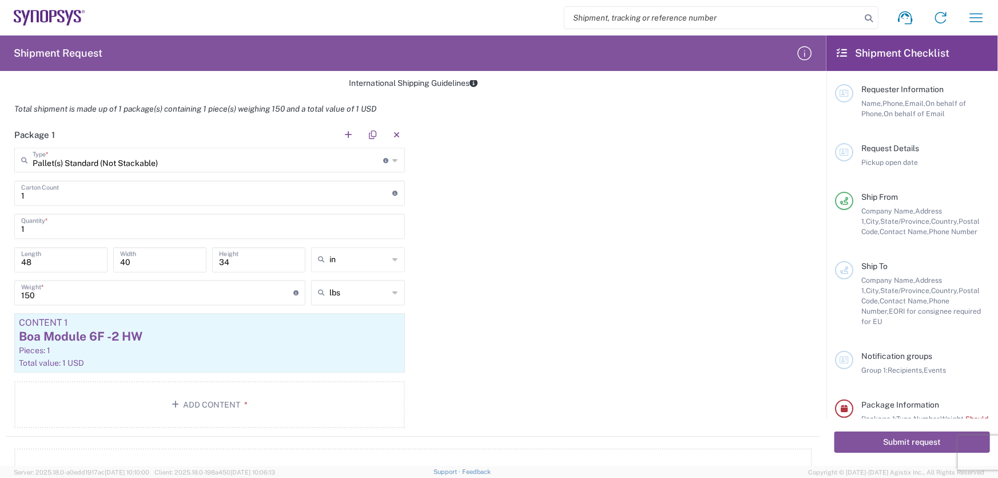
scroll to position [988, 0]
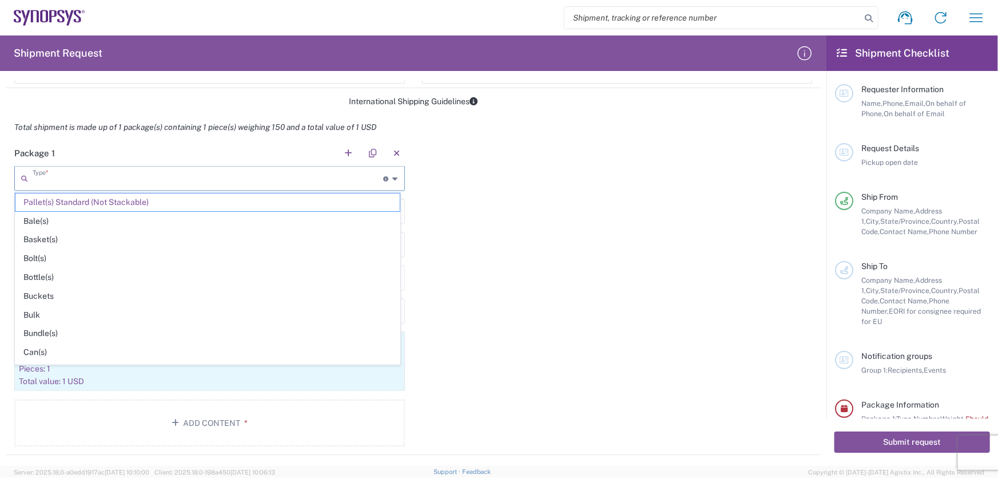
click at [88, 173] on input "text" at bounding box center [208, 178] width 351 height 20
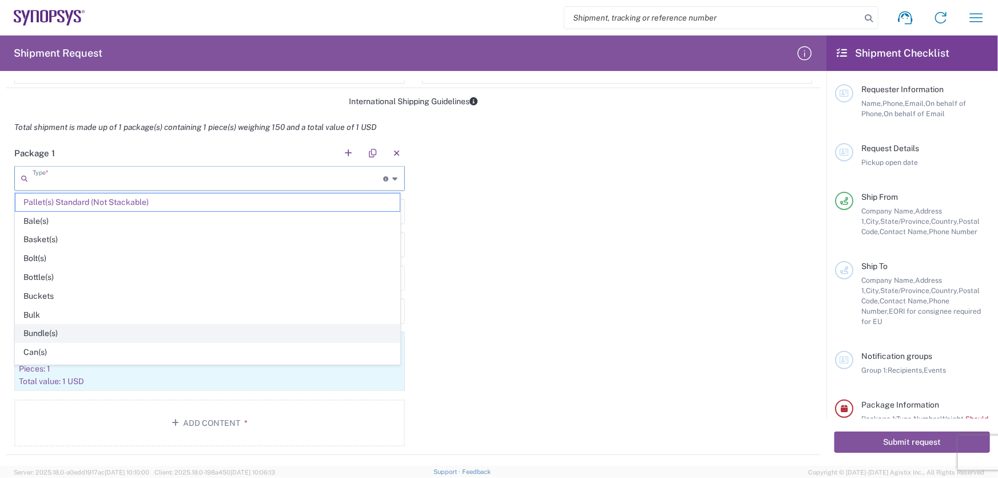
scroll to position [104, 0]
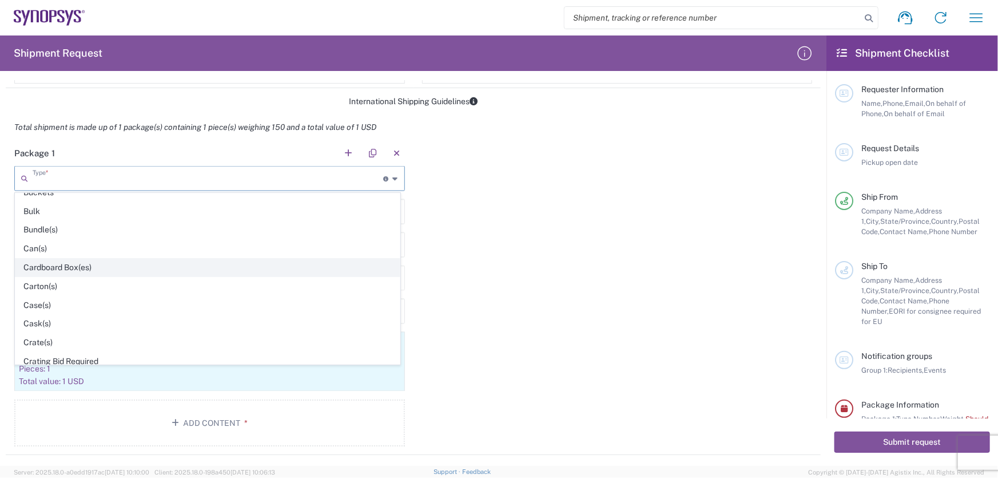
click at [66, 265] on span "Cardboard Box(es)" at bounding box center [207, 268] width 384 height 18
type input "Cardboard Box(es)"
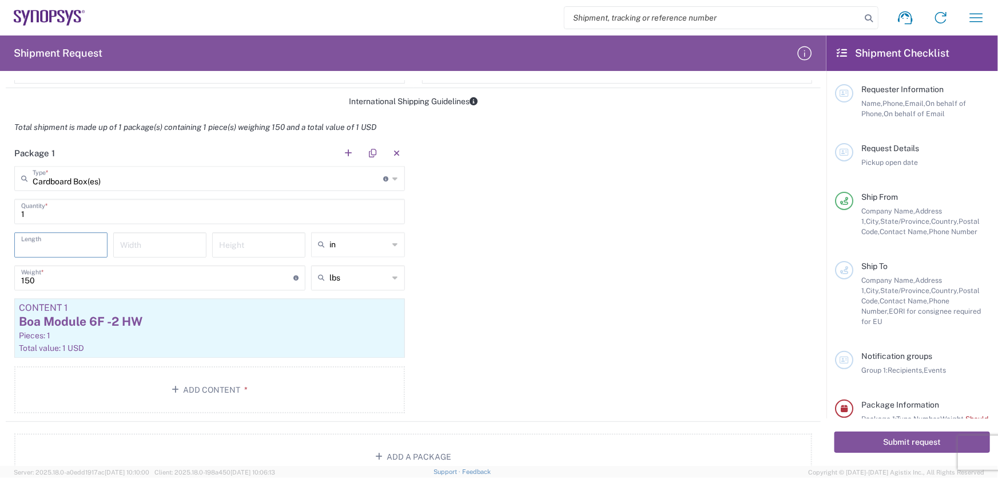
click at [66, 245] on input "number" at bounding box center [61, 244] width 80 height 20
type input "14"
type input "7"
click at [58, 278] on input "150" at bounding box center [157, 277] width 272 height 20
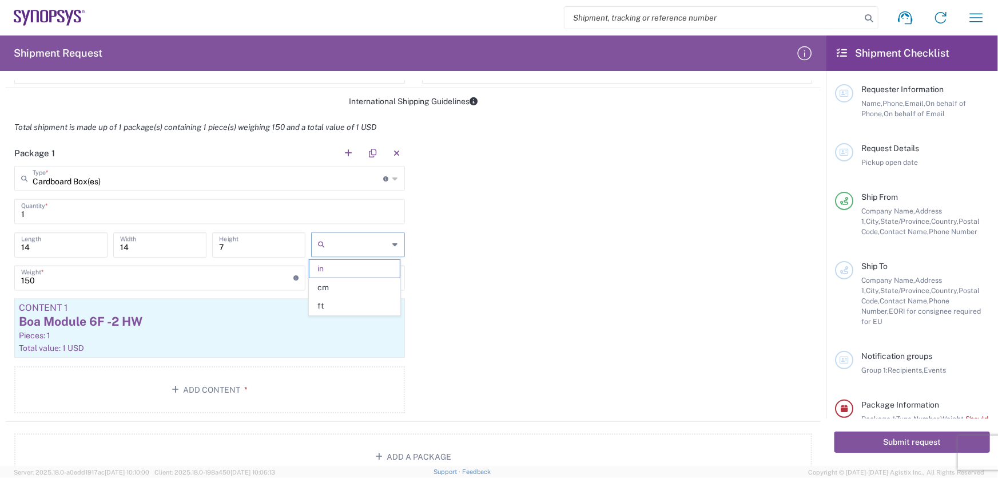
type input "in"
type input "1"
type input "3"
click at [215, 331] on div "Pieces: 1" at bounding box center [210, 336] width 382 height 10
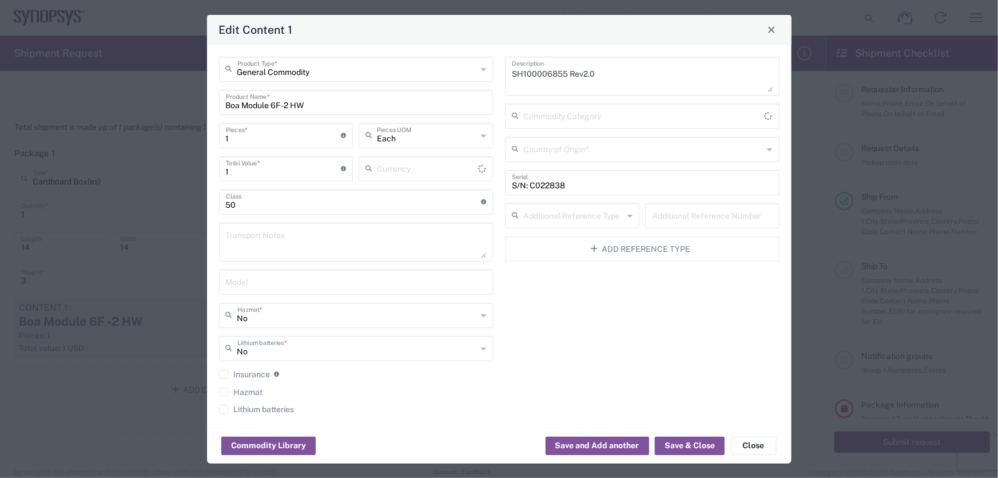
type input "US Dollar"
drag, startPoint x: 311, startPoint y: 105, endPoint x: 212, endPoint y: 113, distance: 98.7
click at [213, 113] on div "General Commodity Product Type * Boa Module 6F -2 HW Product Name * 1 Pieces * …" at bounding box center [356, 239] width 287 height 365
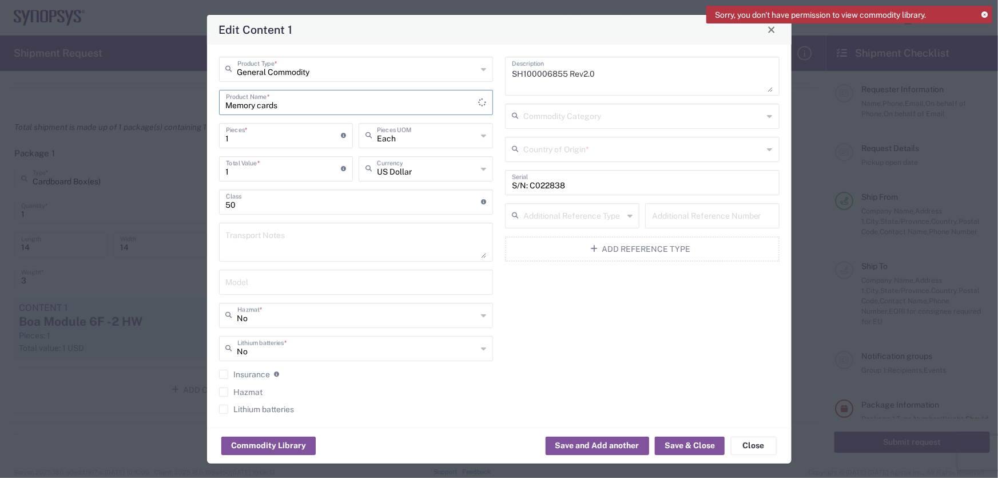
type input "Memory cards"
drag, startPoint x: 596, startPoint y: 78, endPoint x: 466, endPoint y: 65, distance: 131.1
click at [466, 65] on div "General Commodity Product Type * Memory cards Product Name * 1 Pieces * Number …" at bounding box center [499, 239] width 573 height 365
type textarea "SH100005704"
drag, startPoint x: 579, startPoint y: 186, endPoint x: 484, endPoint y: 203, distance: 96.4
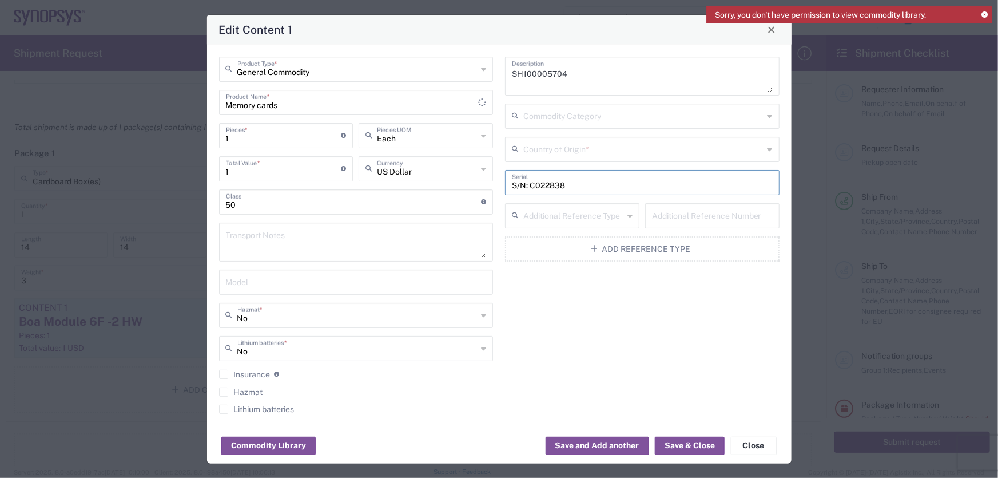
click at [484, 203] on div "General Commodity Product Type * Memory cards Product Name * 1 Pieces * Number …" at bounding box center [499, 239] width 573 height 365
click at [621, 360] on div "SH100005704 Description Commodity Category Country of Origin * Serial Additiona…" at bounding box center [642, 239] width 287 height 365
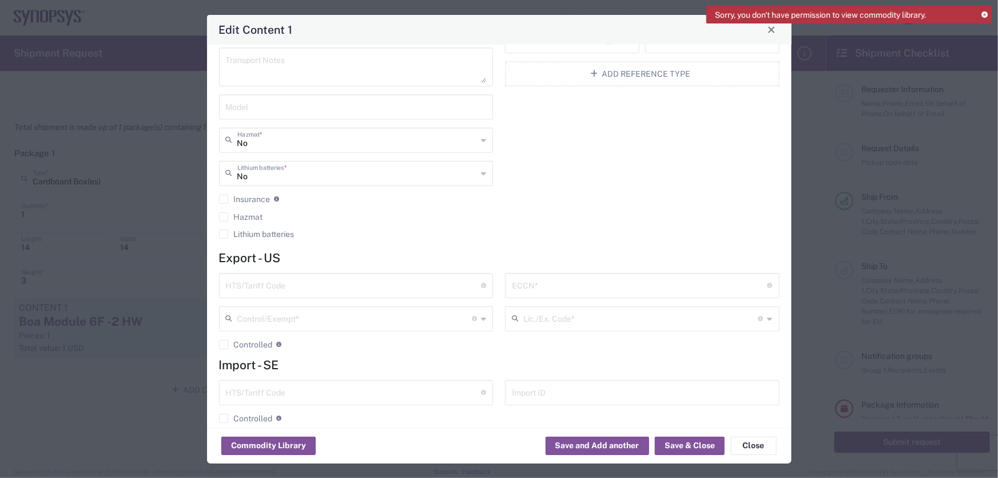
scroll to position [189, 0]
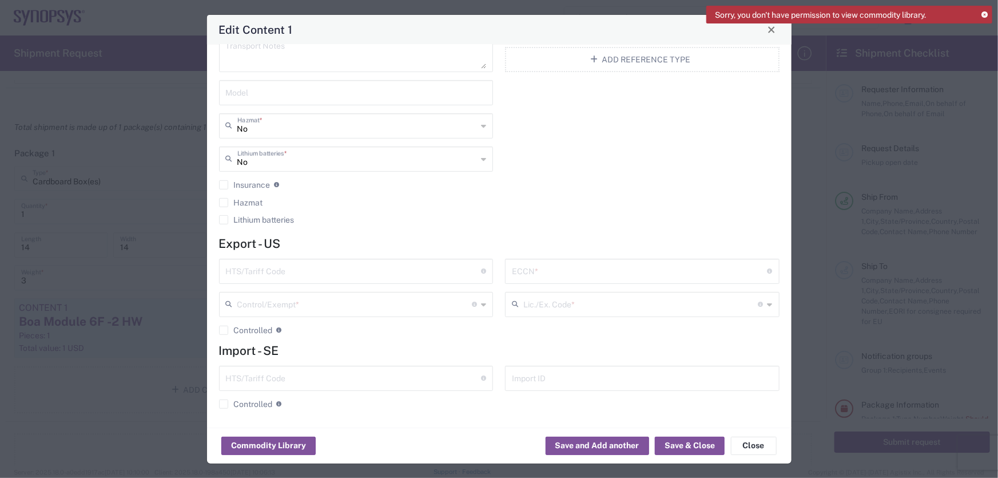
click at [314, 263] on input "text" at bounding box center [354, 270] width 256 height 20
click at [278, 273] on input "text" at bounding box center [354, 270] width 256 height 20
paste input "8473301140"
type input "8473301140"
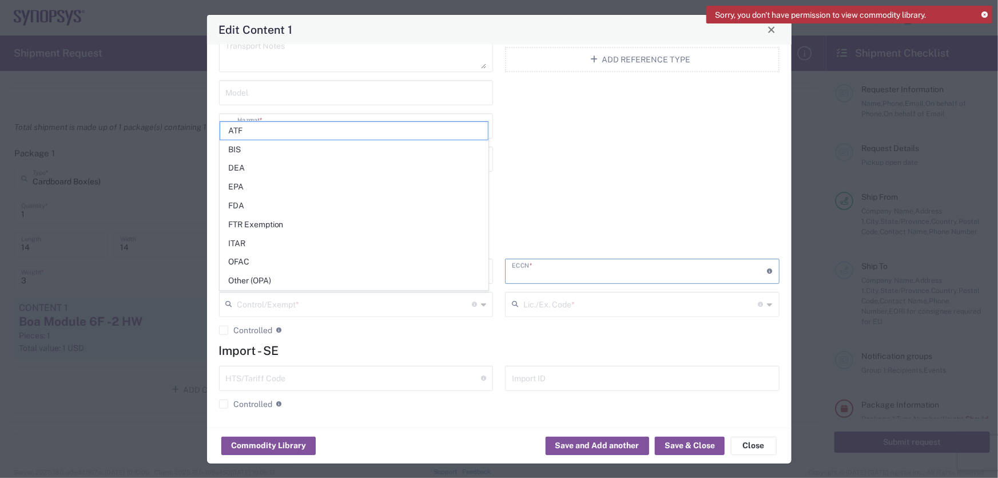
click at [588, 265] on input "text" at bounding box center [640, 270] width 256 height 20
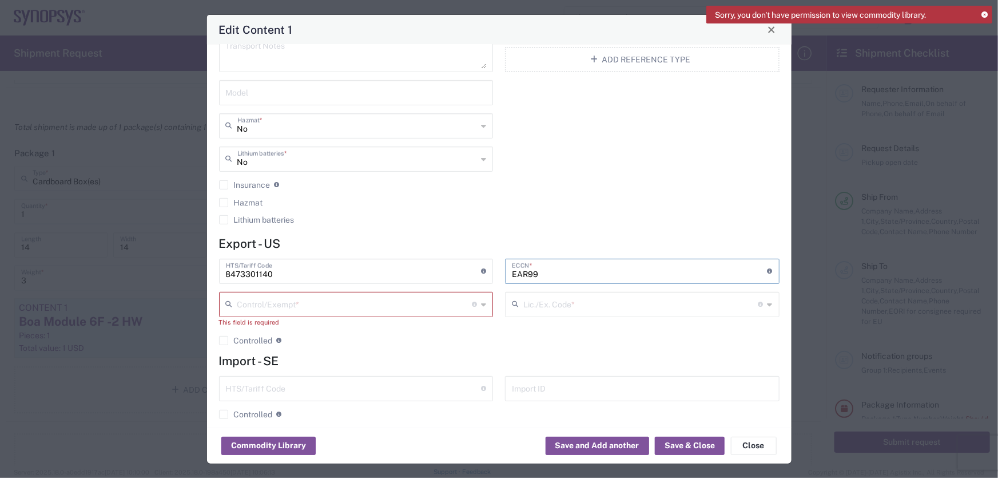
type input "EAR99"
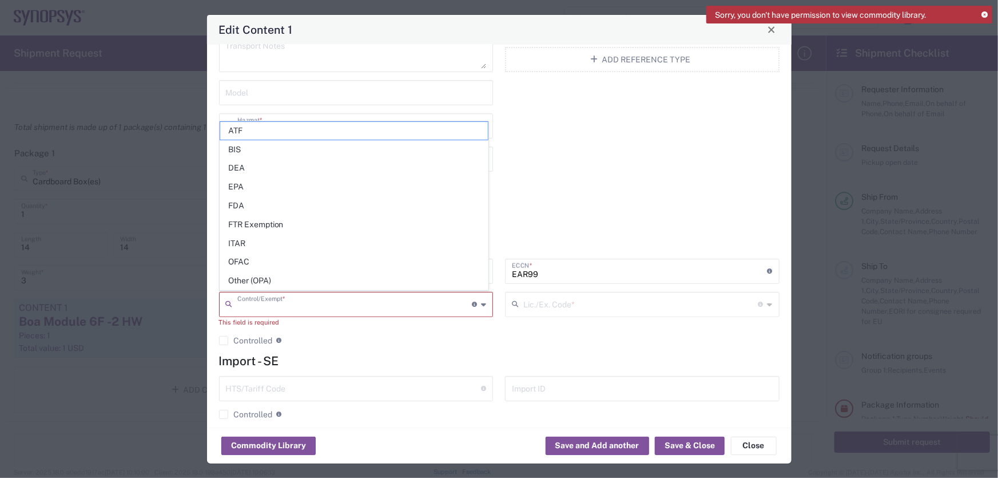
click at [375, 306] on input "text" at bounding box center [354, 303] width 235 height 20
click at [284, 276] on span "Other (OPA)" at bounding box center [354, 281] width 268 height 18
type input "Other (OPA)"
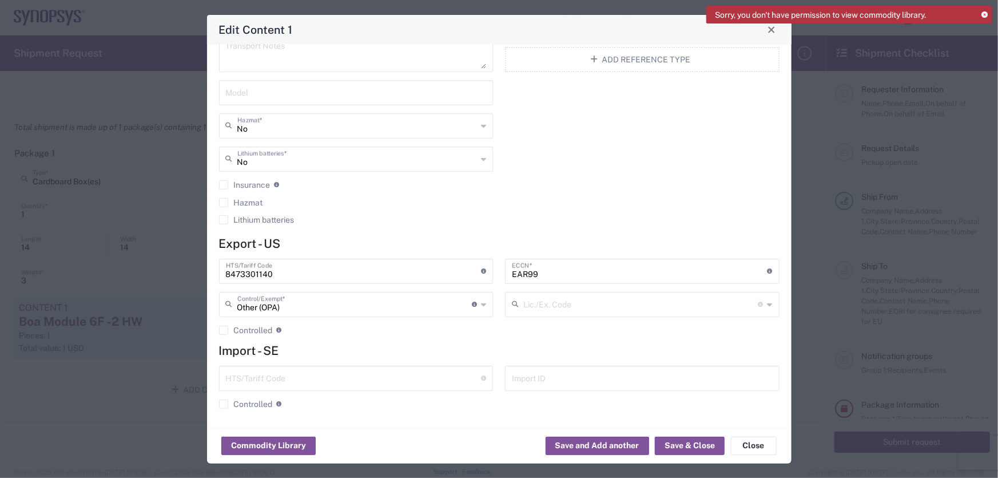
click at [616, 349] on h4 "Import - SE" at bounding box center [499, 350] width 561 height 14
click at [695, 447] on button "Save & Close" at bounding box center [690, 446] width 70 height 18
click at [679, 442] on button "Save & Close" at bounding box center [690, 446] width 70 height 18
click at [696, 447] on button "Save & Close" at bounding box center [690, 446] width 70 height 18
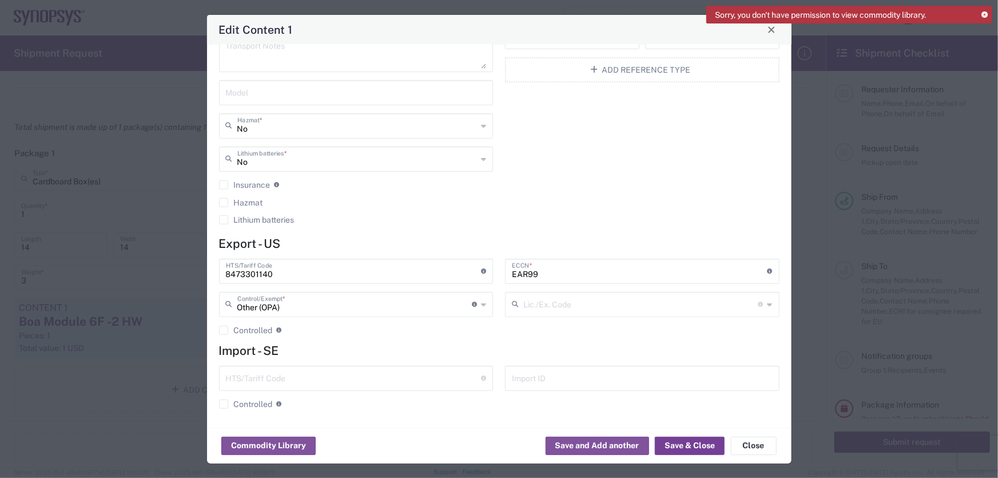
click at [696, 447] on button "Save & Close" at bounding box center [690, 446] width 70 height 18
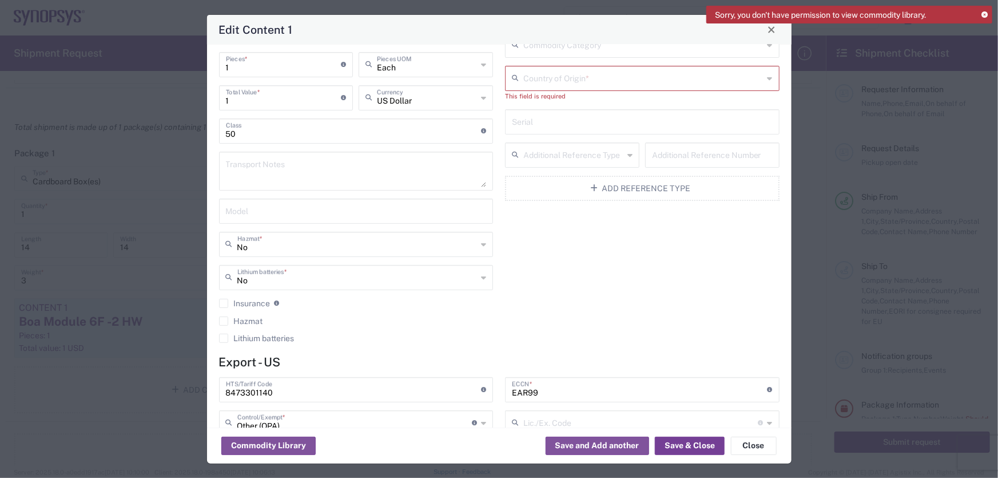
scroll to position [0, 0]
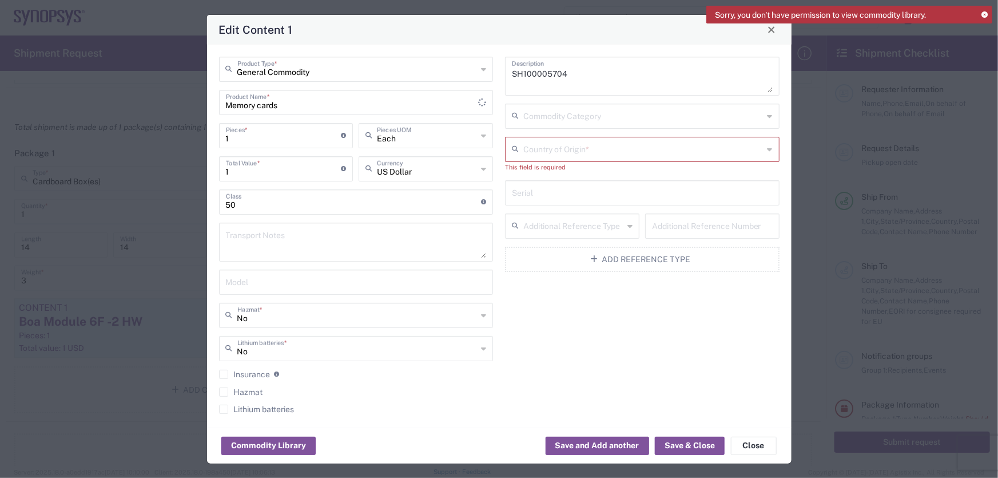
click at [595, 144] on input "text" at bounding box center [643, 148] width 240 height 20
click at [554, 213] on span "[GEOGRAPHIC_DATA]" at bounding box center [636, 211] width 268 height 18
type input "[GEOGRAPHIC_DATA]"
click at [697, 442] on button "Save & Close" at bounding box center [690, 446] width 70 height 18
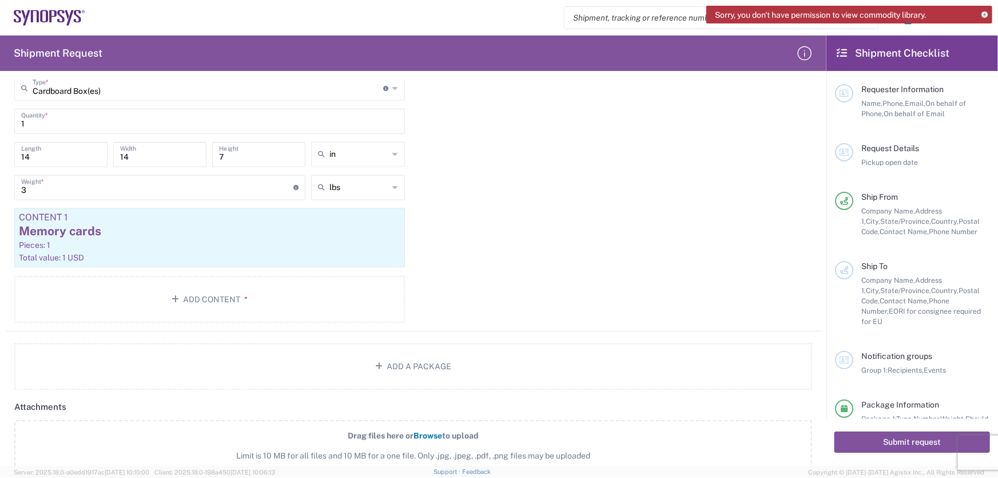
scroll to position [1196, 0]
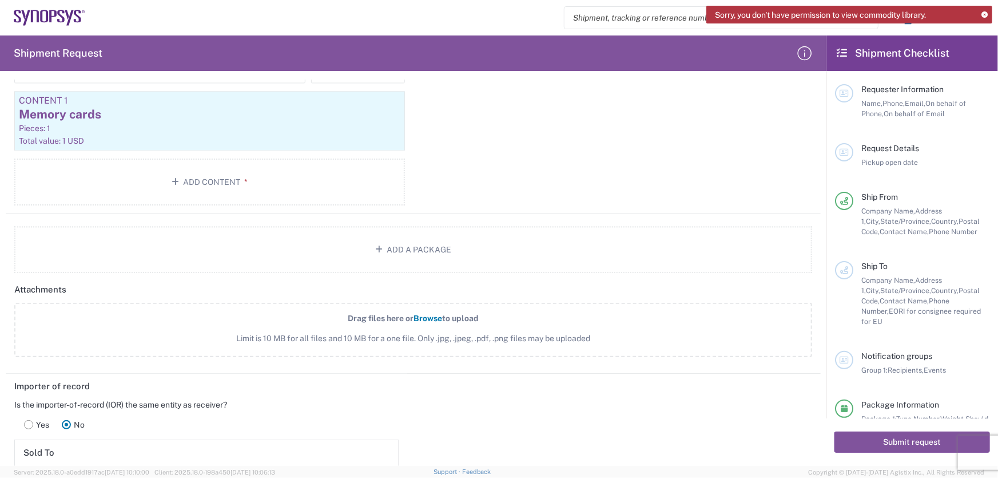
click at [30, 423] on rect at bounding box center [29, 424] width 9 height 9
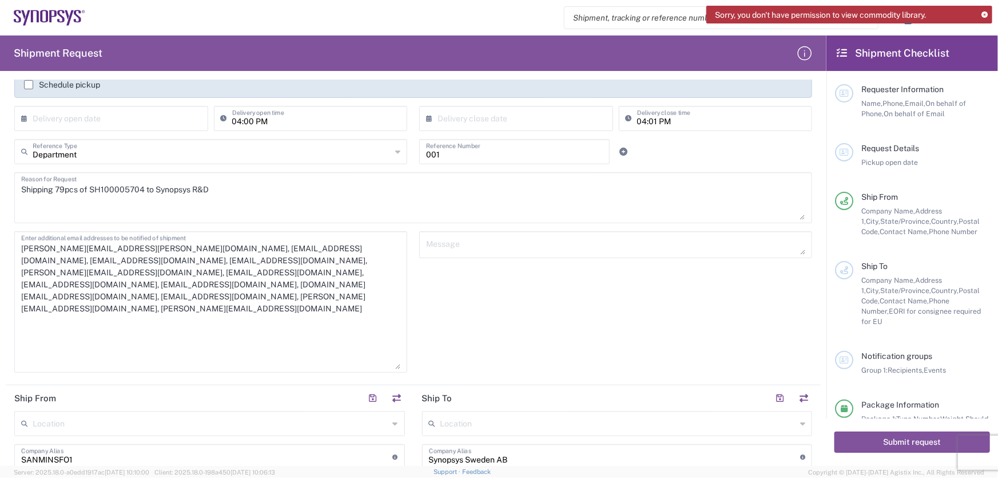
scroll to position [312, 0]
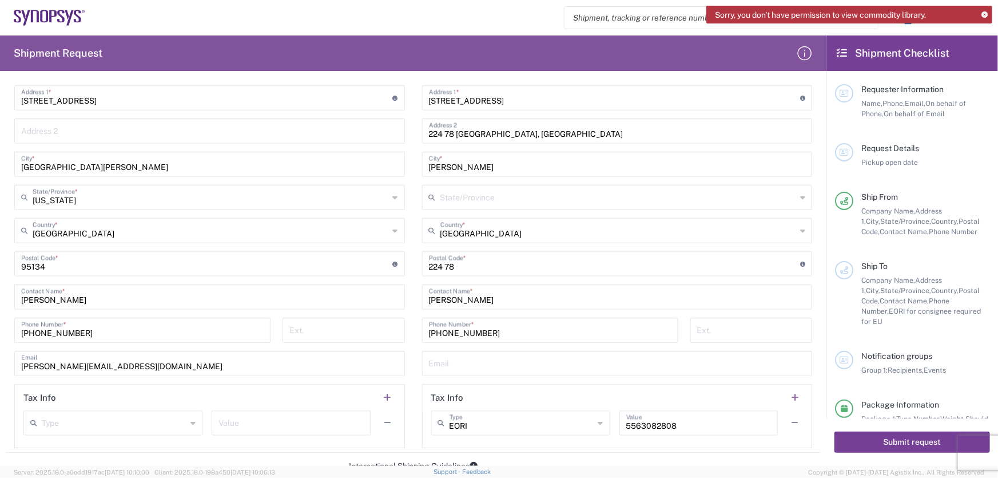
click at [885, 439] on button "Submit request" at bounding box center [913, 441] width 156 height 21
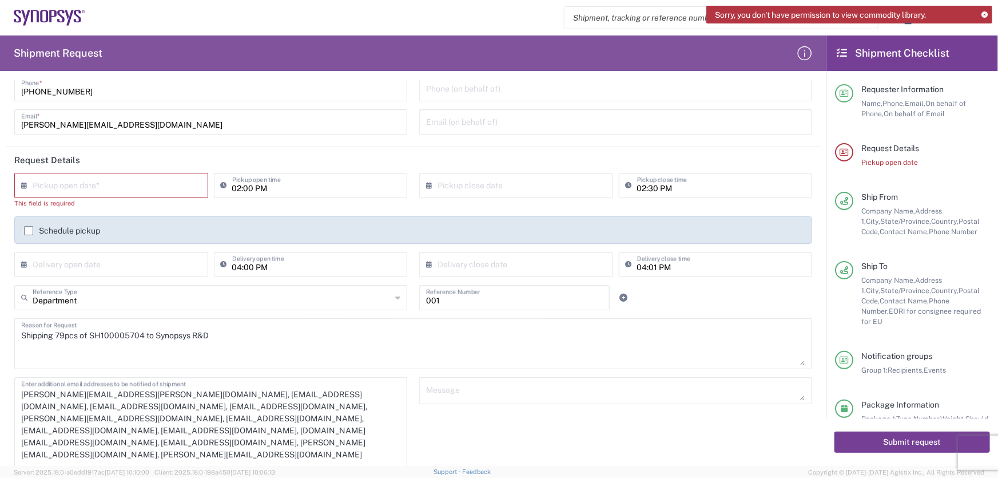
scroll to position [62, 0]
click at [124, 184] on input "text" at bounding box center [114, 185] width 162 height 20
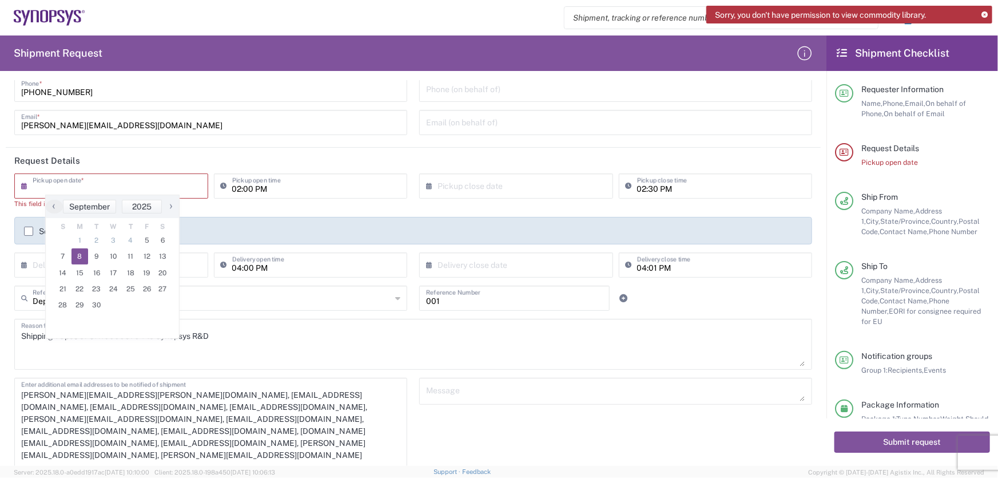
click at [77, 255] on span "8" at bounding box center [80, 256] width 17 height 16
type input "[DATE]"
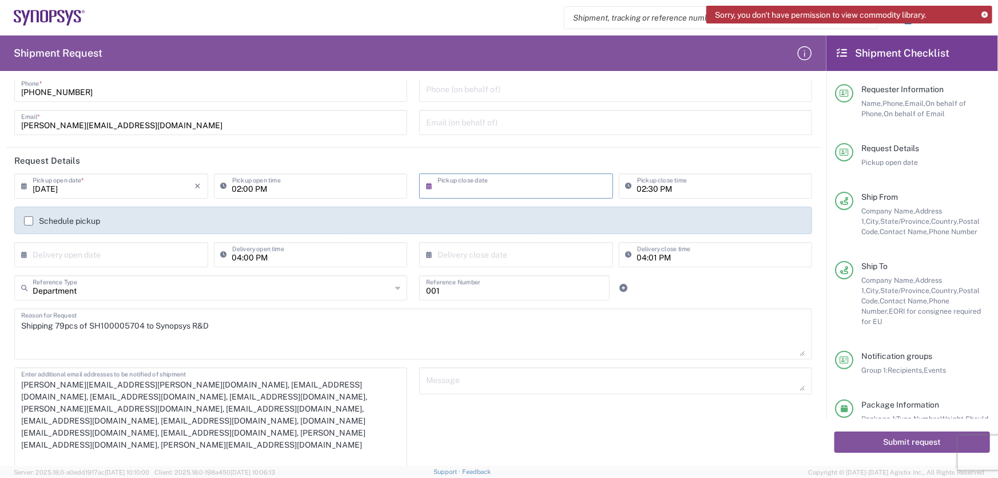
click at [471, 192] on input "text" at bounding box center [519, 185] width 162 height 20
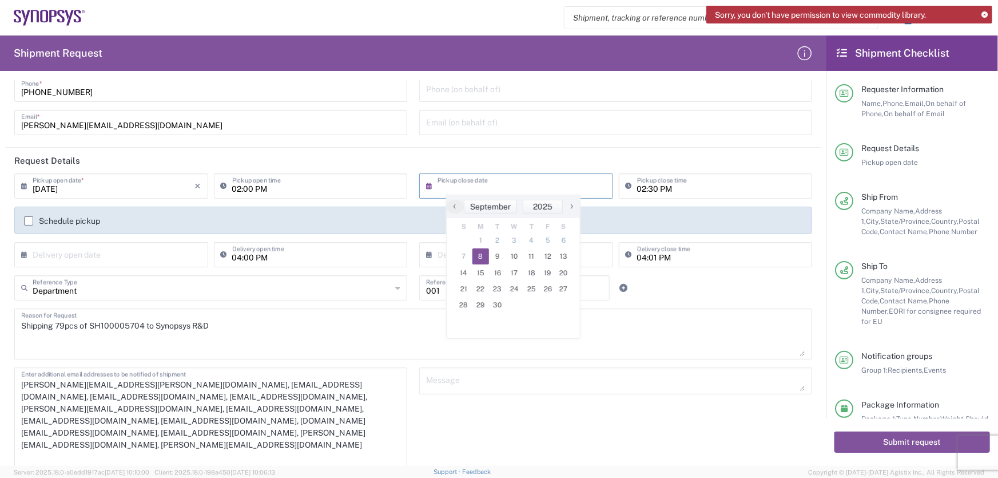
click at [478, 257] on span "8" at bounding box center [481, 256] width 17 height 16
type input "[DATE]"
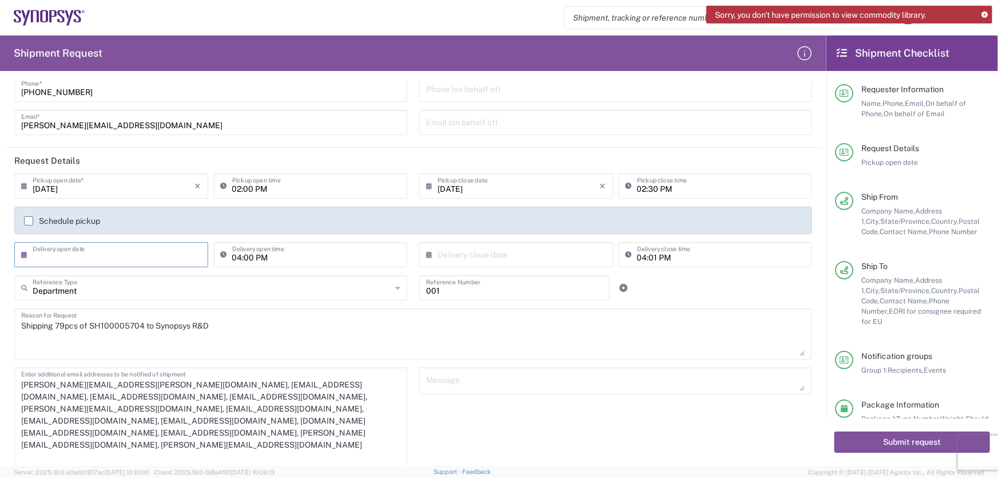
click at [155, 256] on input "text" at bounding box center [114, 254] width 162 height 20
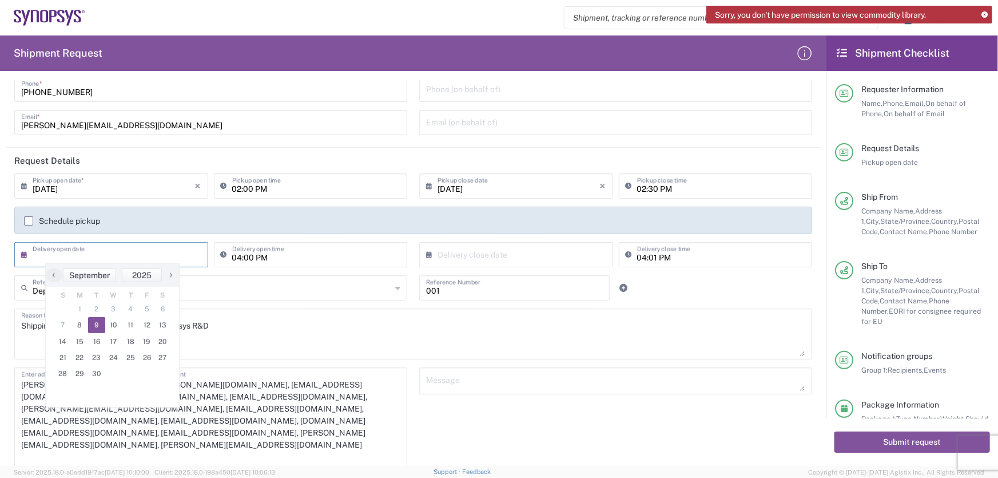
click at [93, 325] on span "9" at bounding box center [96, 325] width 17 height 16
type input "[DATE]"
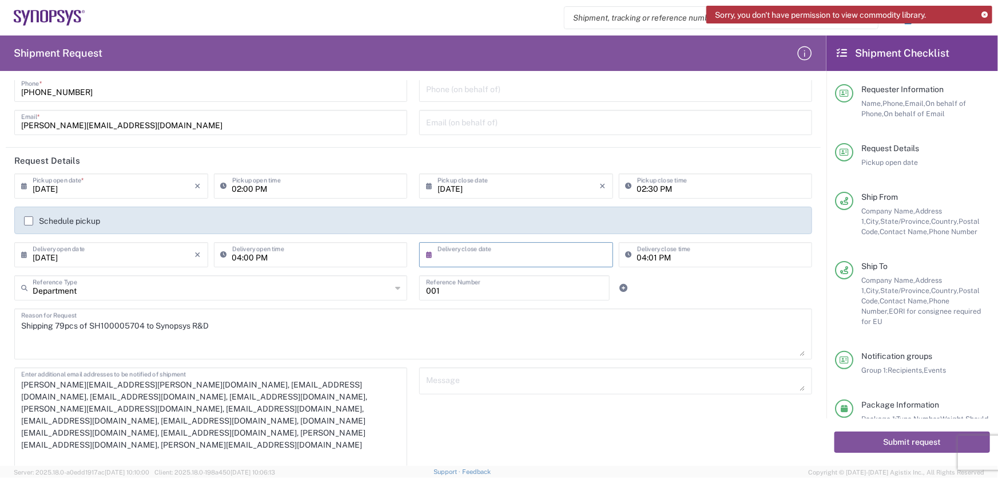
click at [442, 251] on input "text" at bounding box center [519, 254] width 162 height 20
click at [546, 326] on span "12" at bounding box center [548, 325] width 16 height 16
type input "[DATE]"
click at [909, 449] on button "Submit request" at bounding box center [913, 441] width 156 height 21
